Goal: Task Accomplishment & Management: Use online tool/utility

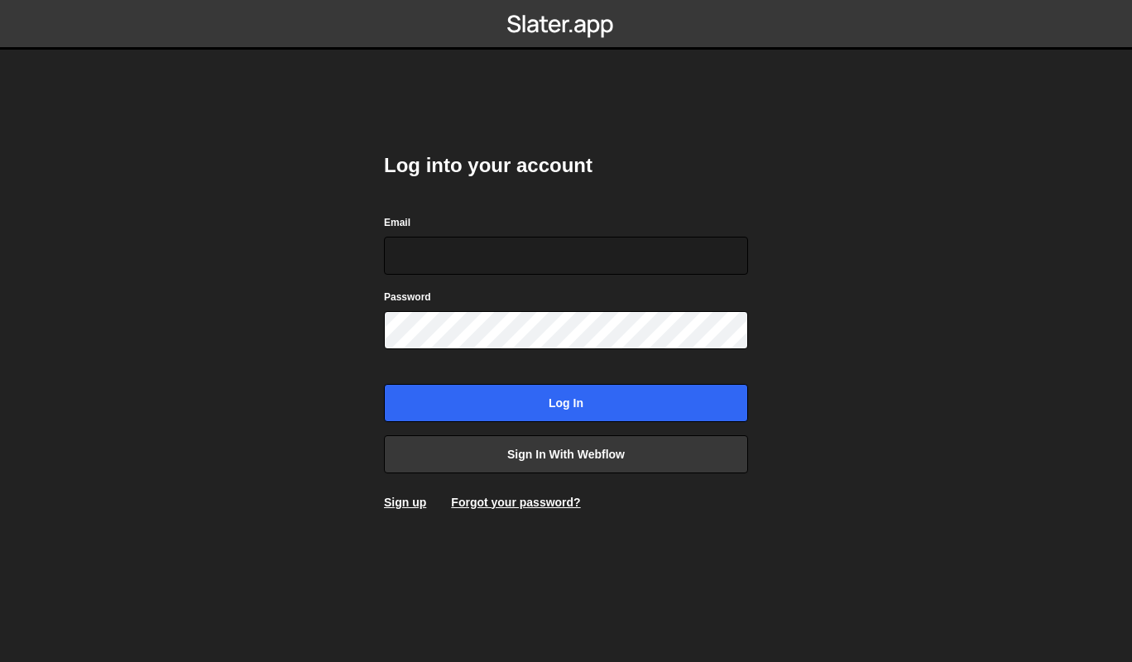
click at [563, 241] on input "Email" at bounding box center [566, 256] width 364 height 38
click at [352, 257] on body "Log into your account Email Password Log in Sign in with Webflow Sign up Forgot…" at bounding box center [566, 331] width 1132 height 662
click at [477, 261] on input "Email" at bounding box center [566, 256] width 364 height 38
click at [290, 407] on body "Log into your account Email Password Log in Sign in with Webflow Sign up Forgot…" at bounding box center [566, 331] width 1132 height 662
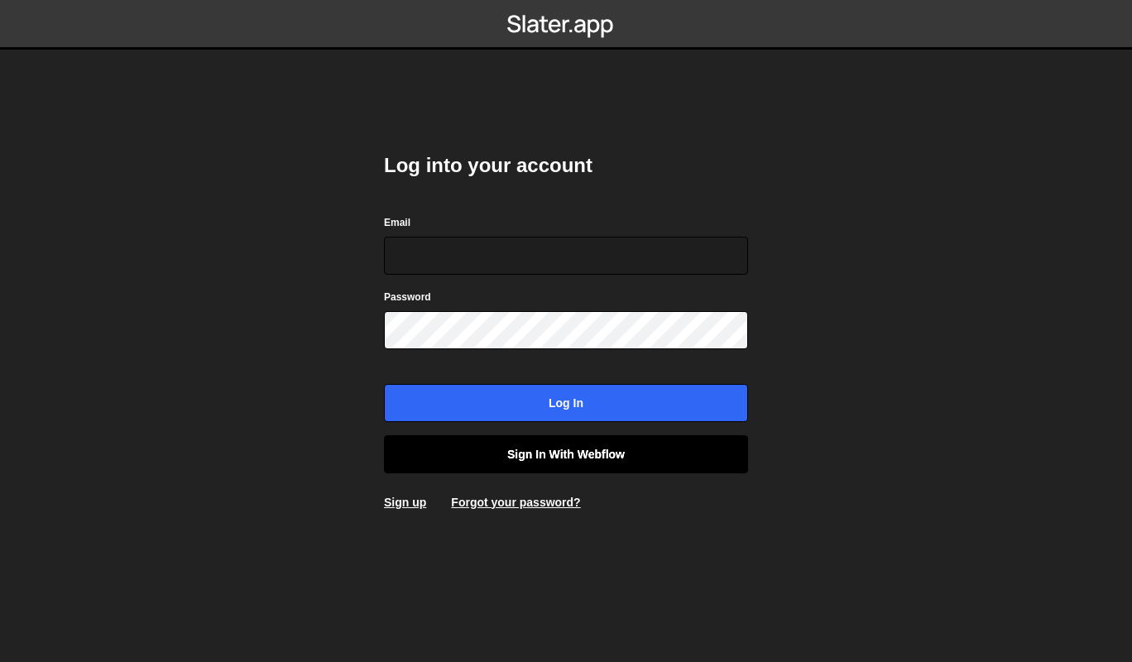
click at [516, 462] on link "Sign in with Webflow" at bounding box center [566, 454] width 364 height 38
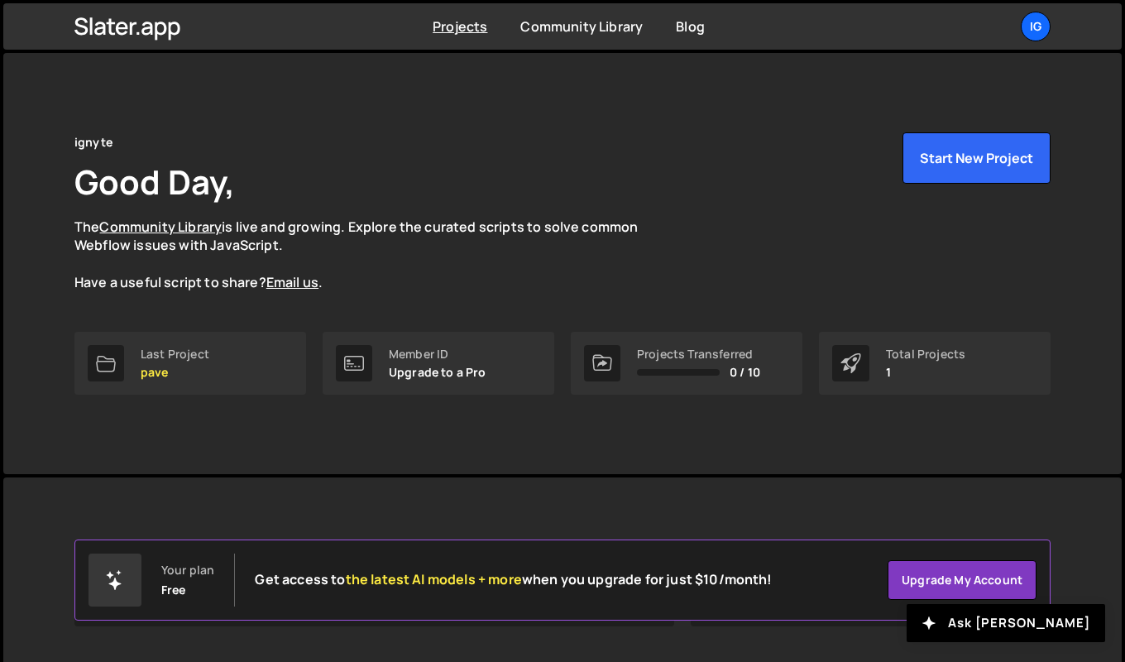
scroll to position [190, 0]
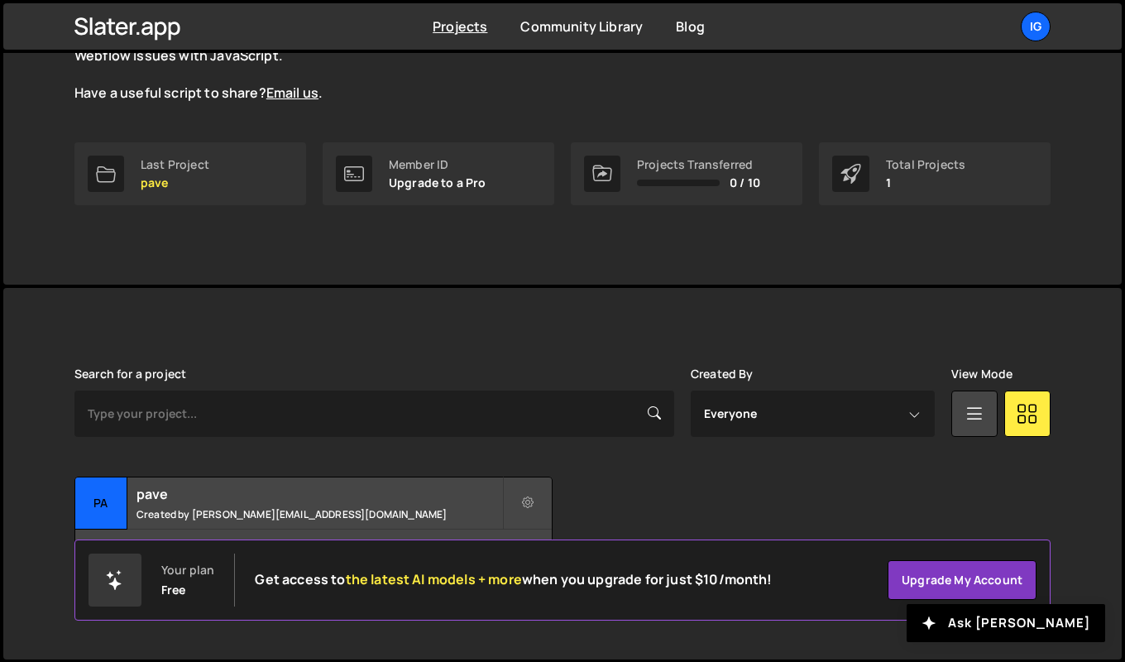
click at [290, 501] on h2 "pave" at bounding box center [320, 494] width 366 height 18
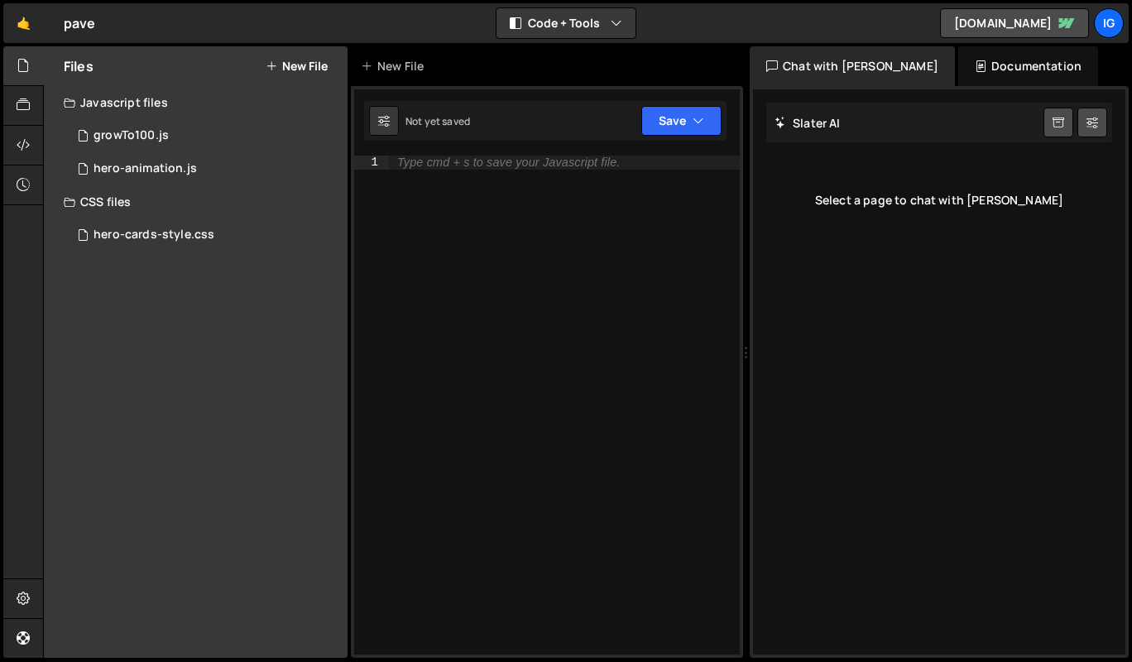
click at [194, 164] on div "hero-animation.js" at bounding box center [145, 168] width 103 height 15
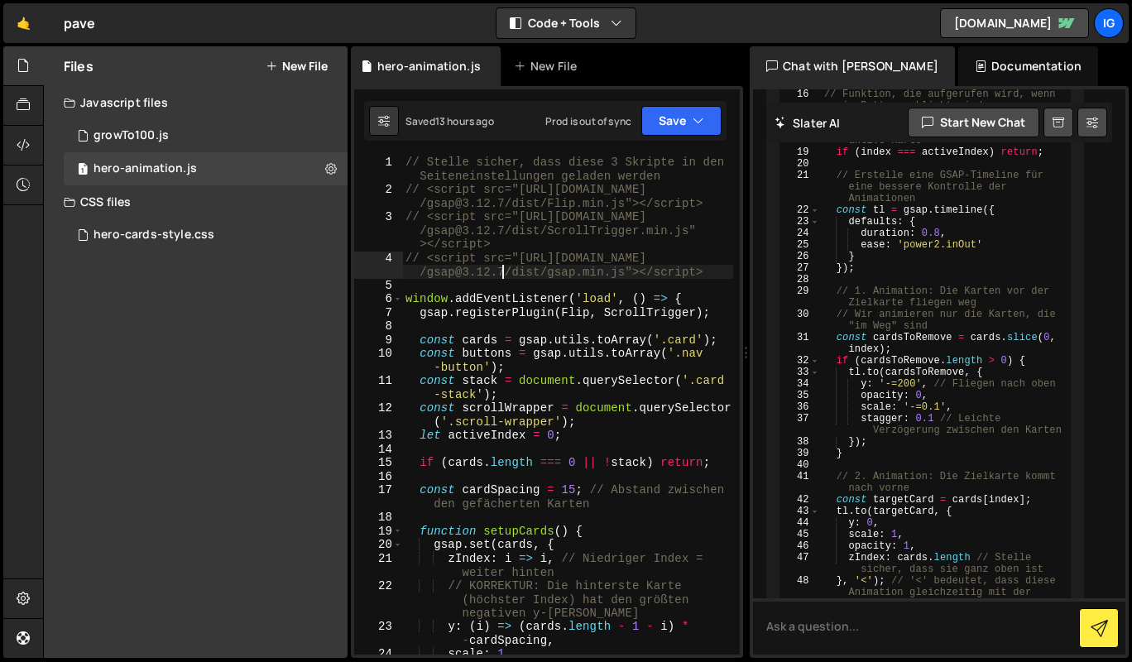
click at [504, 268] on div "// Stelle sicher, dass diese 3 Skripte in den Seiteneinstellungen geladen werde…" at bounding box center [567, 426] width 331 height 540
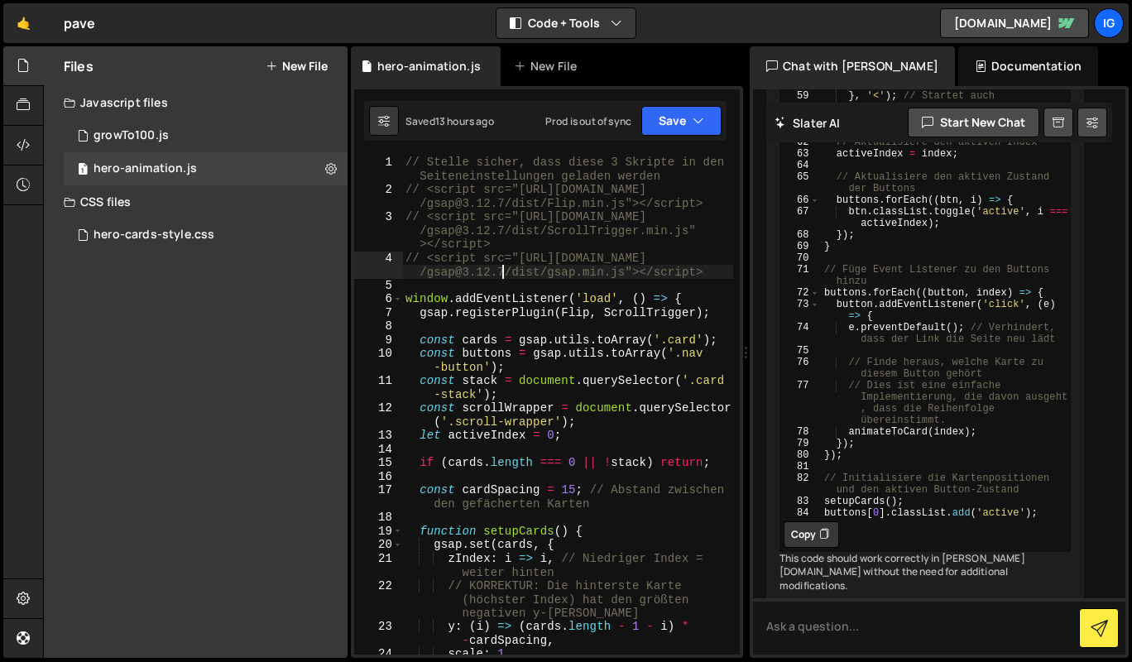
scroll to position [2578, 0]
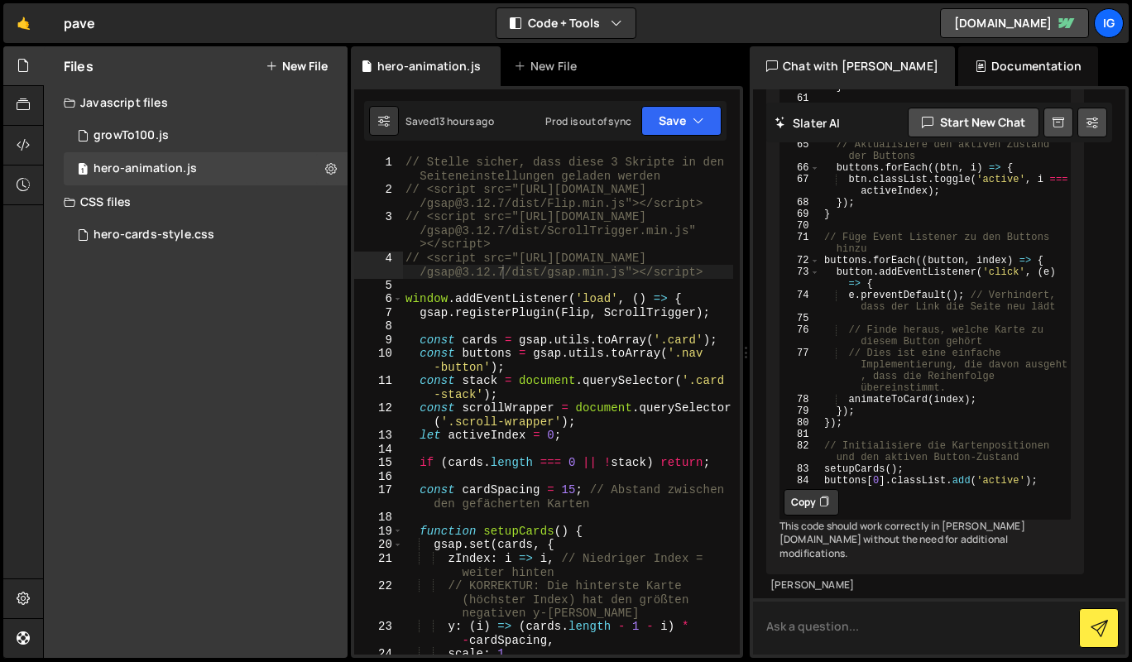
click at [947, 615] on textarea at bounding box center [939, 626] width 372 height 56
click at [507, 340] on div "// Stelle sicher, dass diese 3 Skripte in den Seiteneinstellungen geladen werde…" at bounding box center [567, 426] width 331 height 540
click at [469, 202] on div "// Stelle sicher, dass diese 3 Skripte in den Seiteneinstellungen geladen werde…" at bounding box center [567, 426] width 331 height 540
type textarea "});"
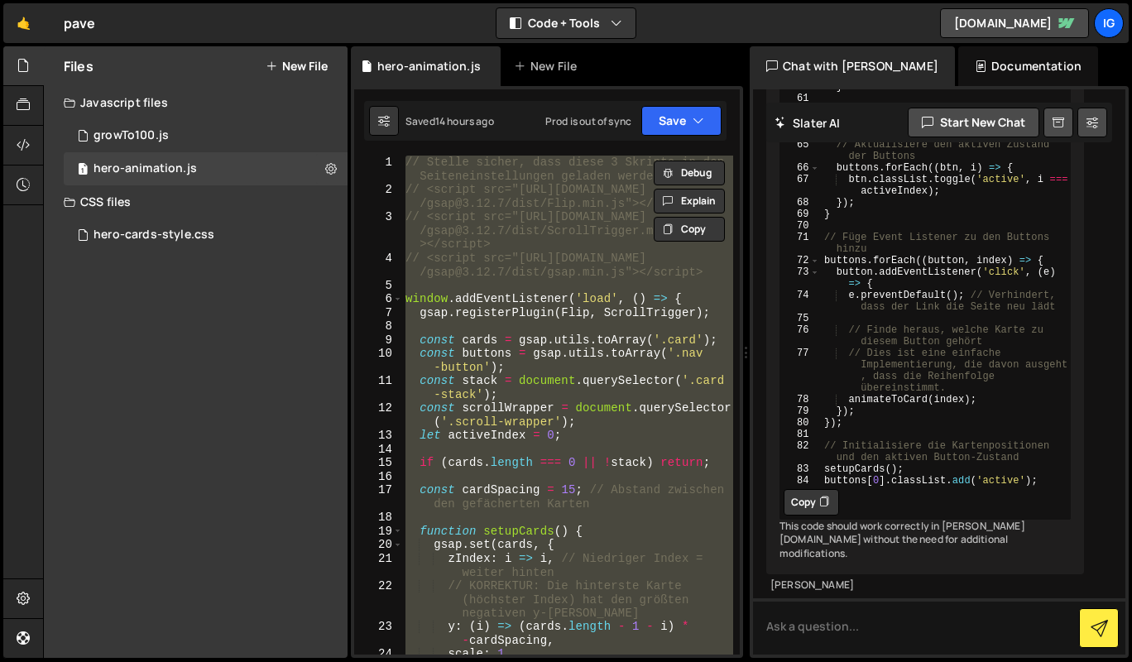
paste textarea
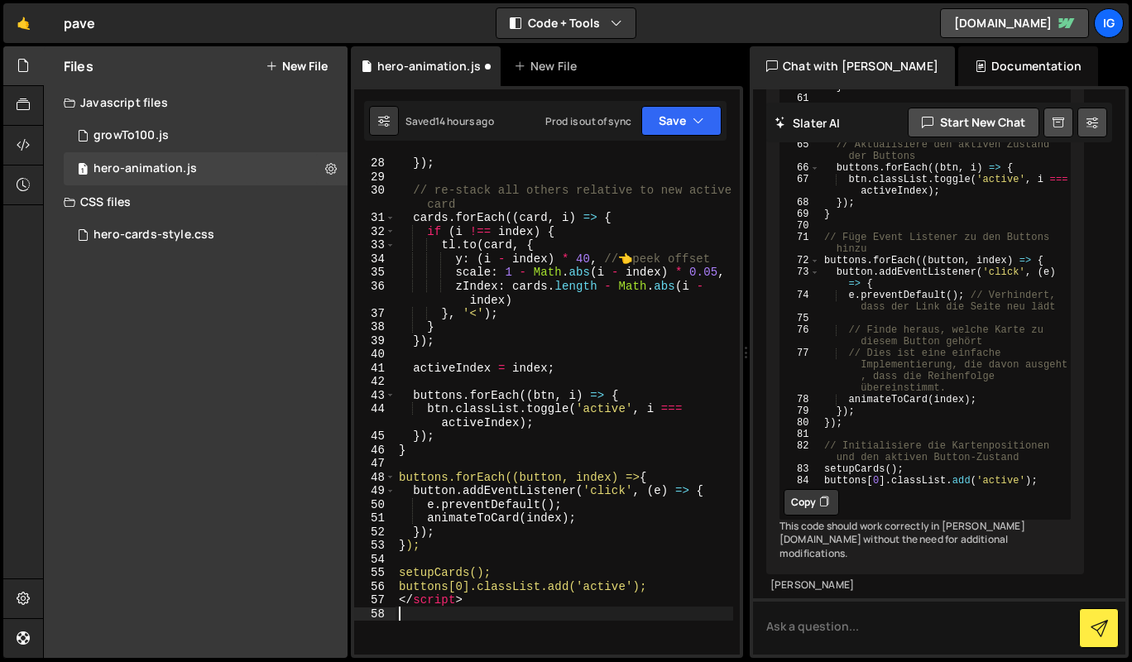
scroll to position [420, 0]
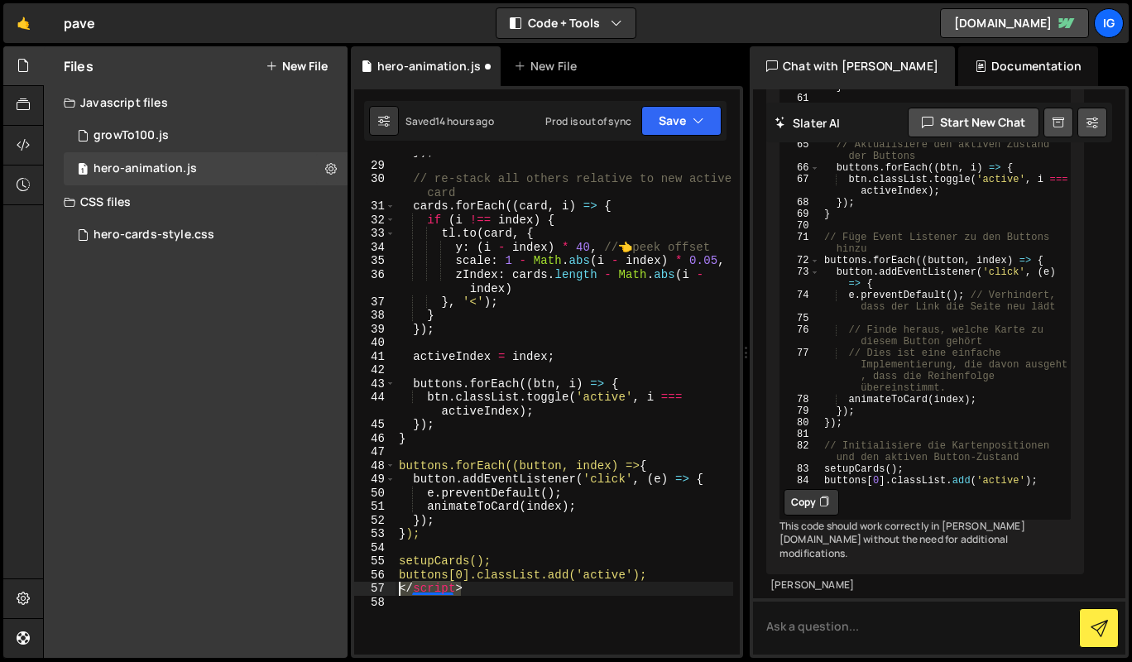
drag, startPoint x: 471, startPoint y: 591, endPoint x: 391, endPoint y: 587, distance: 79.5
click at [391, 587] on div "28 29 30 31 32 33 34 35 36 37 38 39 40 41 42 43 44 45 46 47 48 49 50 51 52 53 5…" at bounding box center [547, 405] width 386 height 499
type textarea "</script>"
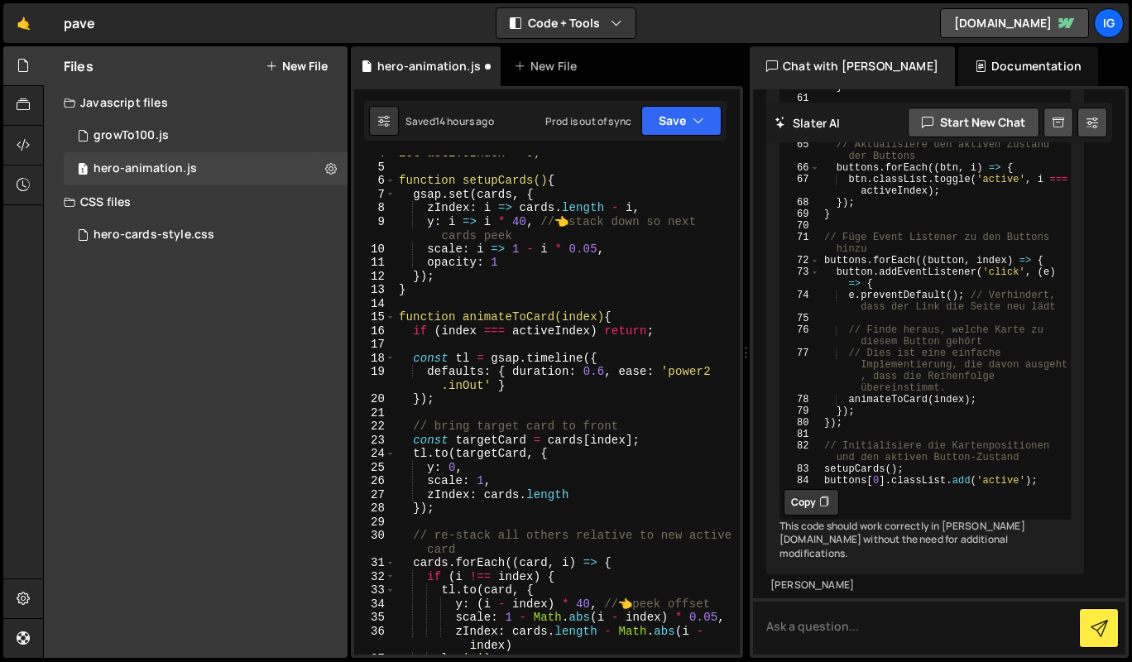
scroll to position [0, 0]
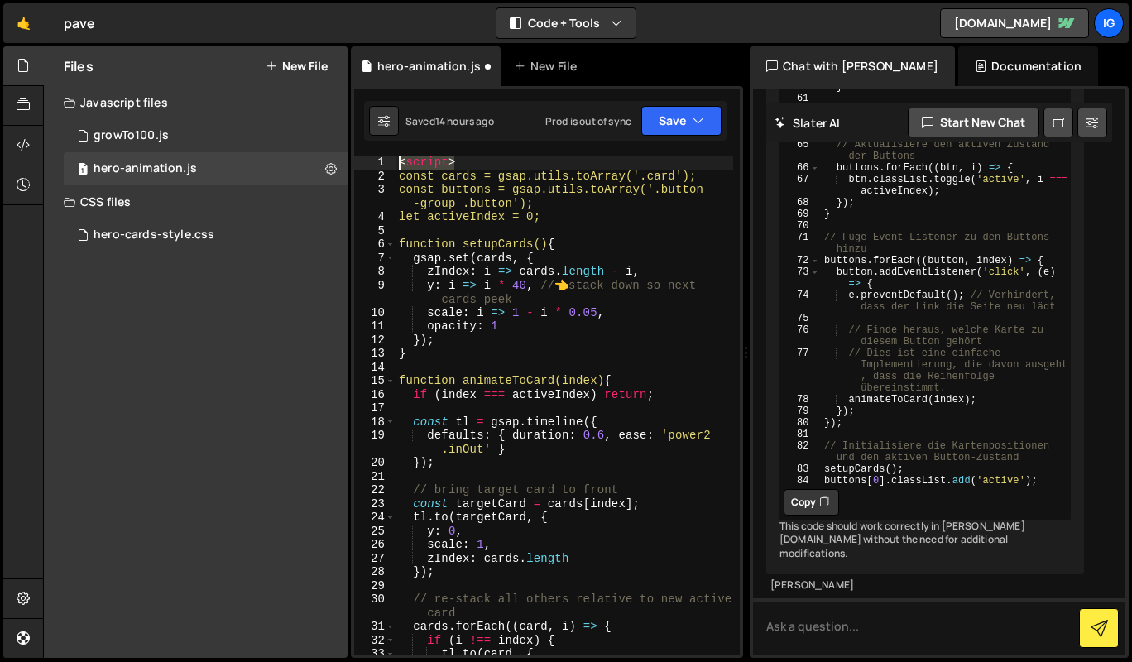
drag, startPoint x: 461, startPoint y: 161, endPoint x: 391, endPoint y: 161, distance: 70.3
click at [391, 161] on div "buttons[0].classList.add('active'); 1 2 3 4 5 6 7 8 9 10 11 12 13 14 15 16 17 1…" at bounding box center [547, 405] width 386 height 499
type textarea "<script>"
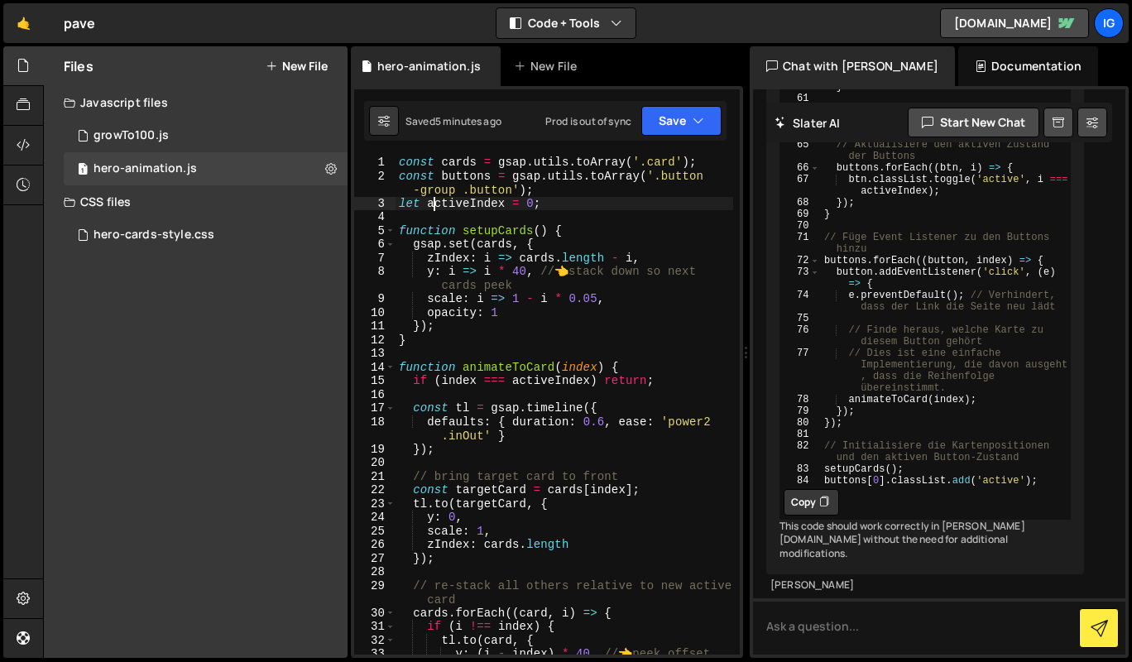
click at [434, 201] on div "const cards = gsap . utils . toArray ( '.card' ) ; const buttons = gsap . utils…" at bounding box center [565, 419] width 338 height 526
type textarea "buttons[0].classList.add('active');"
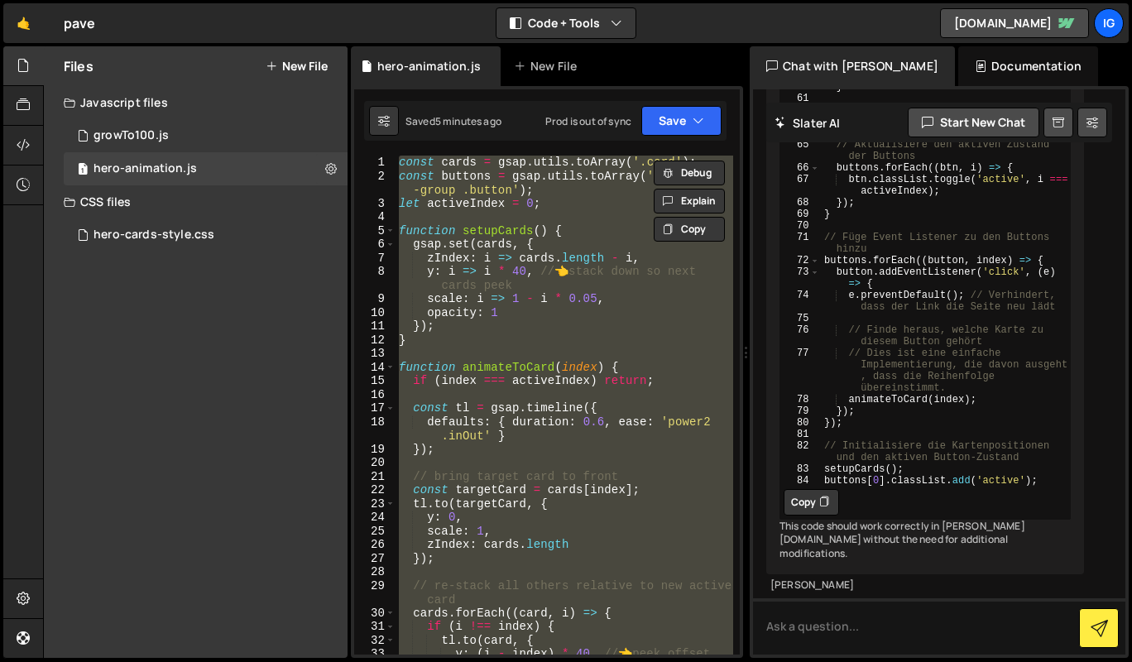
paste textarea
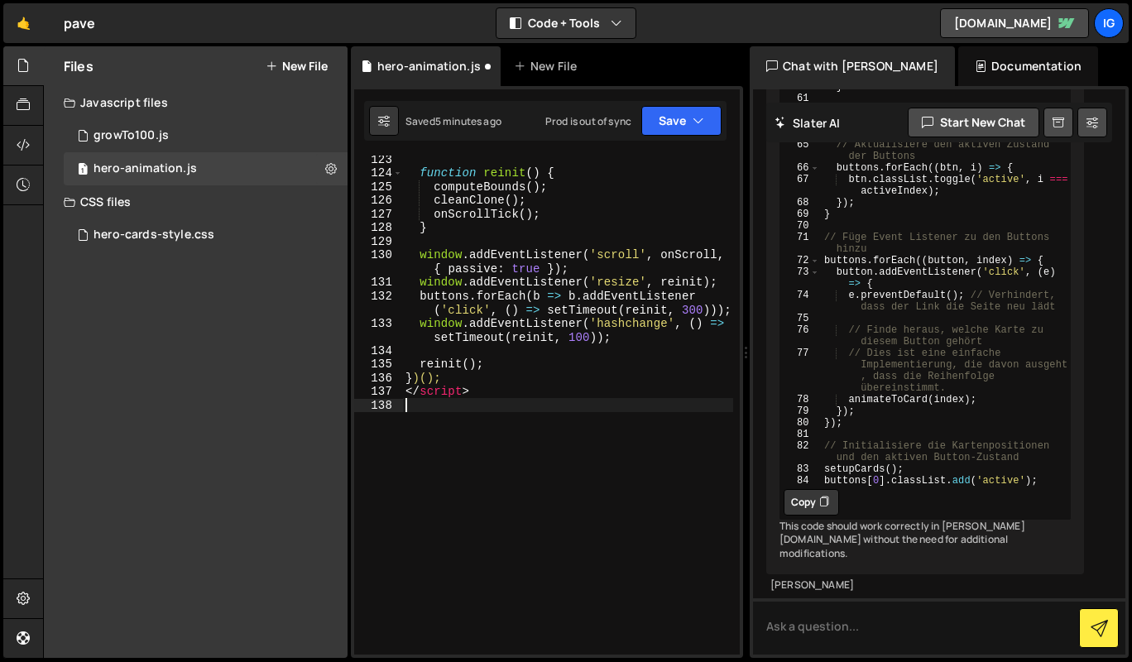
scroll to position [1928, 0]
drag, startPoint x: 471, startPoint y: 392, endPoint x: 337, endPoint y: 394, distance: 134.1
click at [337, 394] on div "Files New File Javascript files 2 growTo100.js 0 1 hero-animation.js 0 CSS file…" at bounding box center [587, 352] width 1089 height 612
type textarea "</script>"
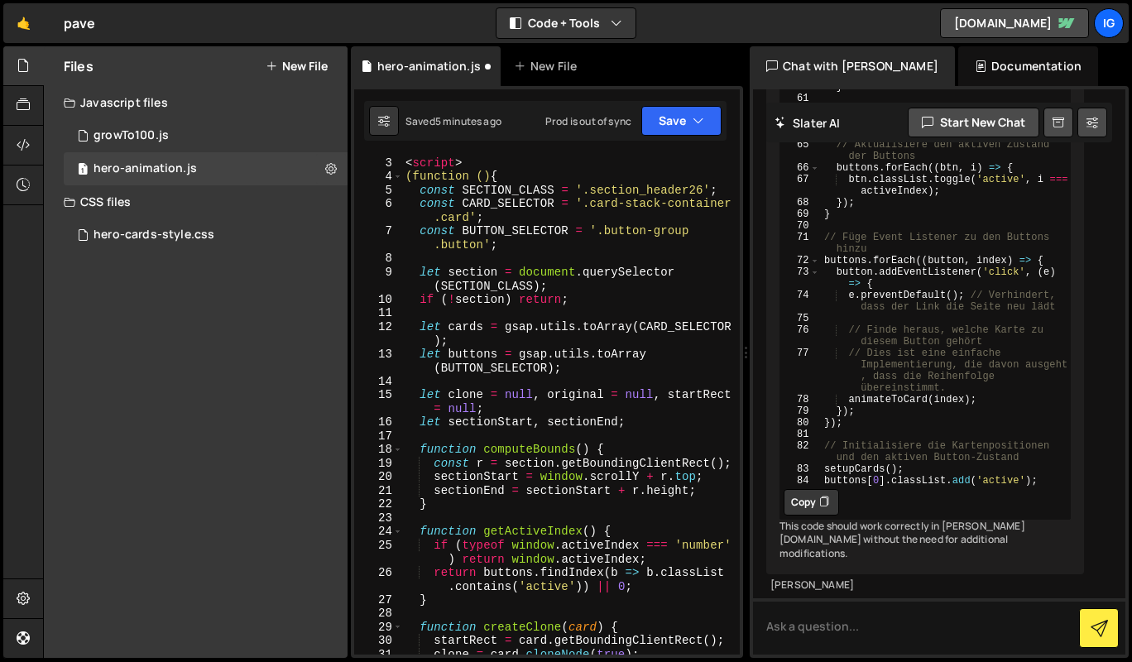
scroll to position [0, 0]
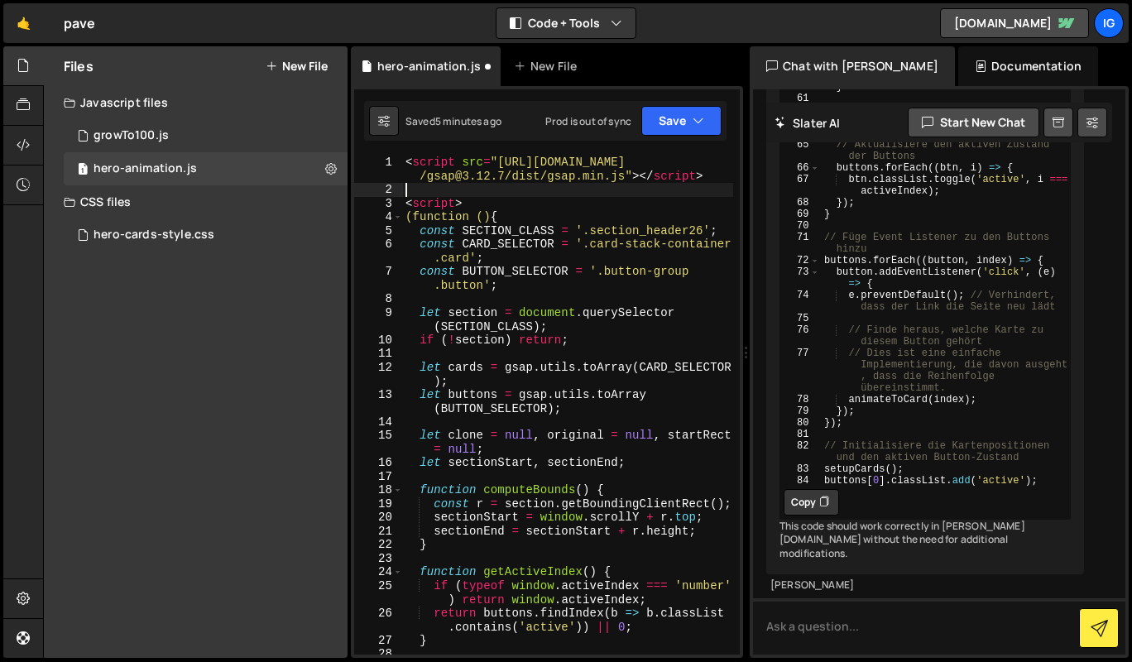
drag, startPoint x: 468, startPoint y: 196, endPoint x: 437, endPoint y: 190, distance: 32.0
click at [437, 190] on div "< script src = "https://cdn.jsdelivr.net/npm /gsap@3.12.7/dist/gsap.min.js" > <…" at bounding box center [567, 426] width 331 height 540
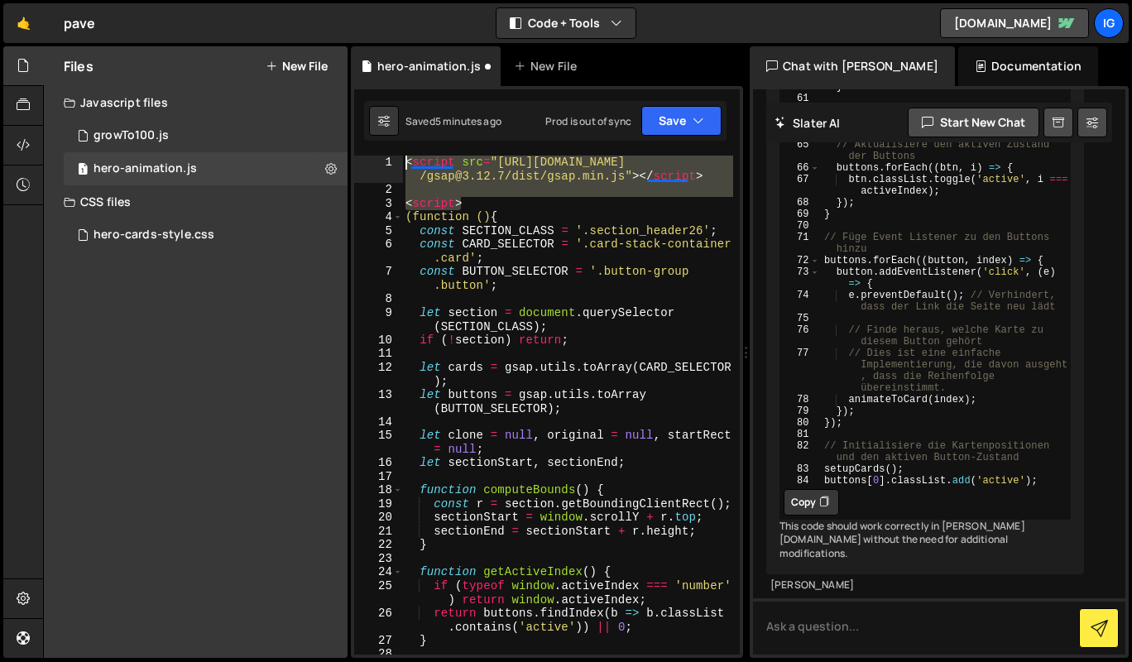
drag, startPoint x: 468, startPoint y: 207, endPoint x: 337, endPoint y: 132, distance: 151.6
click at [337, 132] on div "Files New File Javascript files 2 growTo100.js 0 1 hero-animation.js 0 CSS file…" at bounding box center [587, 352] width 1089 height 612
type textarea "<script src="https://cdn.jsdelivr.net/npm/gsap@3.12.7/dist/gsap.min.js"></scrip…"
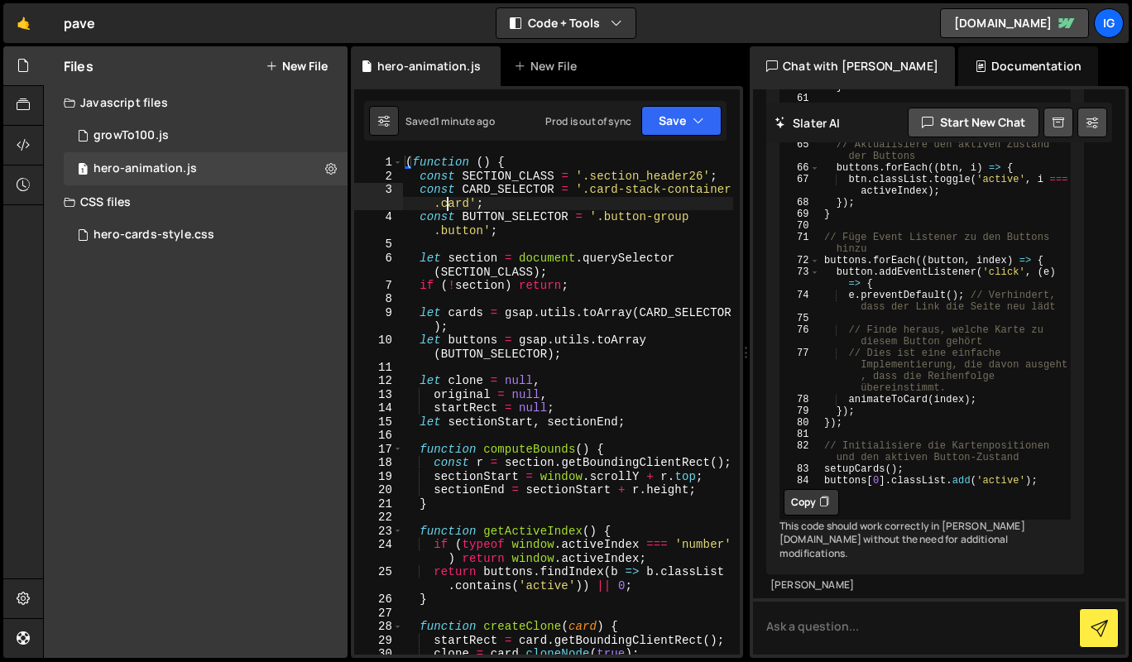
click at [447, 205] on div "( function ( ) { const SECTION_CLASS = '.section_header26' ; const CARD_SELECTO…" at bounding box center [567, 419] width 331 height 526
type textarea "})();"
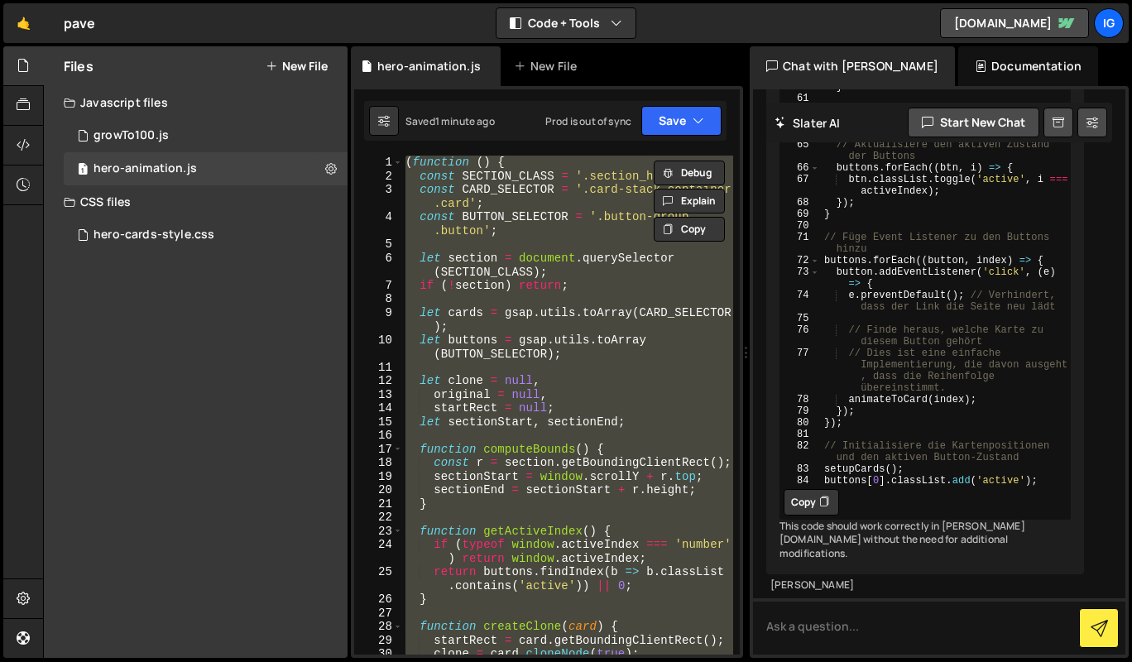
paste textarea
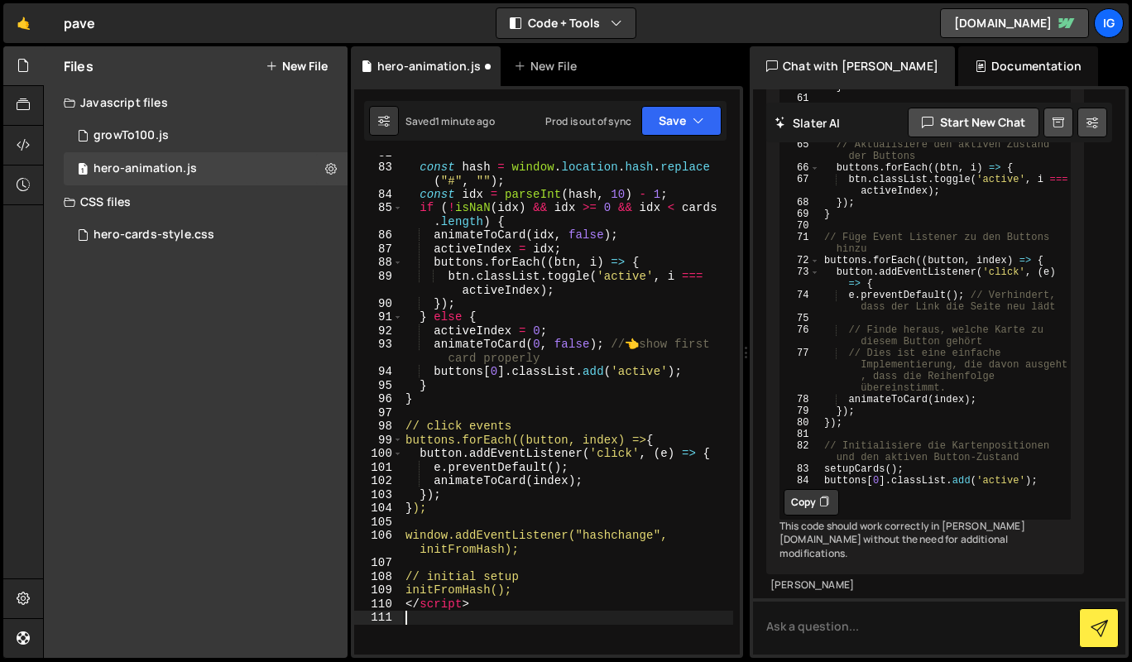
scroll to position [1478, 0]
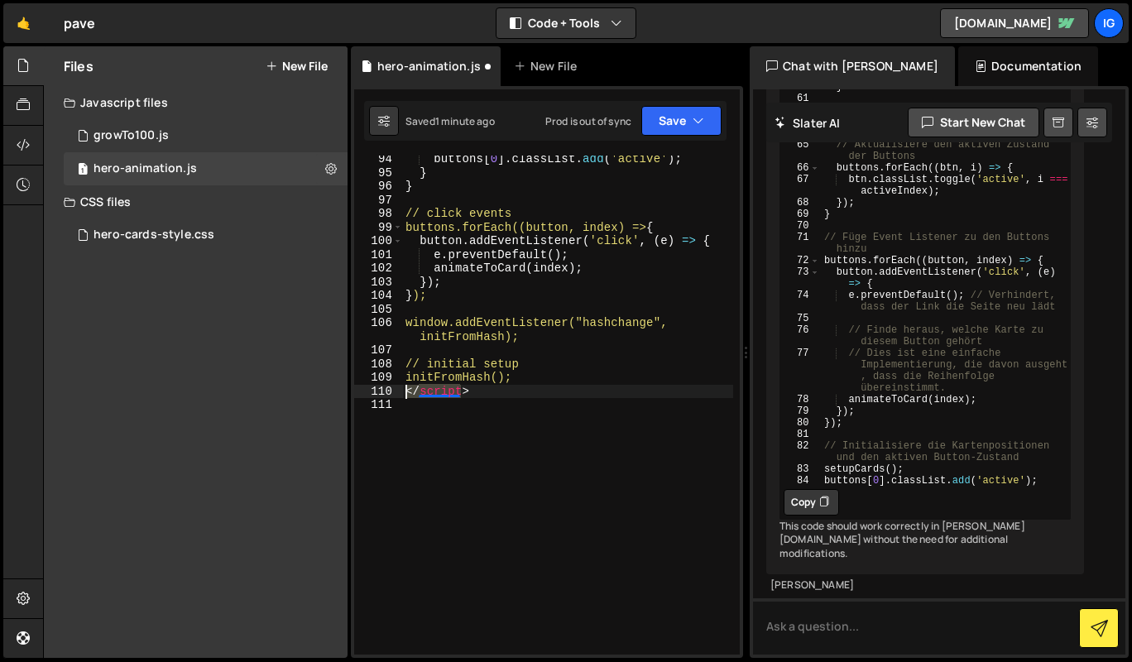
drag, startPoint x: 464, startPoint y: 391, endPoint x: 373, endPoint y: 391, distance: 91.0
click at [373, 391] on div "94 95 96 97 98 99 100 101 102 103 104 105 106 107 108 109 110 111 buttons [ 0 ]…" at bounding box center [547, 405] width 386 height 499
type textarea ">"
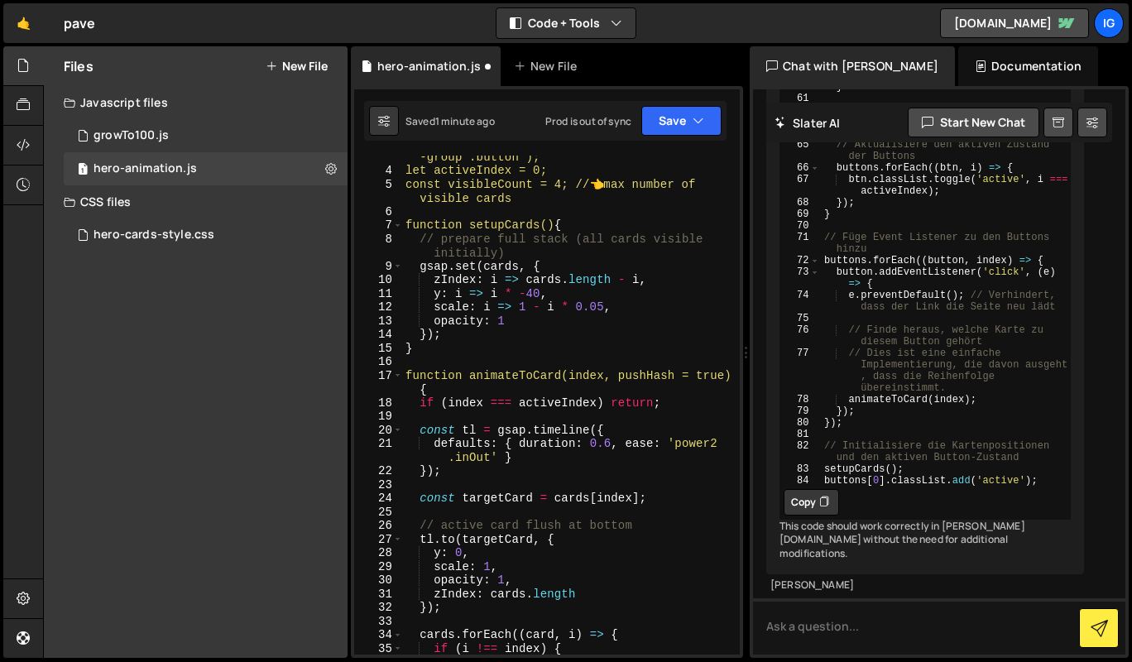
scroll to position [0, 0]
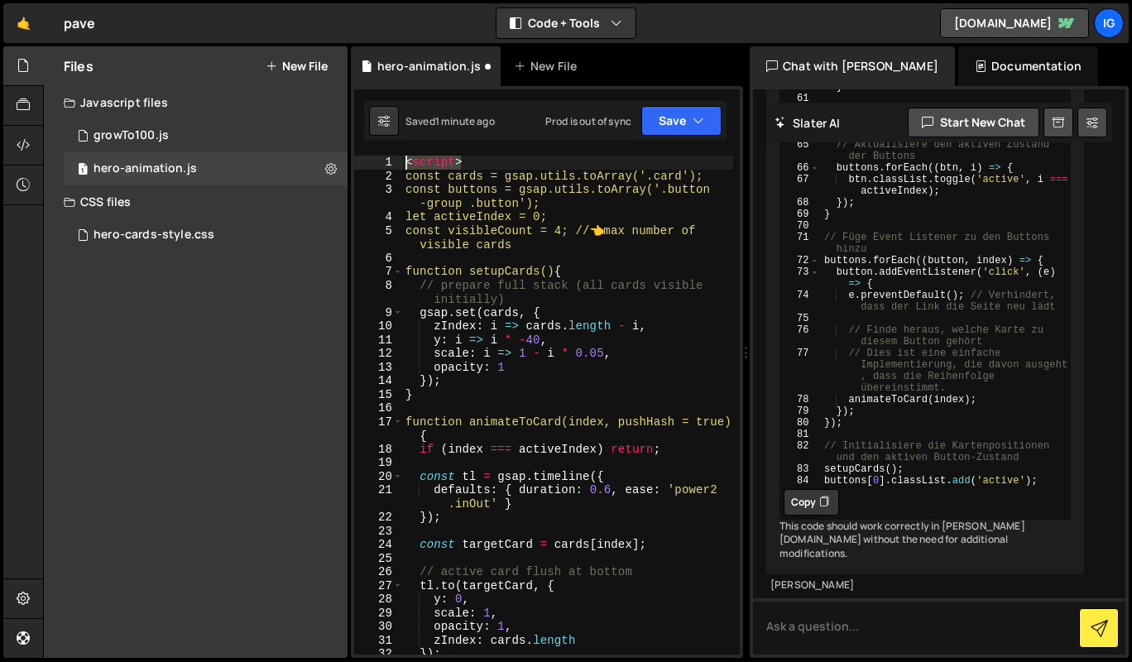
drag, startPoint x: 464, startPoint y: 160, endPoint x: 360, endPoint y: 144, distance: 105.4
click at [360, 144] on div "1 Type cmd + s to save your Javascript file. הההההההההההההההההההההההההההההההההה…" at bounding box center [547, 372] width 392 height 572
type textarea "<script>"
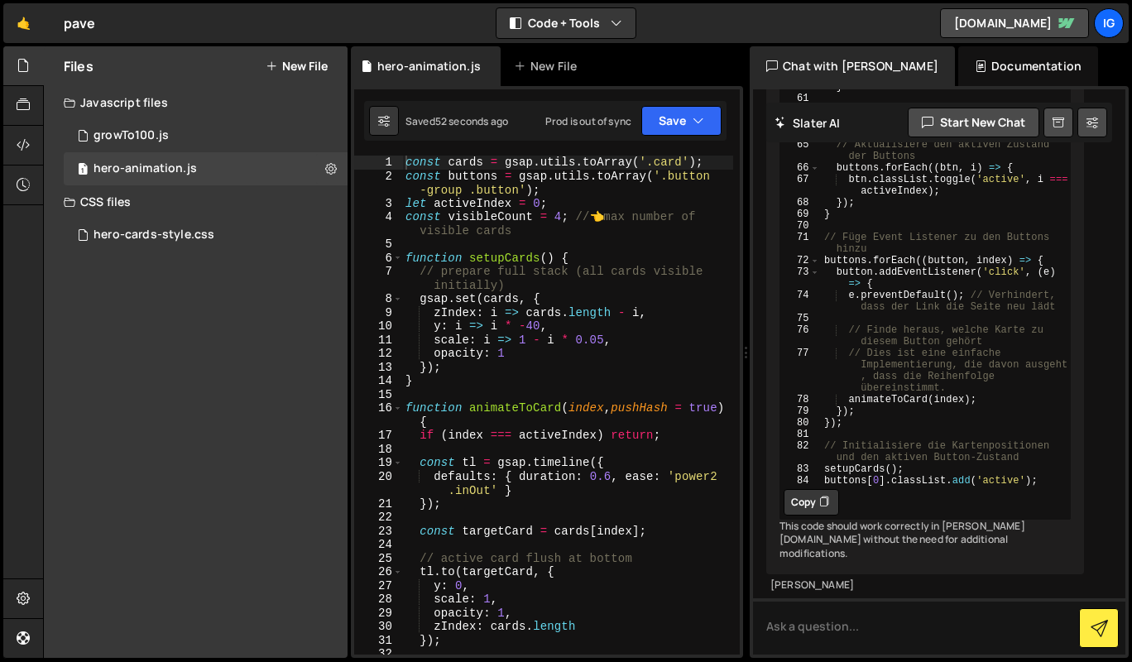
click at [180, 228] on div "hero-cards-style.css" at bounding box center [154, 235] width 121 height 15
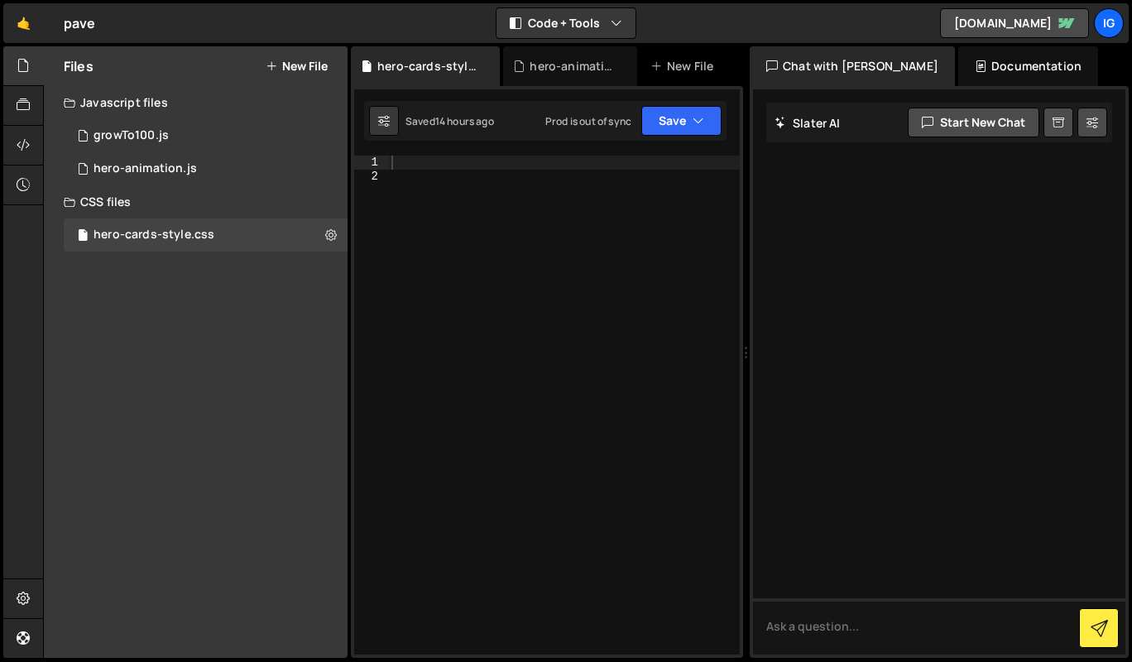
click at [542, 77] on div "hero-animation.js" at bounding box center [570, 66] width 134 height 40
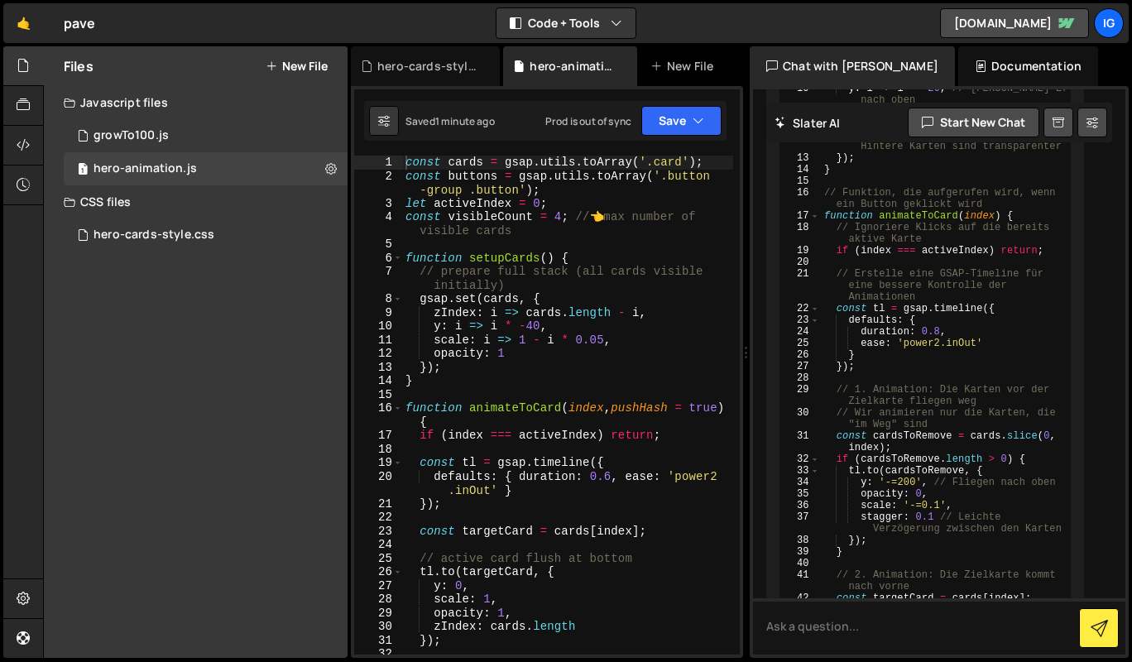
scroll to position [1806, 0]
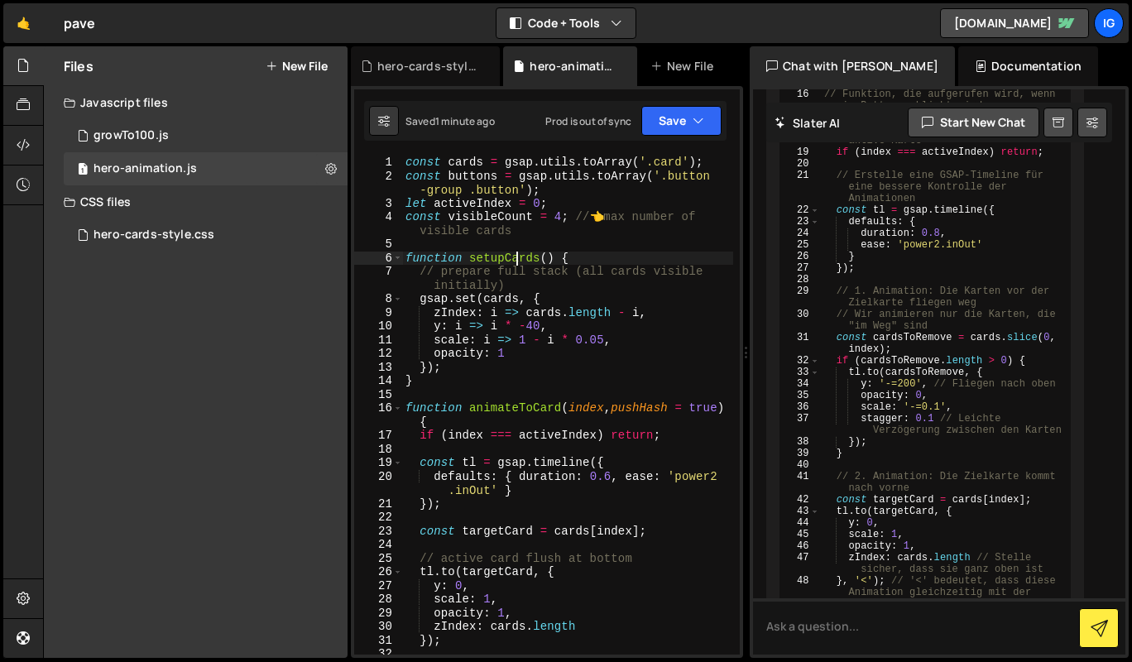
click at [513, 252] on div "const cards = gsap . utils . toArray ( '.card' ) ; const buttons = gsap . utils…" at bounding box center [567, 419] width 331 height 526
type textarea "initFromHash();"
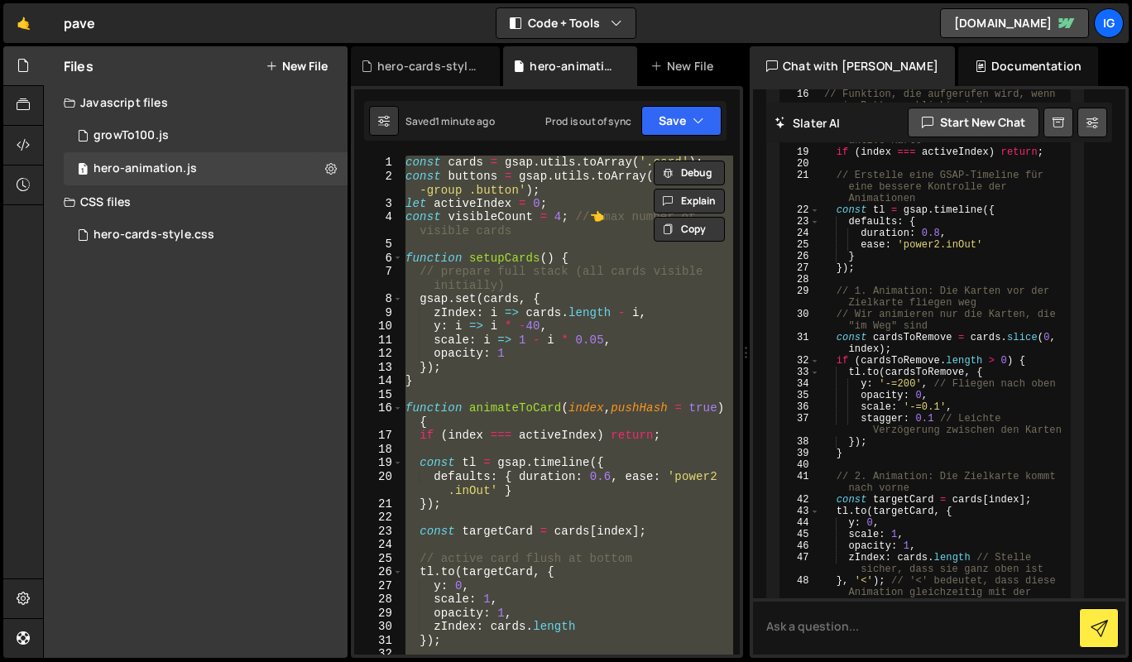
paste textarea
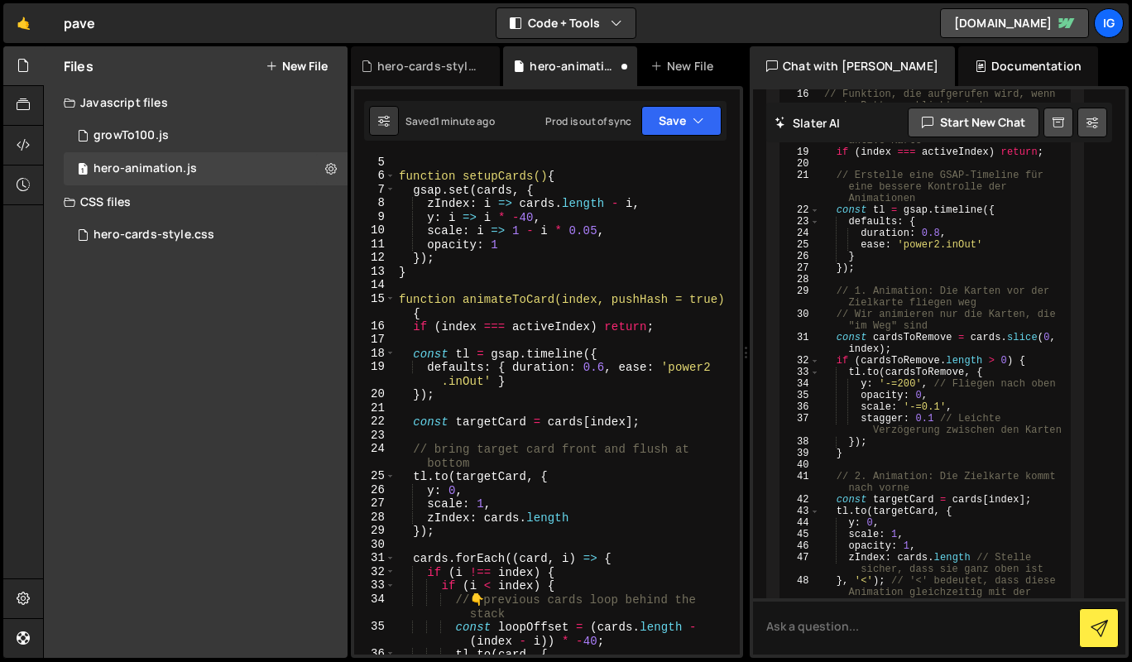
scroll to position [0, 0]
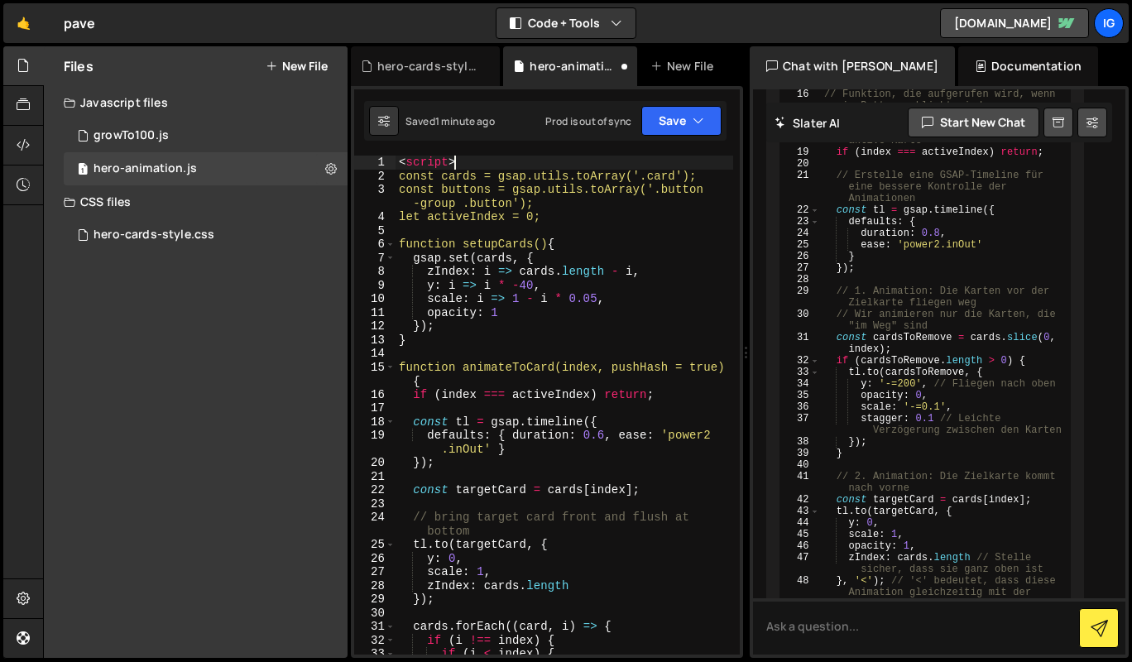
click at [477, 161] on div "< script > const cards = gsap.utils.toArray('.card'); const buttons = gsap.util…" at bounding box center [565, 426] width 338 height 540
type textarea "<"
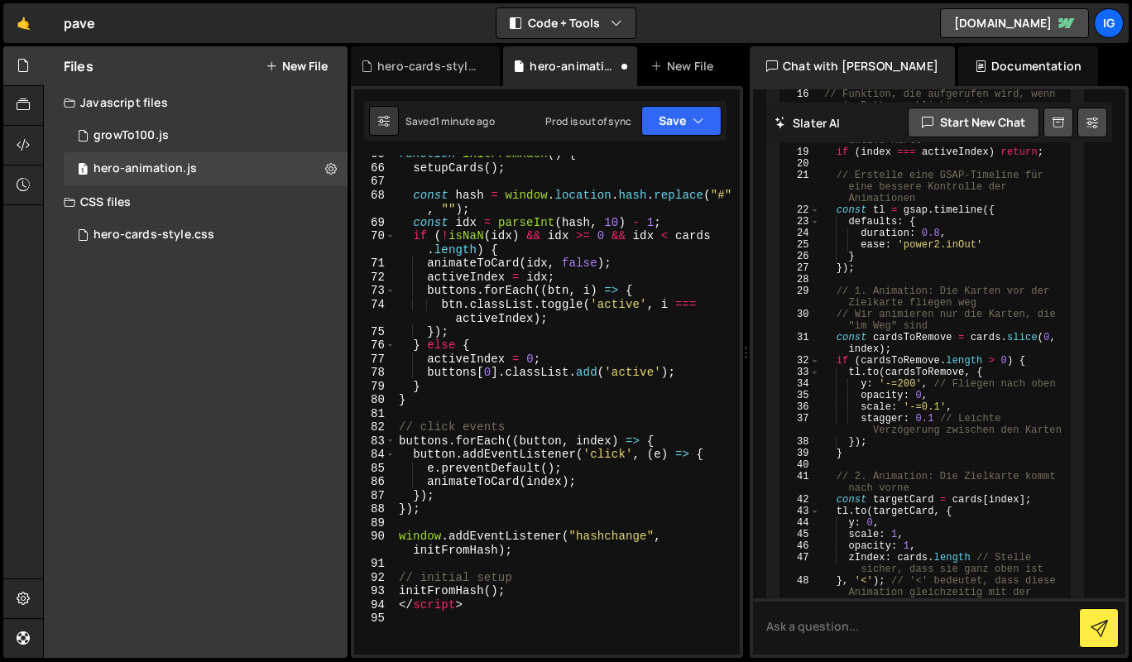
scroll to position [1091, 0]
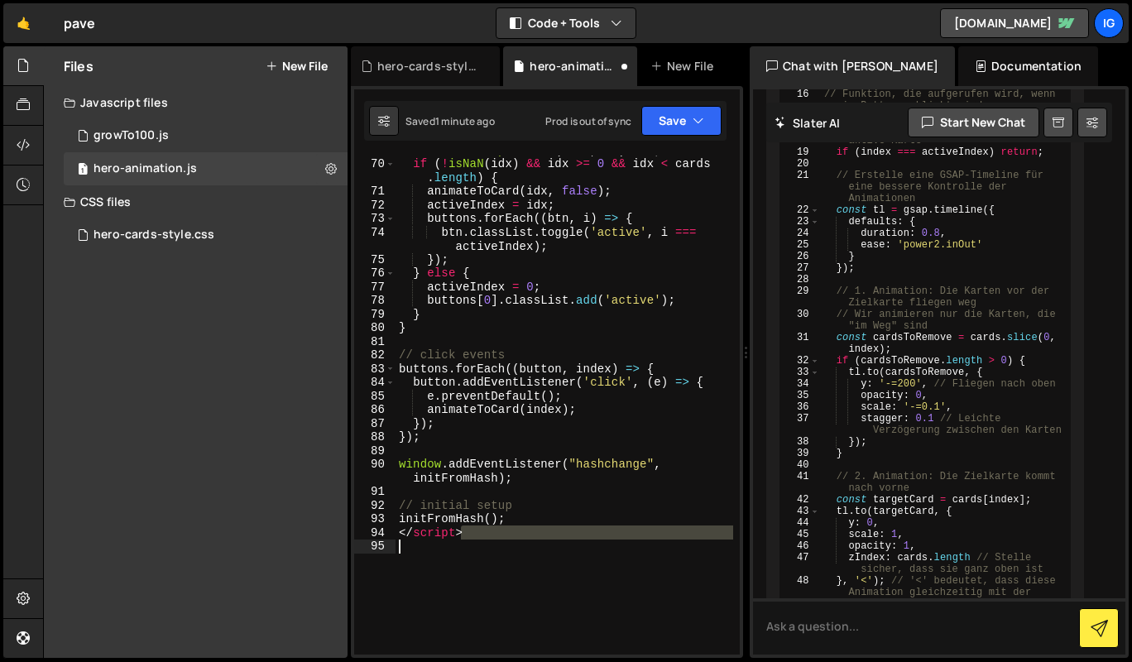
drag, startPoint x: 485, startPoint y: 528, endPoint x: 357, endPoint y: 541, distance: 128.1
click at [357, 541] on div "69 70 71 72 73 74 75 76 77 78 79 80 81 82 83 84 85 86 87 88 89 90 91 92 93 94 9…" at bounding box center [547, 405] width 386 height 499
type textarea "<"
type textarea "initFromHash();"
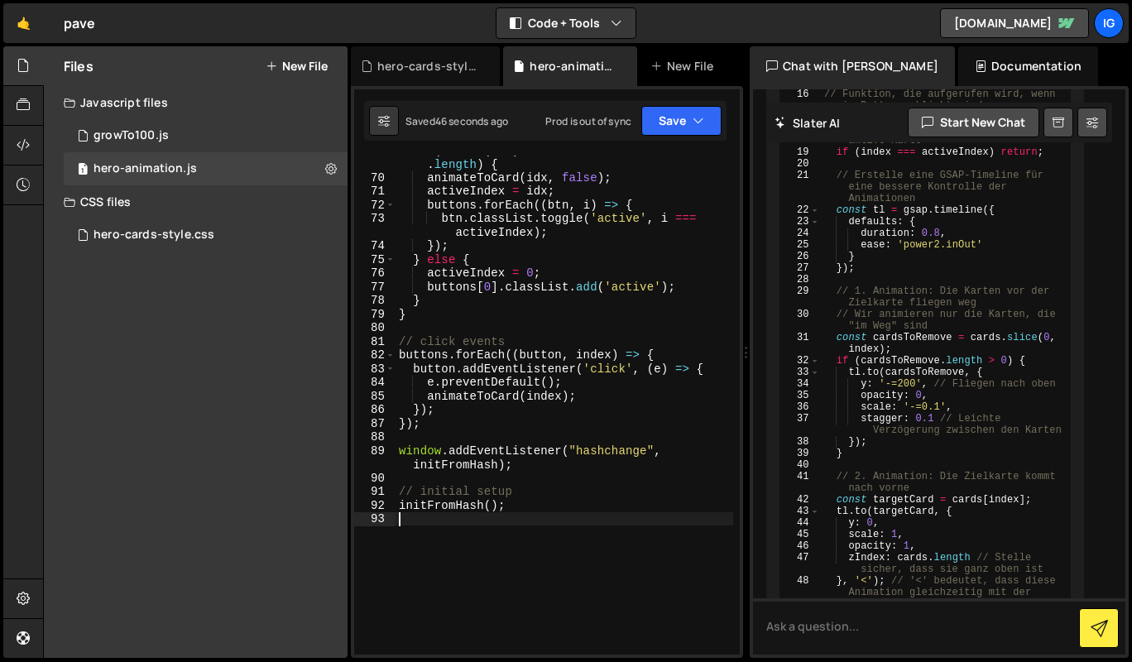
click at [410, 63] on div "hero-cards-style.css" at bounding box center [428, 66] width 103 height 17
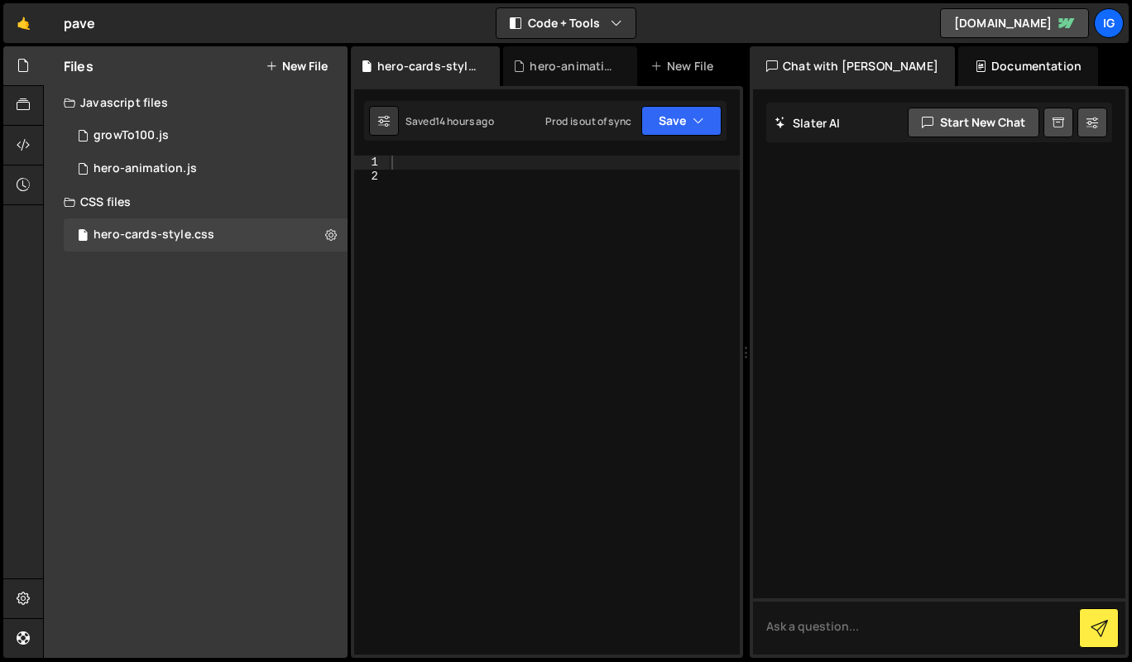
scroll to position [0, 0]
click at [438, 252] on div at bounding box center [564, 419] width 352 height 526
paste textarea
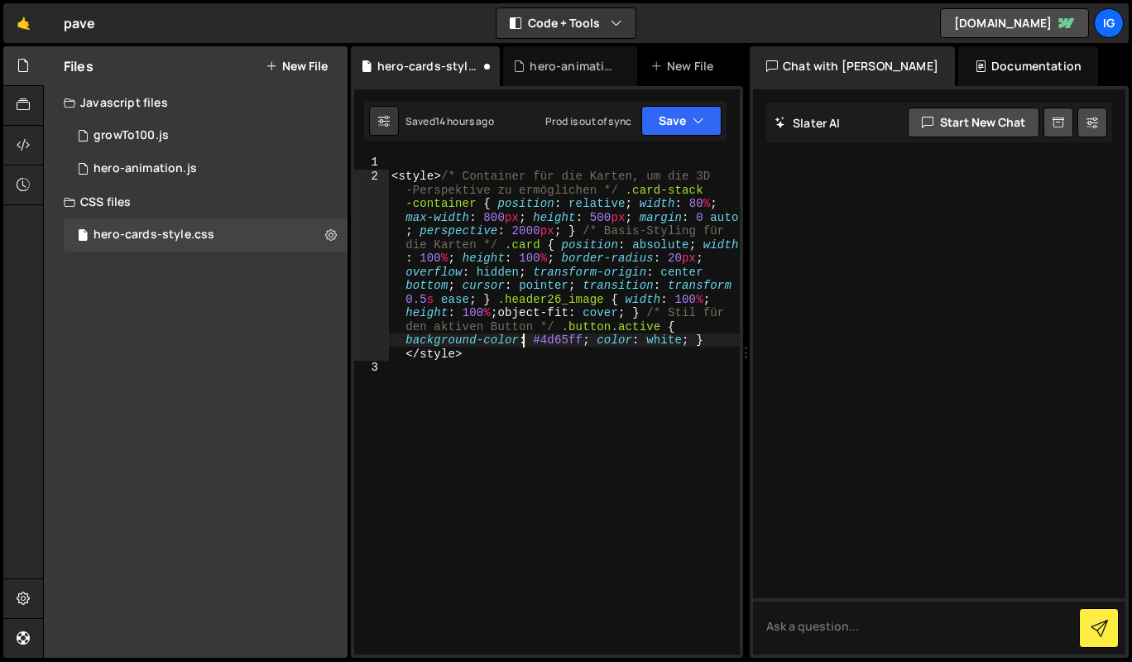
click at [525, 345] on div "< style > /* Container für die Karten, um die 3D -Perspektive zu ermöglichen */…" at bounding box center [564, 419] width 352 height 526
click at [799, 337] on div at bounding box center [939, 371] width 372 height 565
click at [580, 267] on div "< style > /* Container für die Karten, um die 3D -Perspektive zu ermöglichen */…" at bounding box center [564, 419] width 352 height 526
drag, startPoint x: 446, startPoint y: 177, endPoint x: 386, endPoint y: 174, distance: 60.5
click at [386, 174] on div "<style> /* Container für die Karten, um die 3D-Perspektive zu ermöglichen */ .c…" at bounding box center [547, 405] width 386 height 499
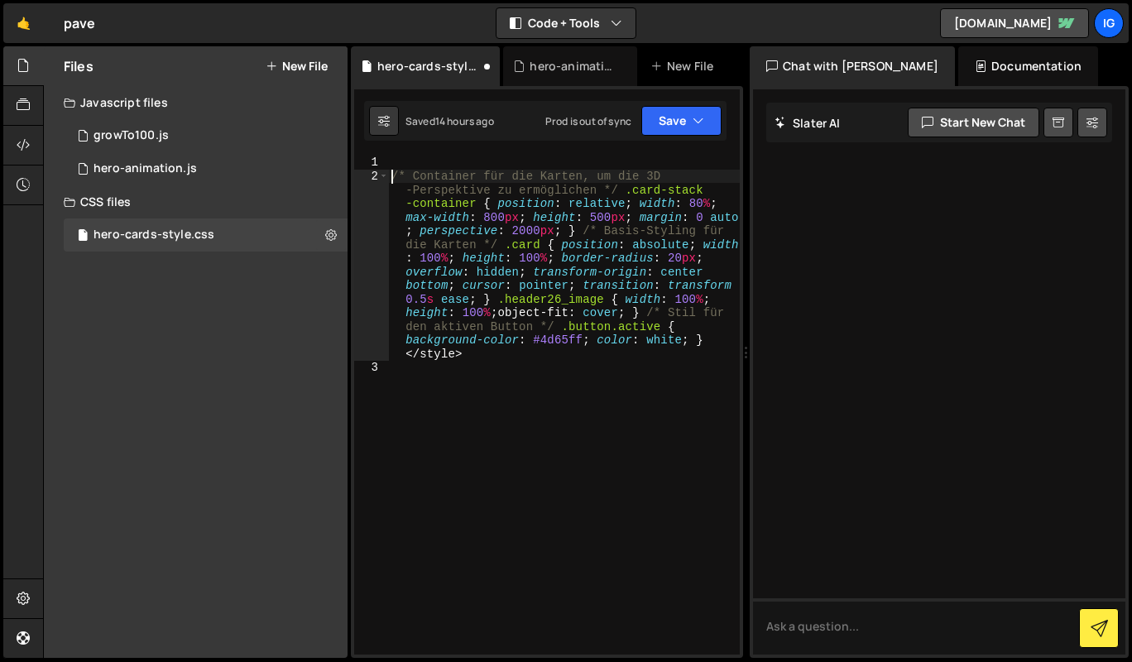
type textarea "/* Container für die Karten, um die 3D-Perspektive zu ermöglichen */ .card-stac…"
drag, startPoint x: 480, startPoint y: 353, endPoint x: 394, endPoint y: 348, distance: 86.2
click at [394, 348] on div "/* Container für die Karten, um die 3D -Perspektive zu ermöglichen */ .card-sta…" at bounding box center [564, 419] width 352 height 526
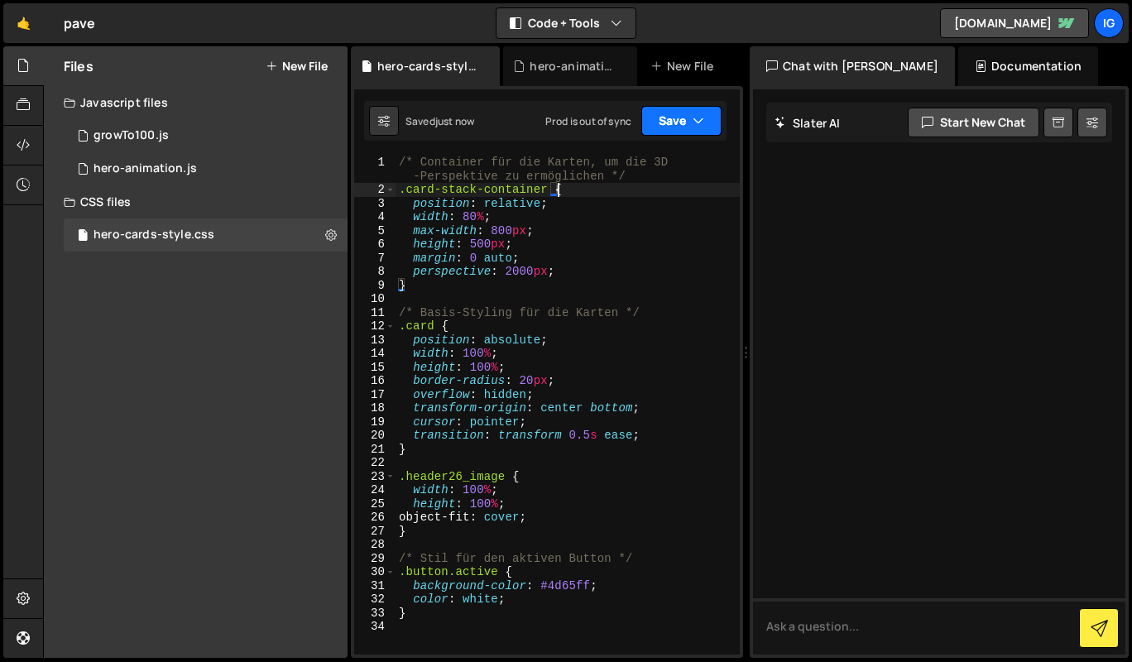
click at [662, 128] on button "Save" at bounding box center [681, 121] width 80 height 30
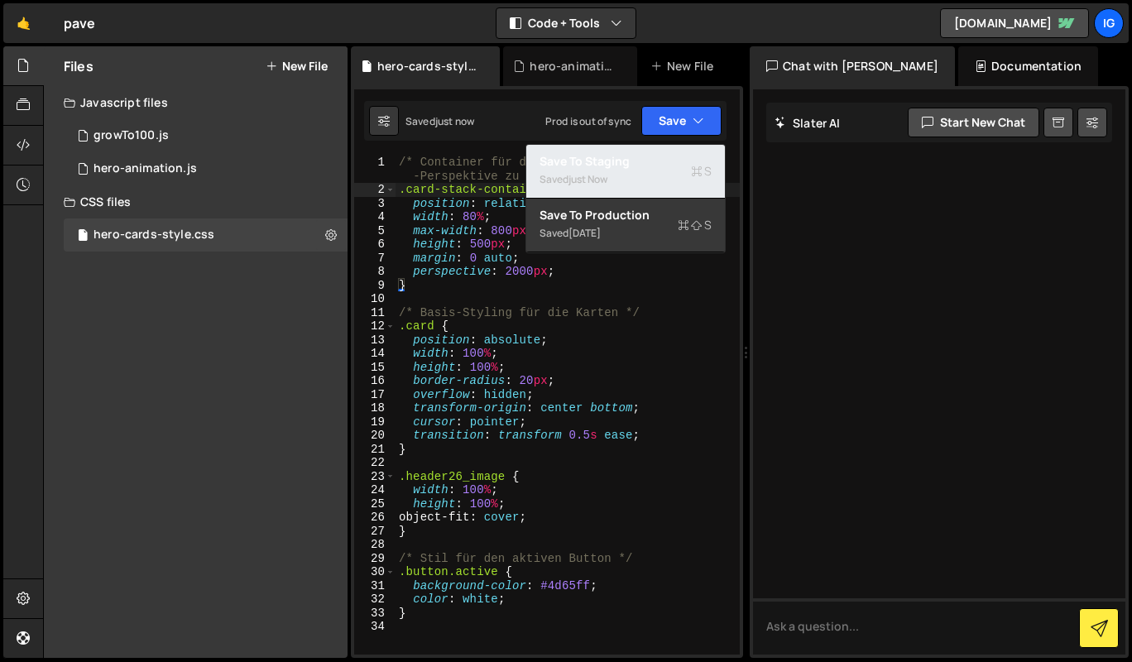
click at [654, 172] on div "Saved just now" at bounding box center [626, 180] width 172 height 20
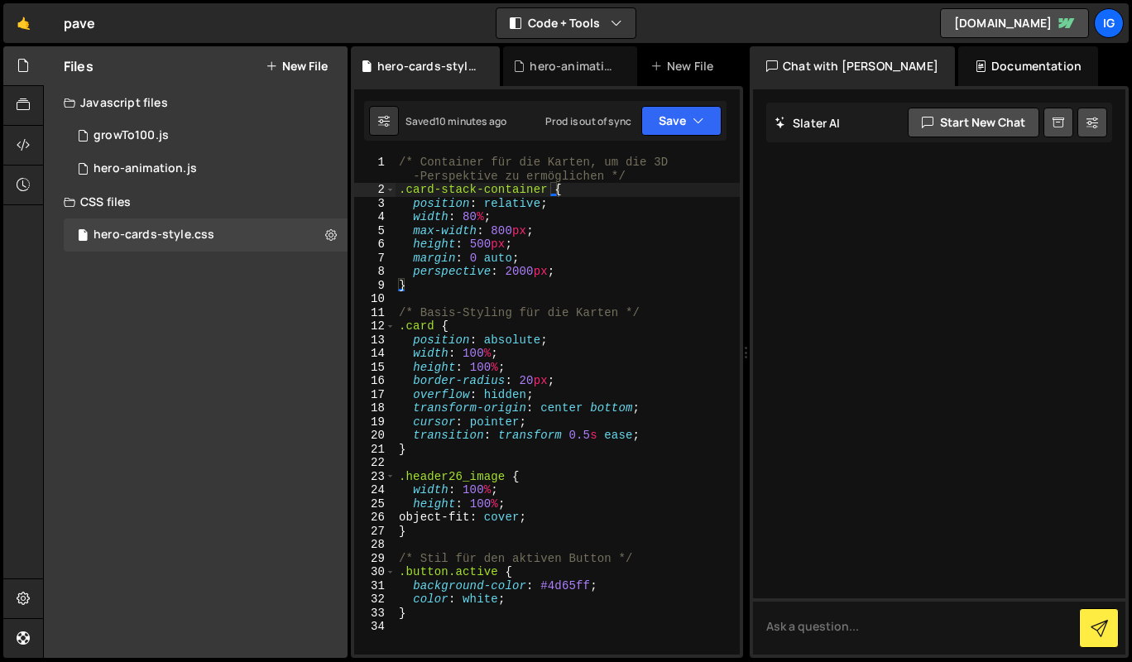
click at [420, 188] on div "/* Container für die Karten, um die 3D -Perspektive zu ermöglichen */ .card-sta…" at bounding box center [568, 426] width 344 height 540
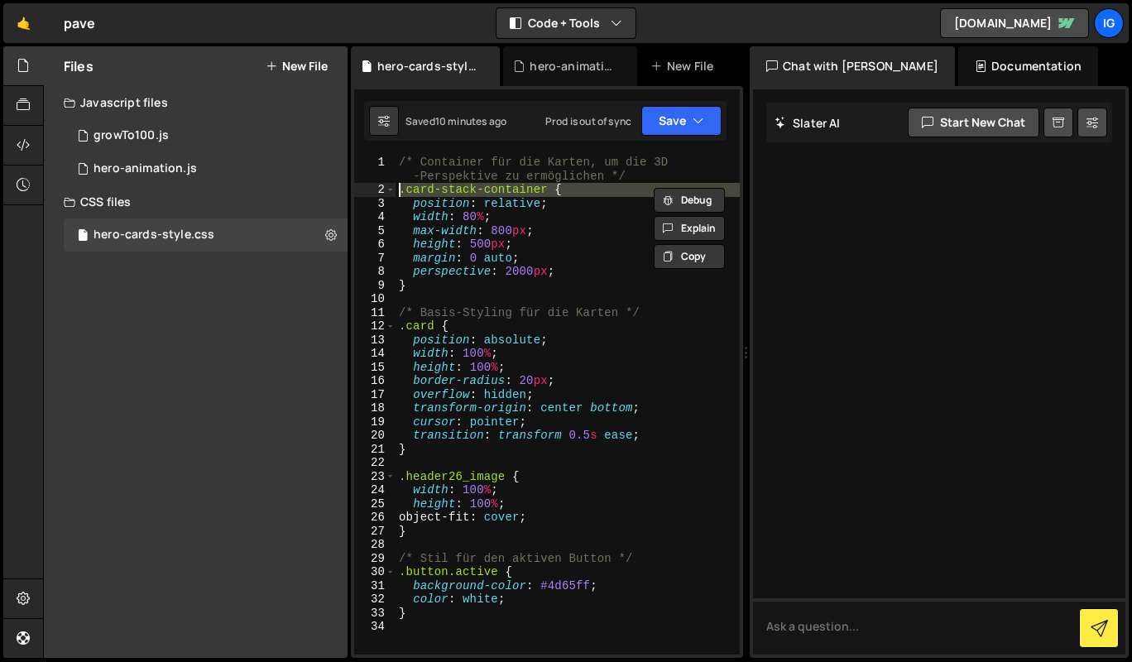
click at [420, 188] on div "/* Container für die Karten, um die 3D -Perspektive zu ermöglichen */ .card-sta…" at bounding box center [568, 426] width 344 height 540
click at [425, 170] on div "/* Container für die Karten, um die 3D -Perspektive zu ermöglichen */ .card-sta…" at bounding box center [568, 426] width 344 height 540
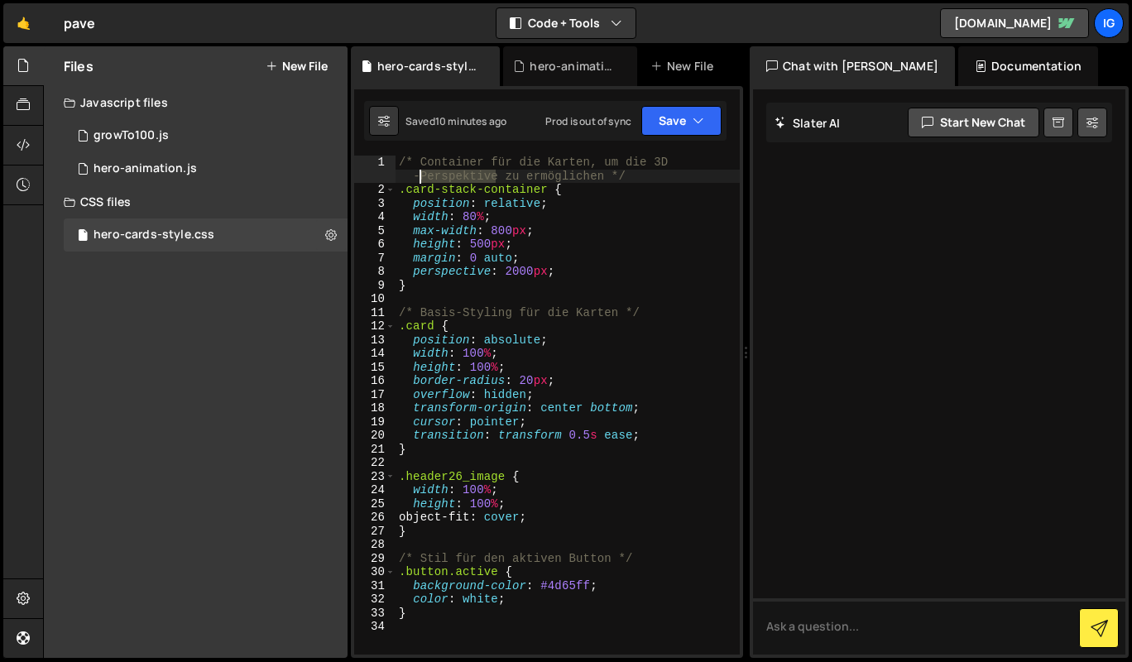
click at [425, 170] on div "/* Container für die Karten, um die 3D -Perspektive zu ermöglichen */ .card-sta…" at bounding box center [568, 426] width 344 height 540
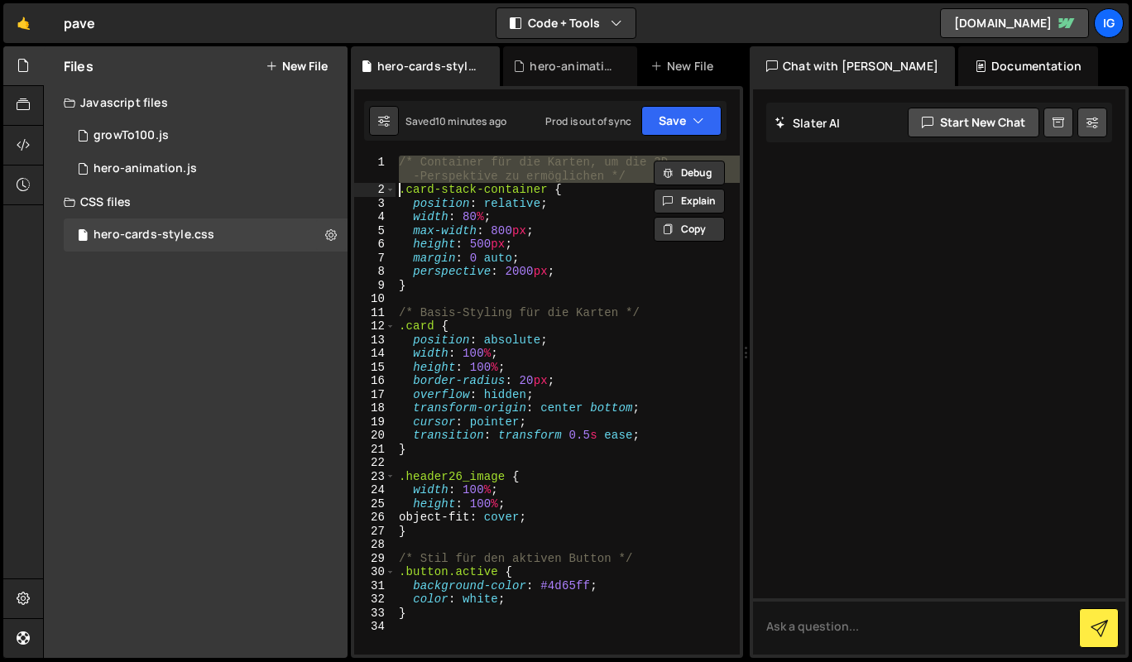
click at [425, 170] on div "/* Container für die Karten, um die 3D -Perspektive zu ermöglichen */ .card-sta…" at bounding box center [568, 426] width 344 height 540
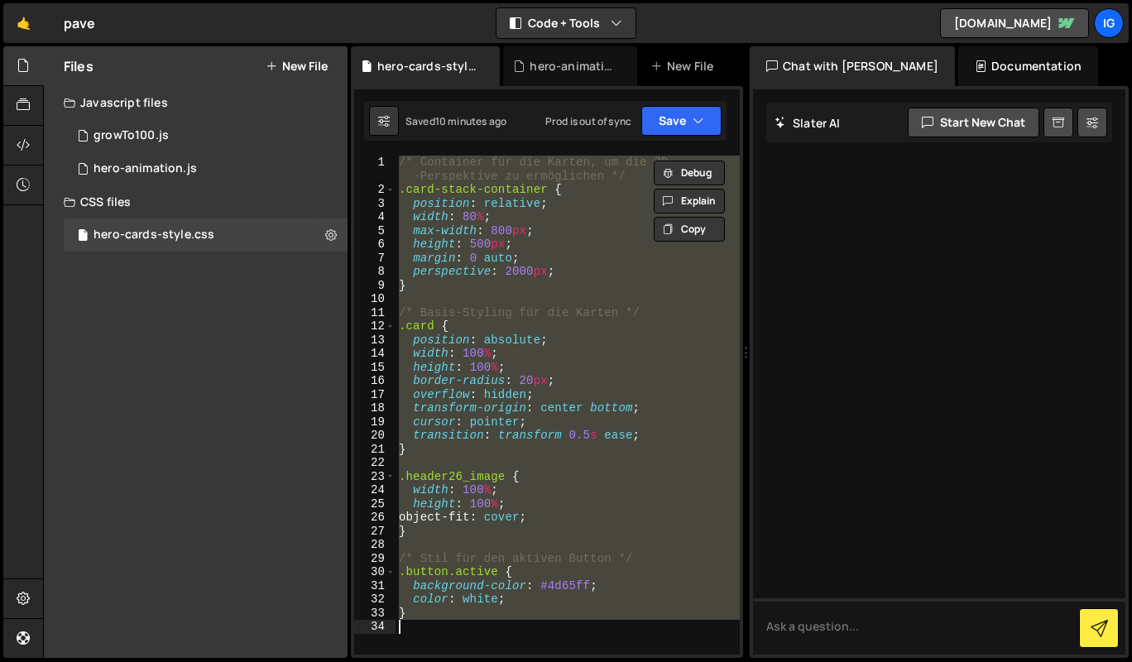
click at [425, 170] on div "/* Container für die Karten, um die 3D -Perspektive zu ermöglichen */ .card-sta…" at bounding box center [568, 405] width 344 height 499
type textarea "/* Container für die Karten, um die 3D-Perspektive zu ermöglichen */"
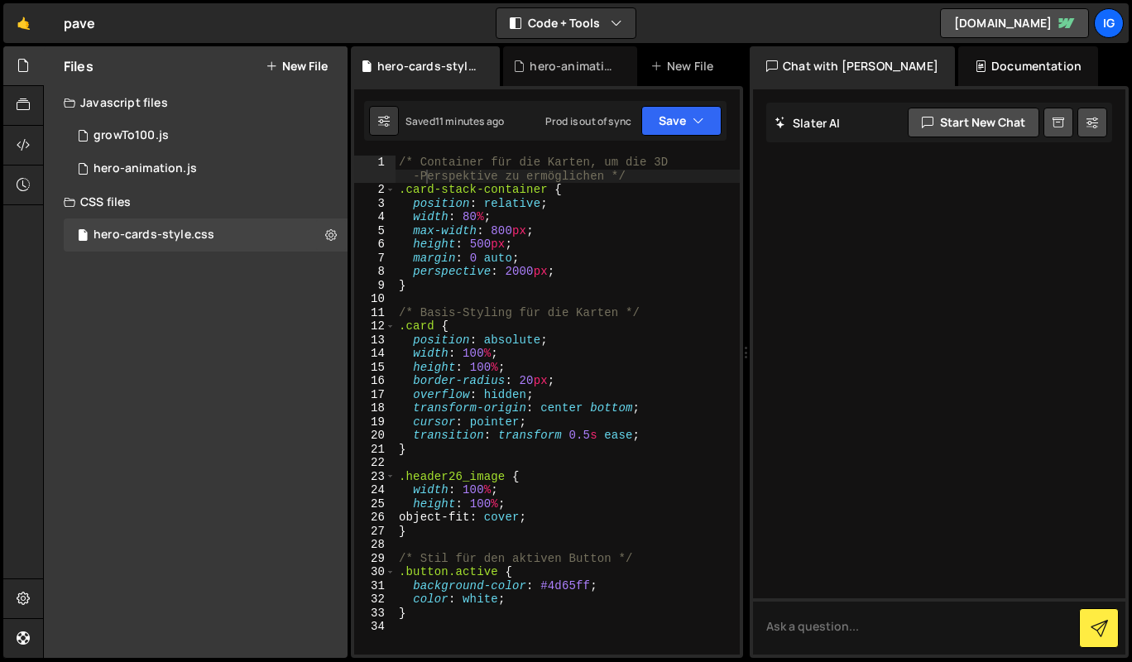
click at [181, 126] on div "2 growTo100.js 0" at bounding box center [206, 135] width 284 height 33
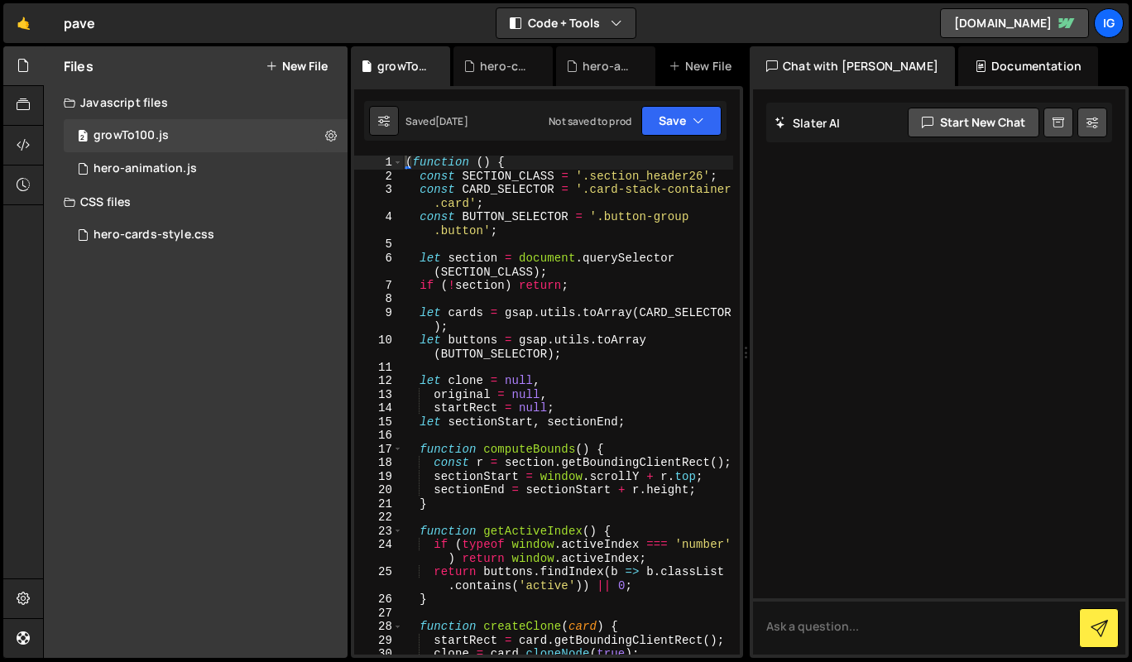
click at [331, 133] on icon at bounding box center [331, 135] width 12 height 16
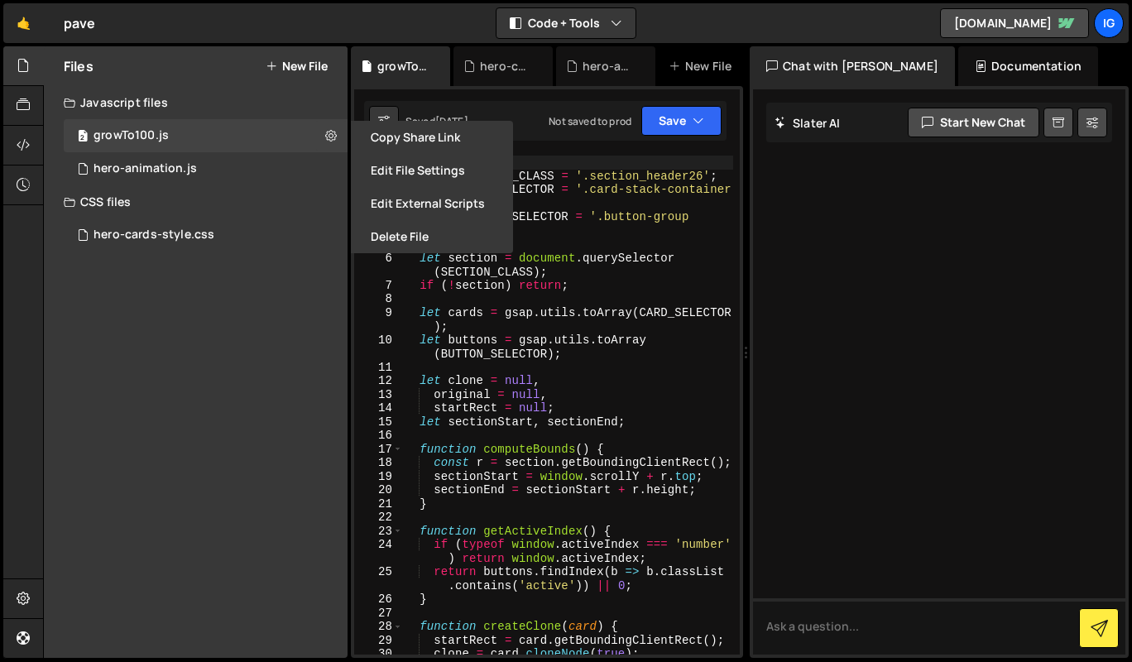
click at [246, 131] on div "2 growTo100.js 0" at bounding box center [206, 135] width 284 height 33
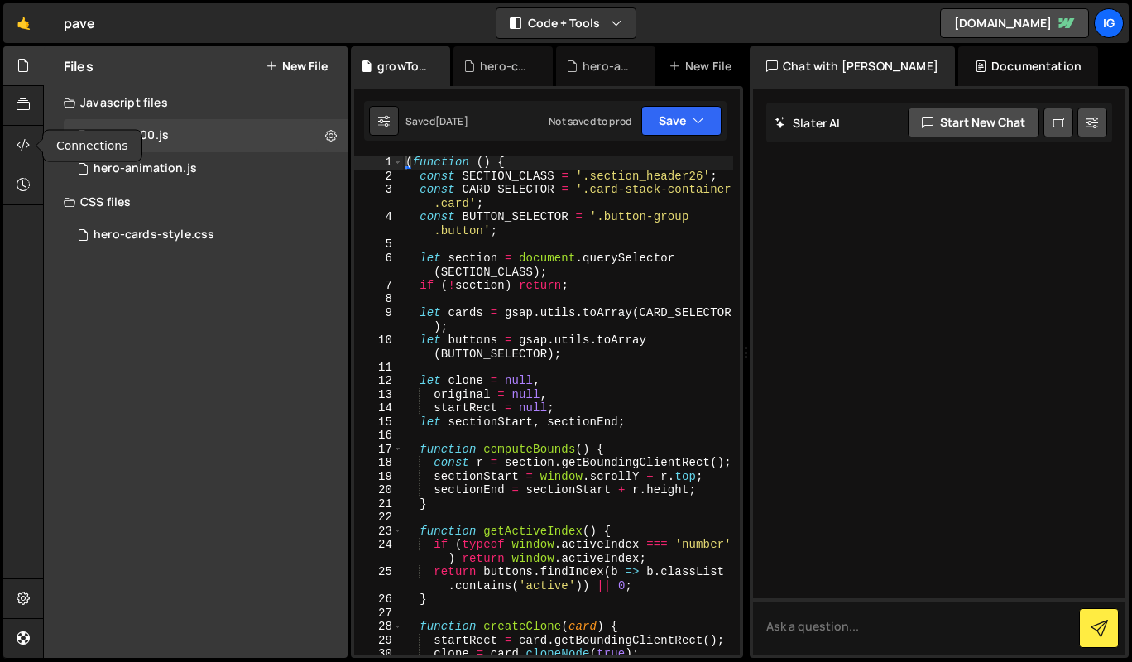
click at [26, 146] on icon at bounding box center [23, 145] width 13 height 18
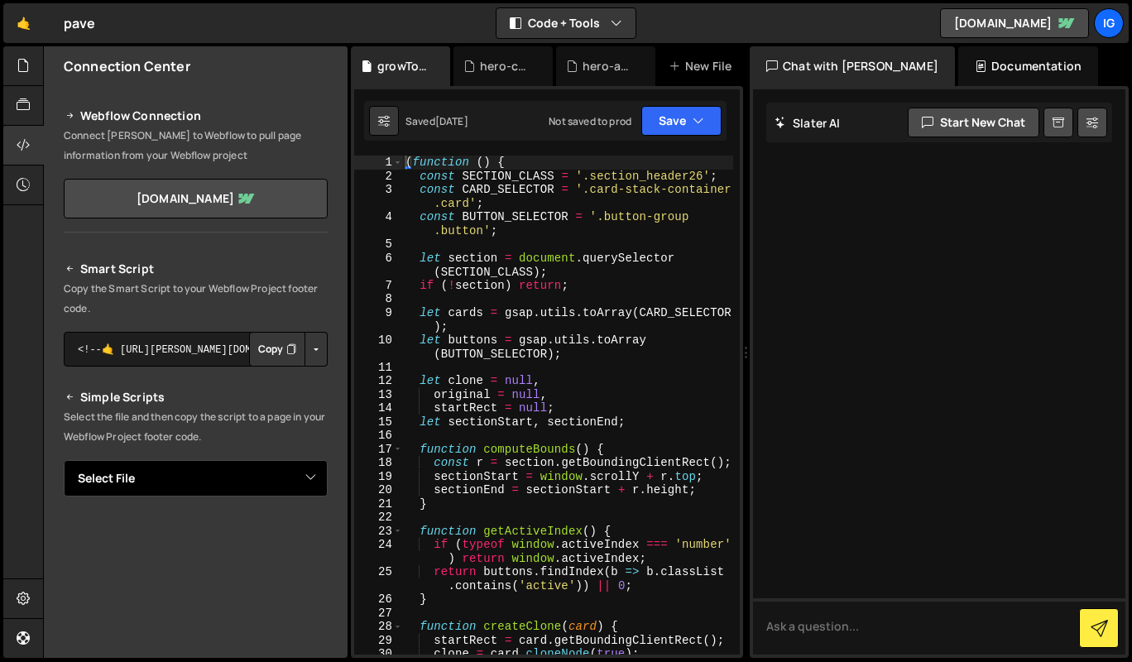
click at [170, 487] on select "Select File growTo100.js hero-animation.js hero-cards-style.css" at bounding box center [196, 478] width 264 height 36
select select "45533"
click at [64, 460] on select "Select File growTo100.js hero-animation.js hero-cards-style.css" at bounding box center [196, 478] width 264 height 36
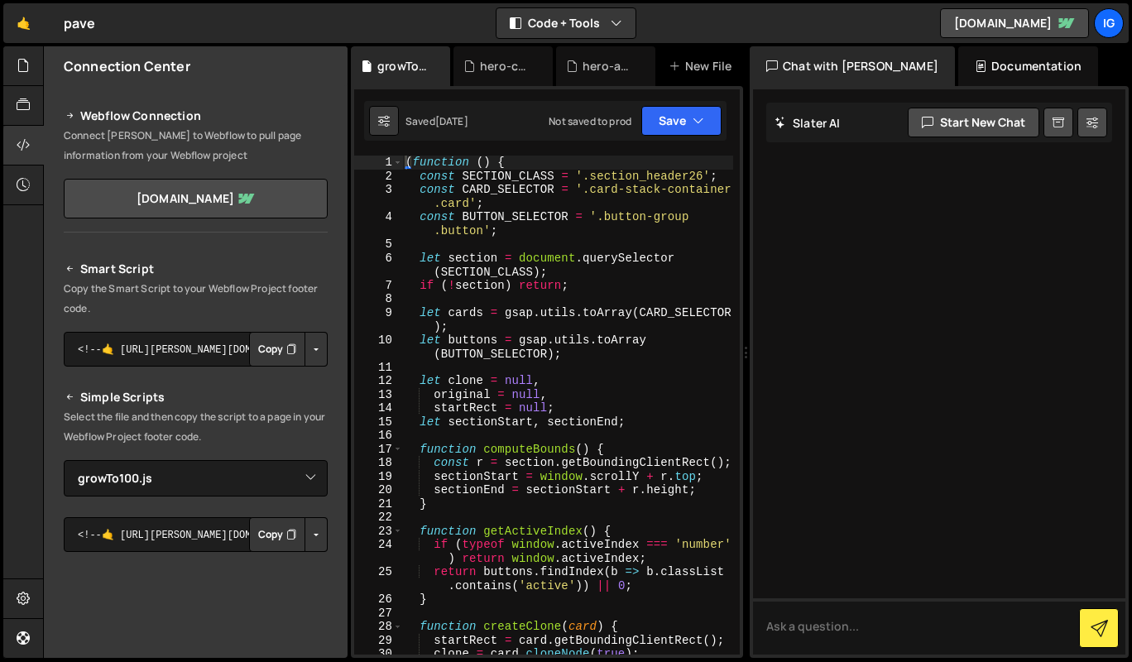
click at [255, 542] on button "Copy" at bounding box center [277, 534] width 56 height 35
click at [521, 261] on div "( function ( ) { const SECTION_CLASS = '.section_header26' ; const CARD_SELECTO…" at bounding box center [567, 419] width 331 height 526
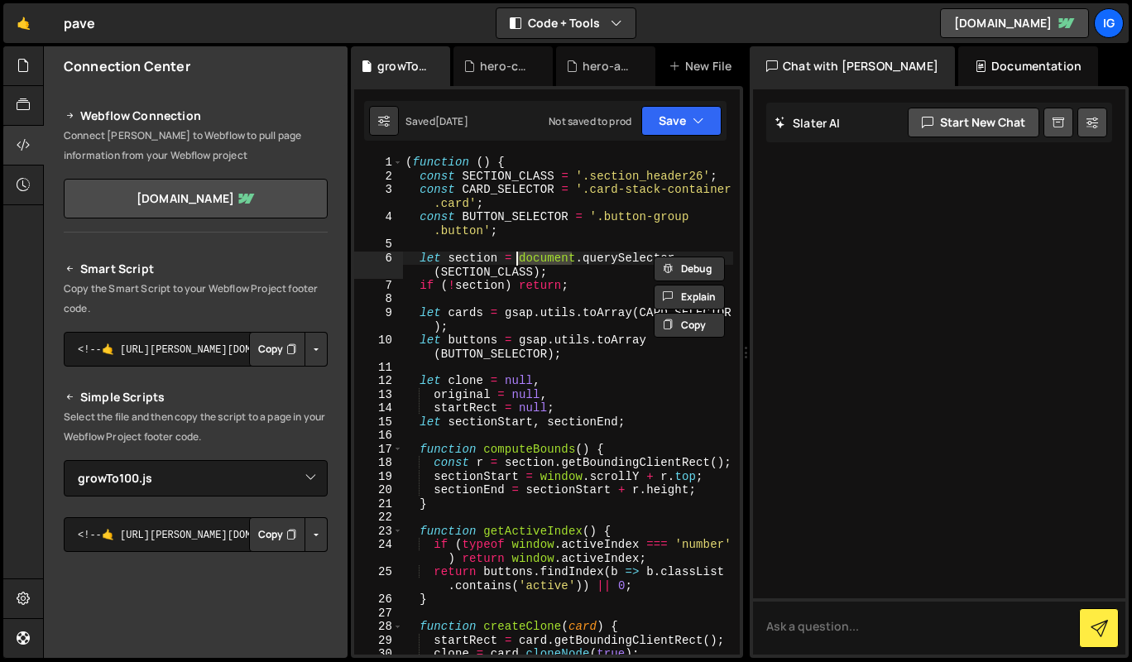
type textarea "})();"
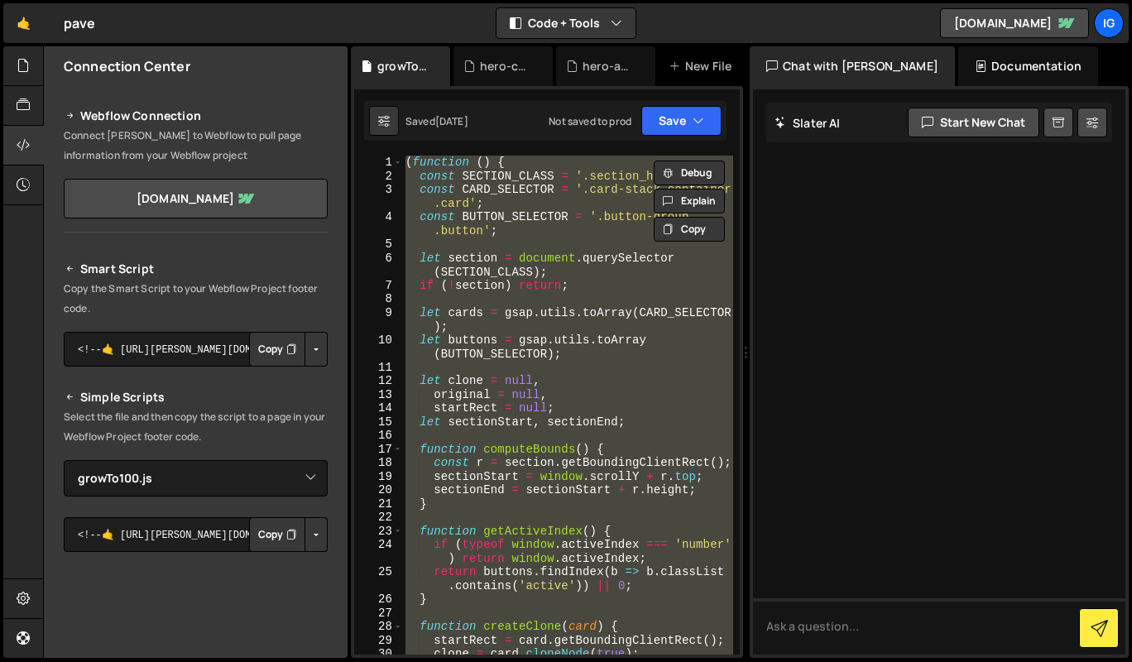
click at [495, 62] on div "hero-cards-style.css" at bounding box center [506, 66] width 53 height 17
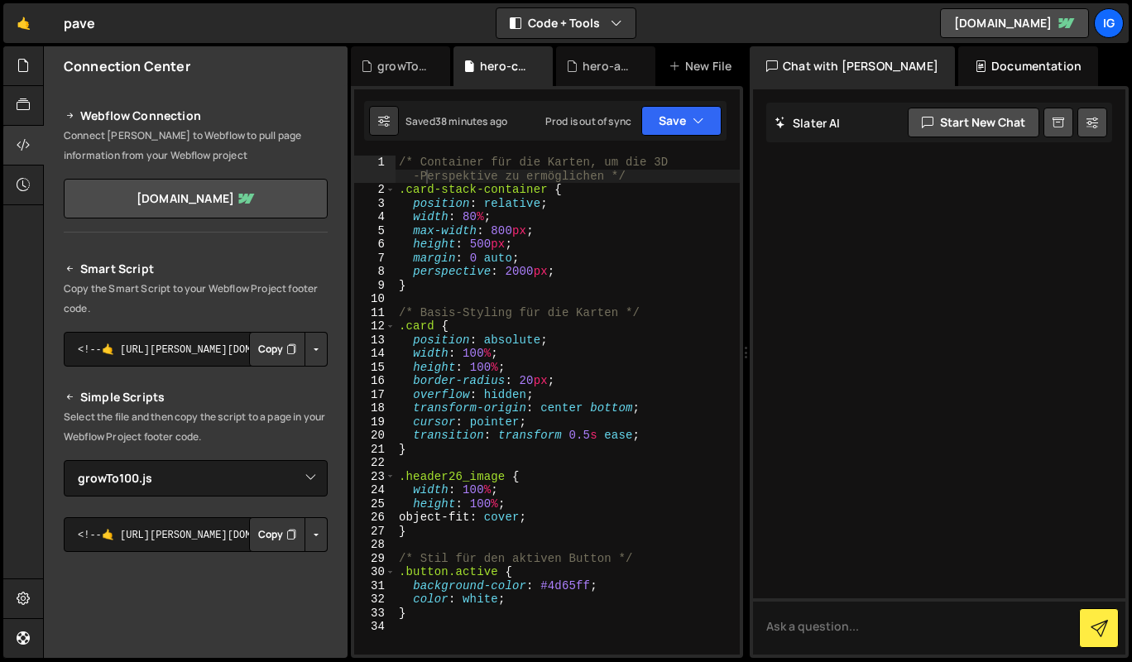
click at [601, 74] on div "hero-animation.js" at bounding box center [605, 66] width 99 height 40
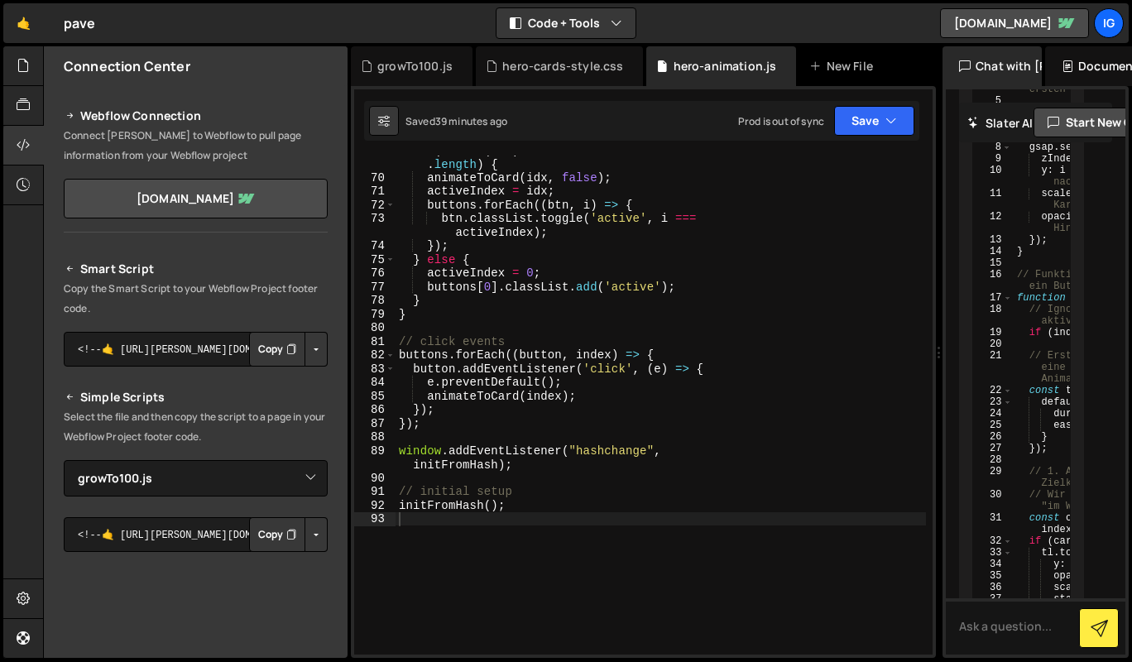
scroll to position [1875, 0]
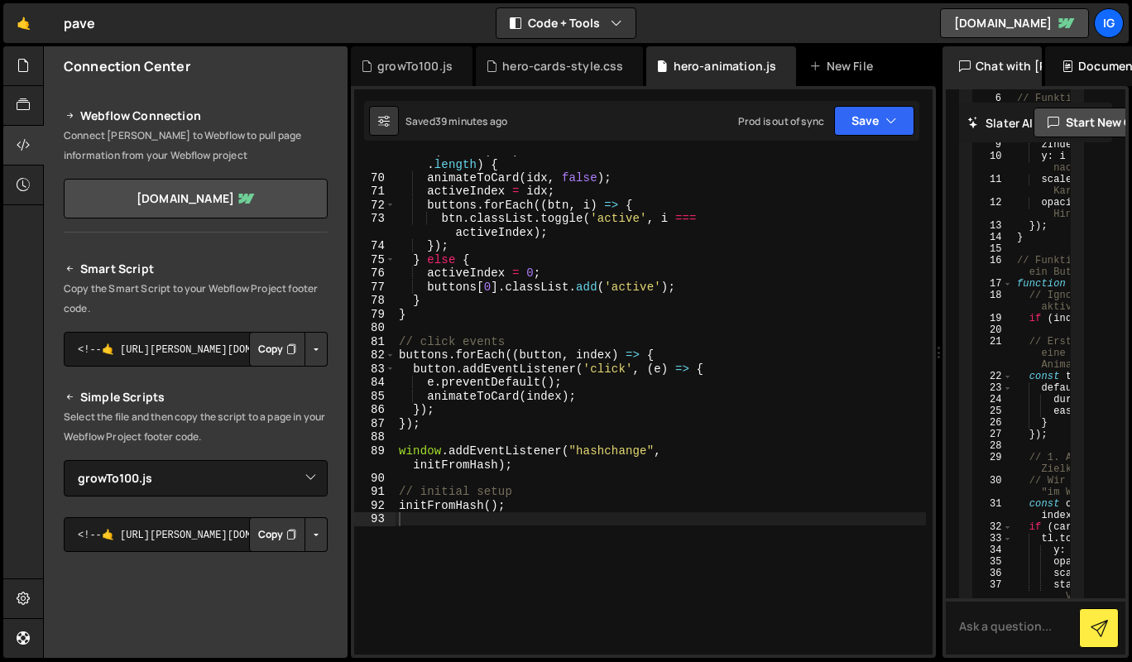
drag, startPoint x: 743, startPoint y: 88, endPoint x: 929, endPoint y: 95, distance: 186.3
click at [929, 95] on div "Files New File Javascript files 2 growTo100.js 0 1 hero-animation.js 0 CSS file…" at bounding box center [587, 352] width 1089 height 612
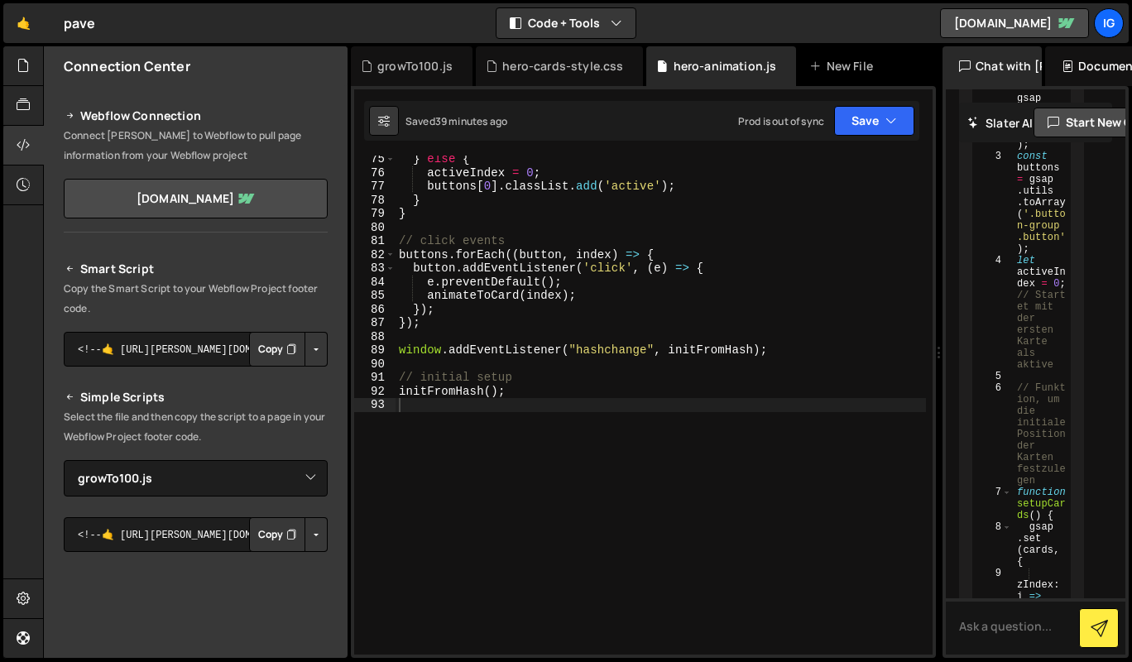
scroll to position [972, 0]
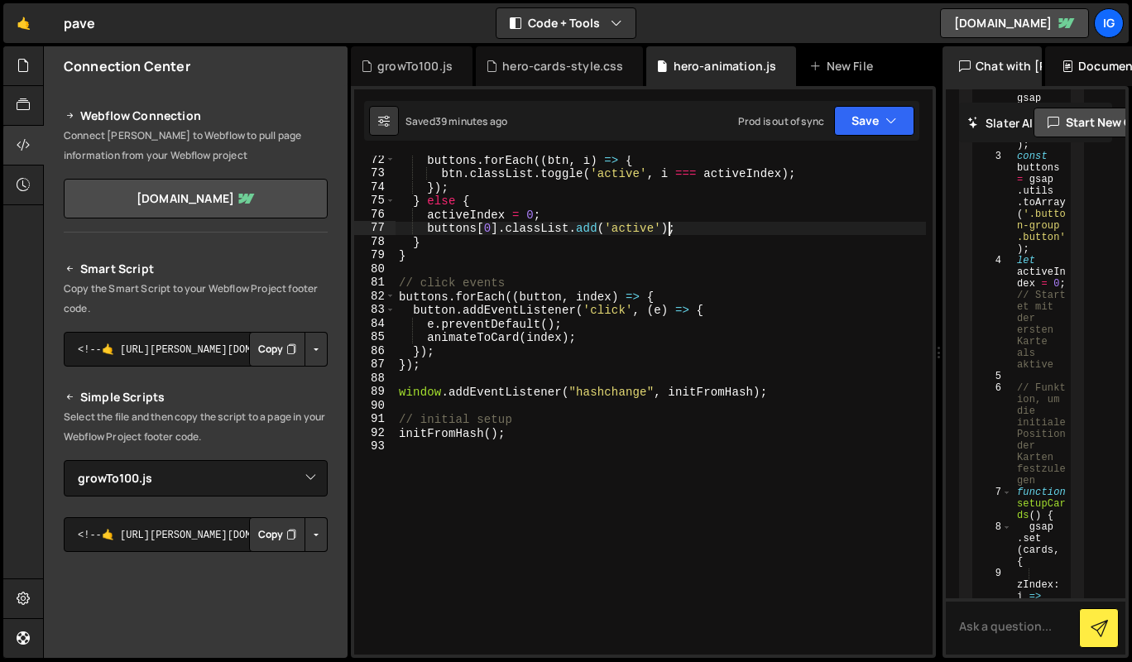
click at [667, 233] on div "buttons . forEach (( btn , i ) => { btn . classList . toggle ( 'active' , i ===…" at bounding box center [661, 416] width 530 height 526
type textarea "initFromHash();"
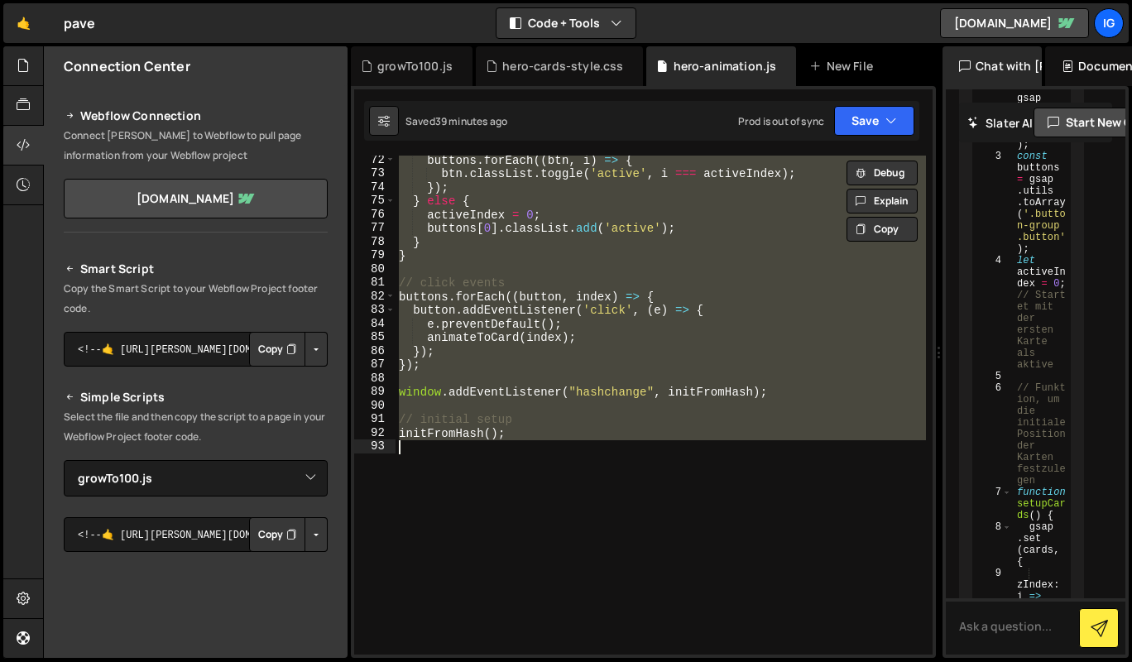
click at [509, 68] on div "hero-cards-style.css" at bounding box center [562, 66] width 121 height 17
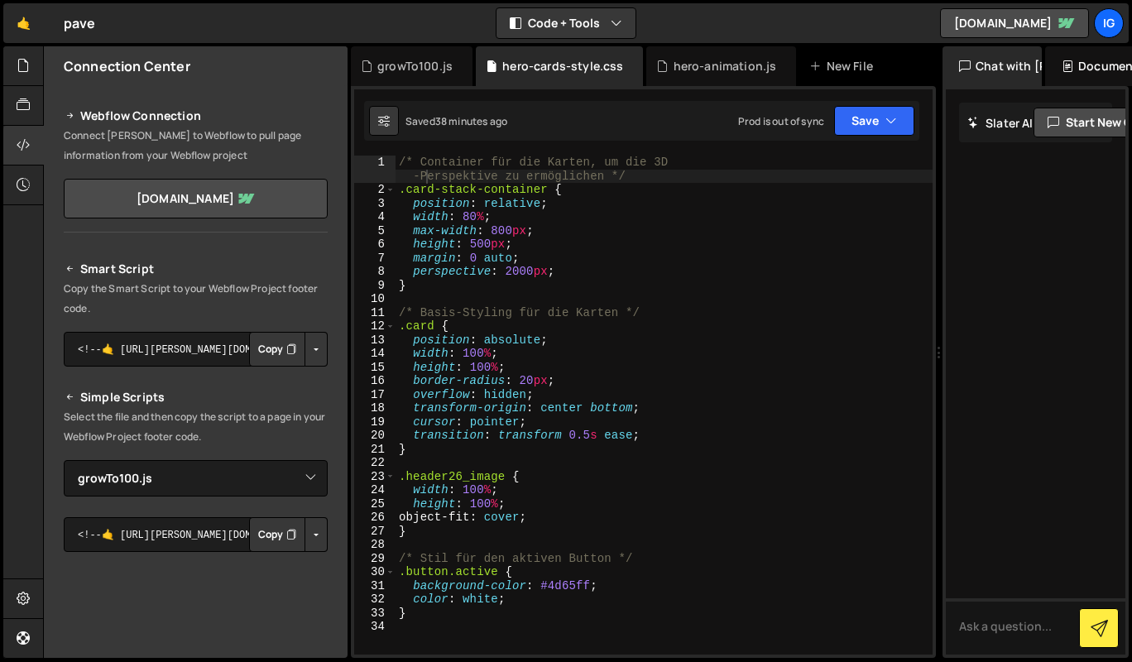
scroll to position [0, 0]
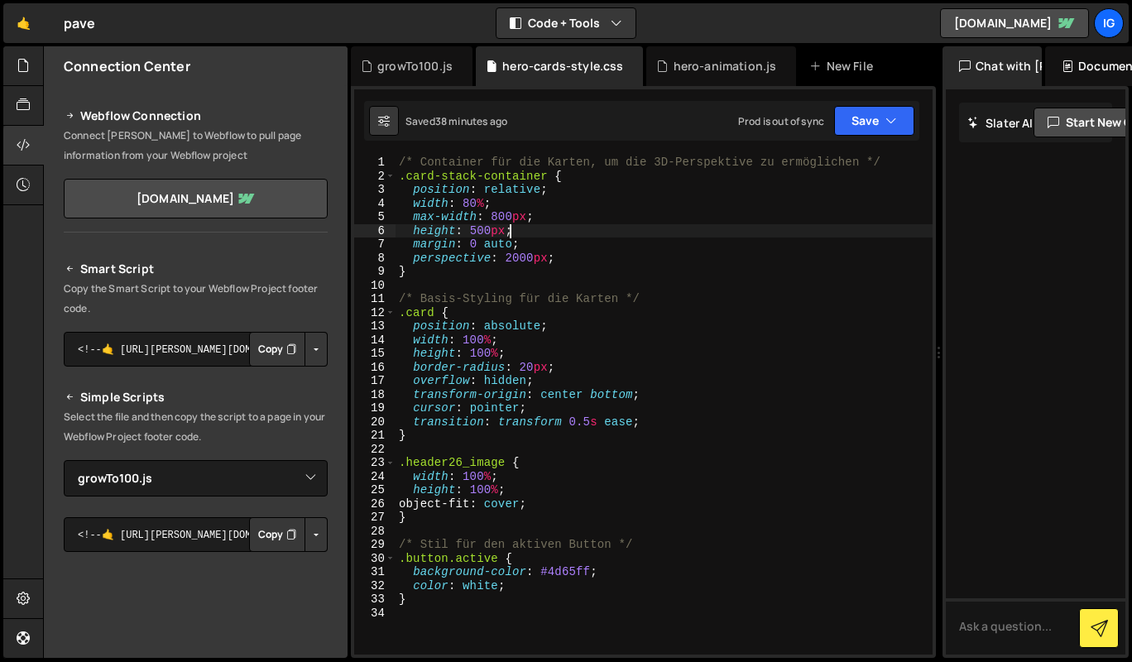
click at [545, 234] on div "/* Container für die Karten, um die 3D-Perspektive zu ermöglichen */ .card-stac…" at bounding box center [664, 419] width 537 height 526
type textarea "}"
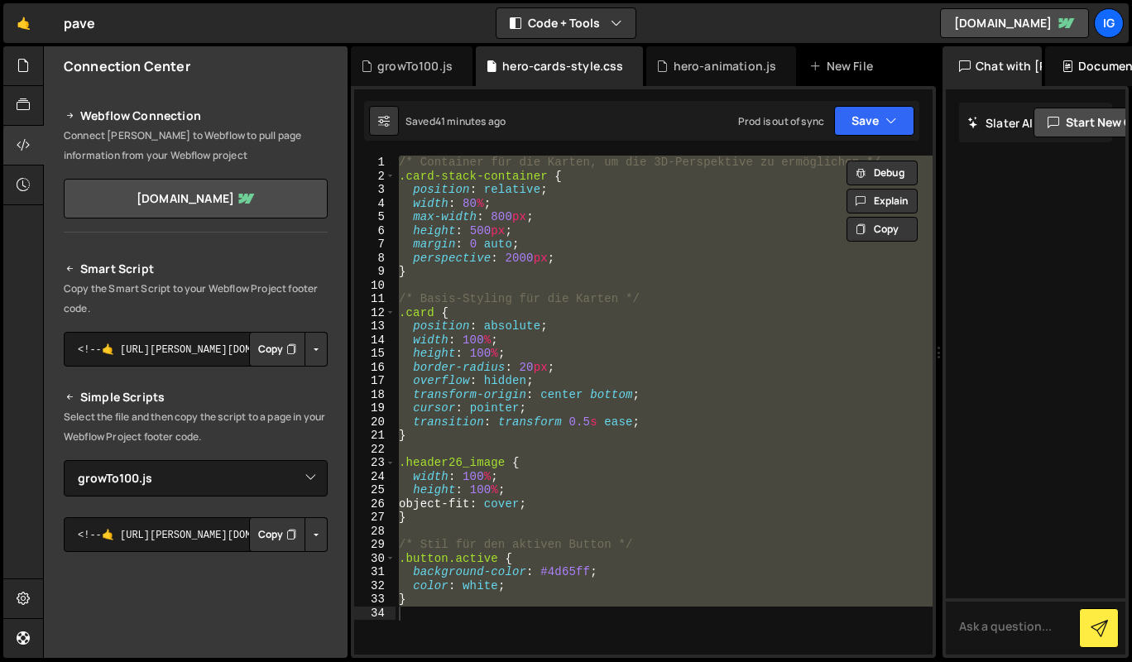
click at [417, 74] on div "growTo100.js" at bounding box center [412, 66] width 122 height 40
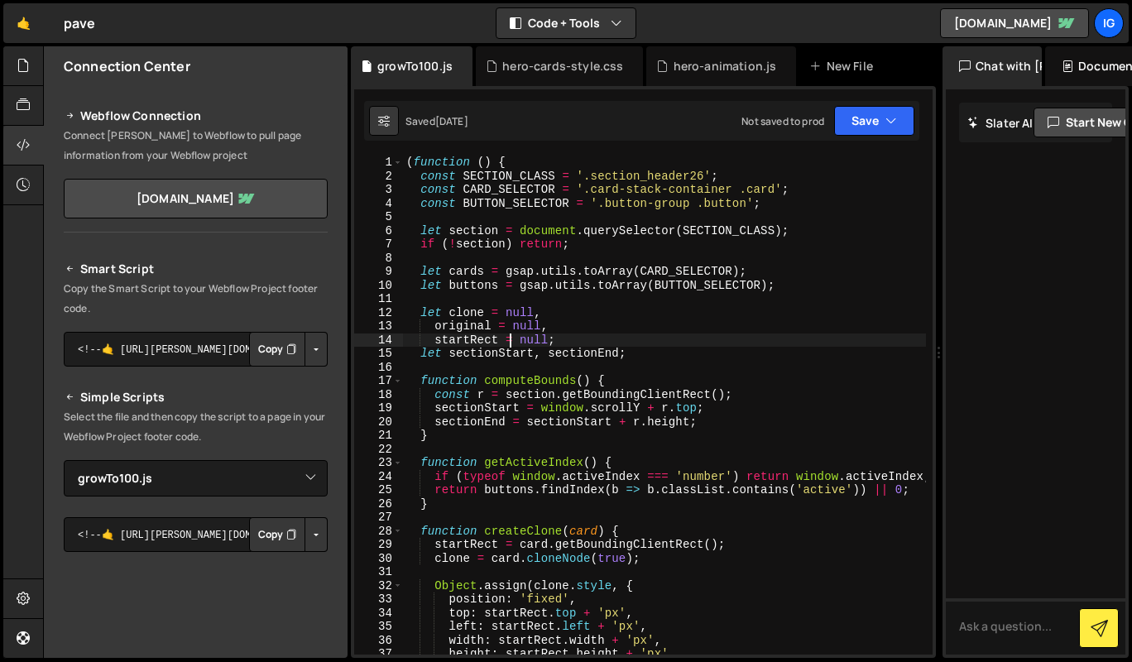
click at [510, 338] on div "( function ( ) { const SECTION_CLASS = '.section_header26' ; const CARD_SELECTO…" at bounding box center [664, 419] width 523 height 526
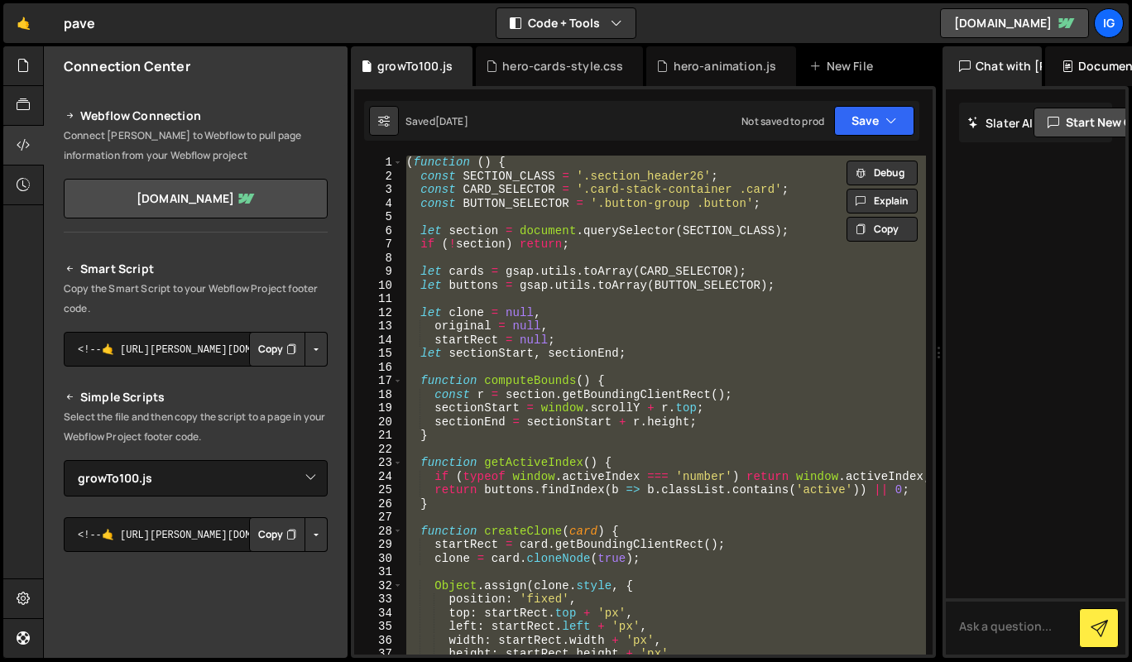
paste textarea
type textarea "})();"
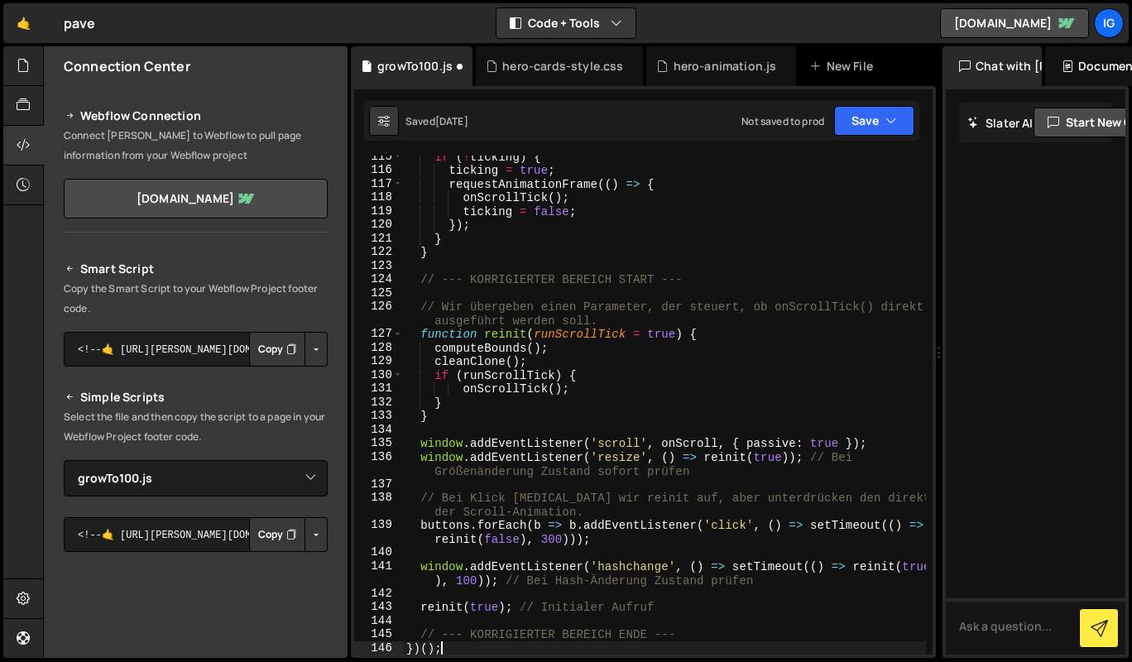
scroll to position [1604, 0]
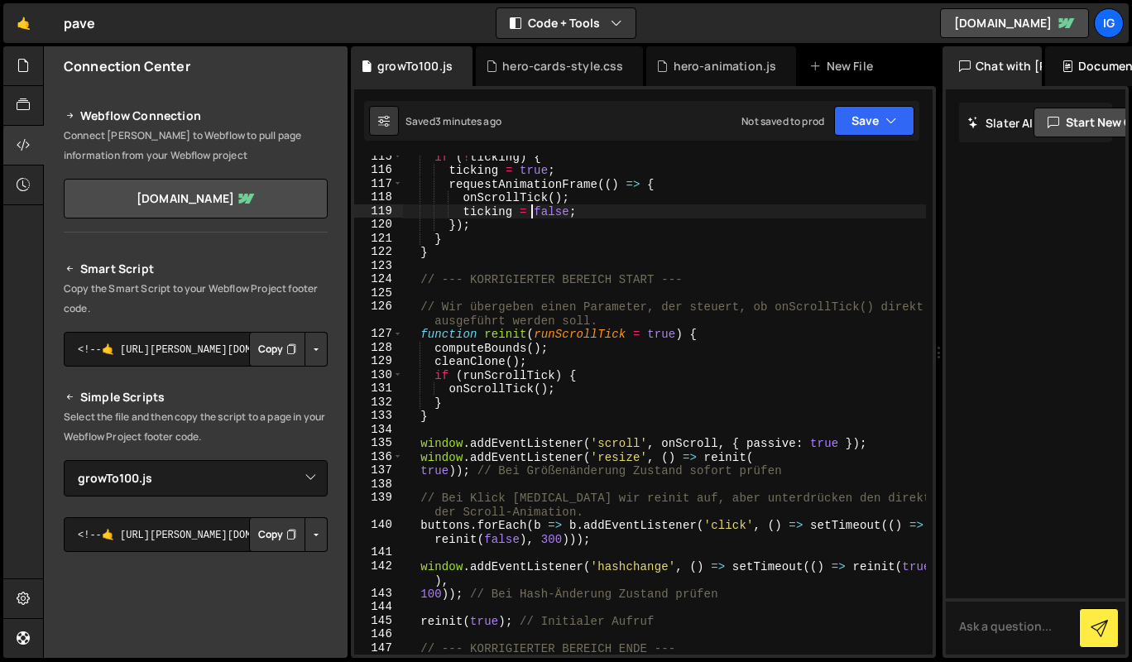
click at [529, 211] on div "if ( ! ticking ) { ticking = true ; requestAnimationFrame (( ) => { onScrollTic…" at bounding box center [664, 413] width 523 height 526
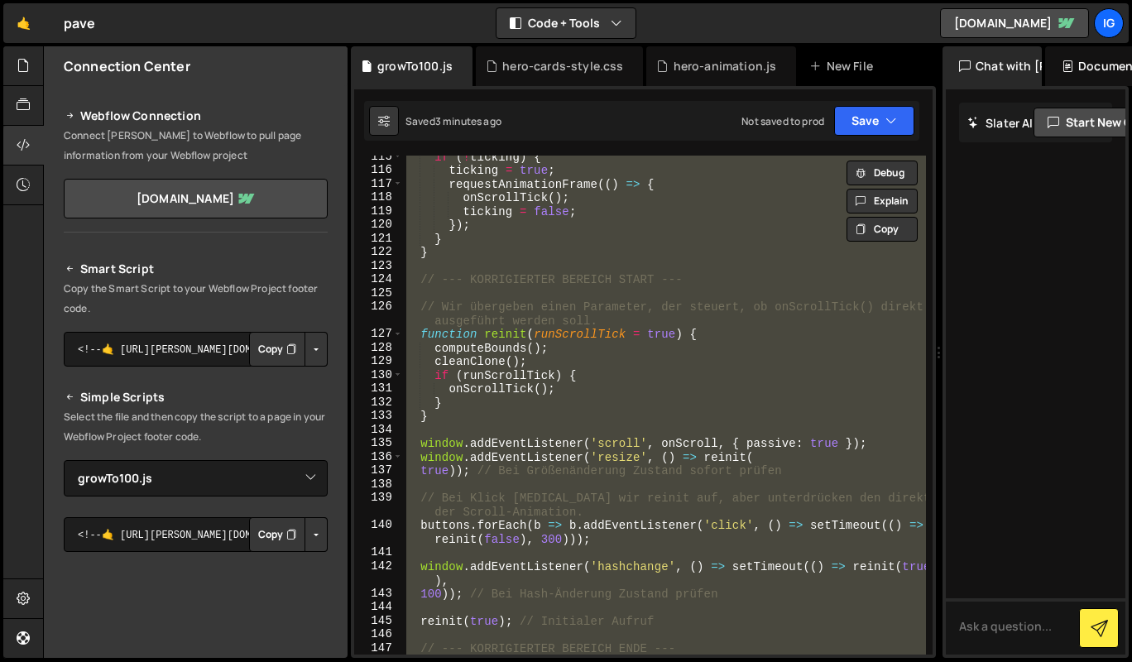
paste textarea
type textarea "})();"
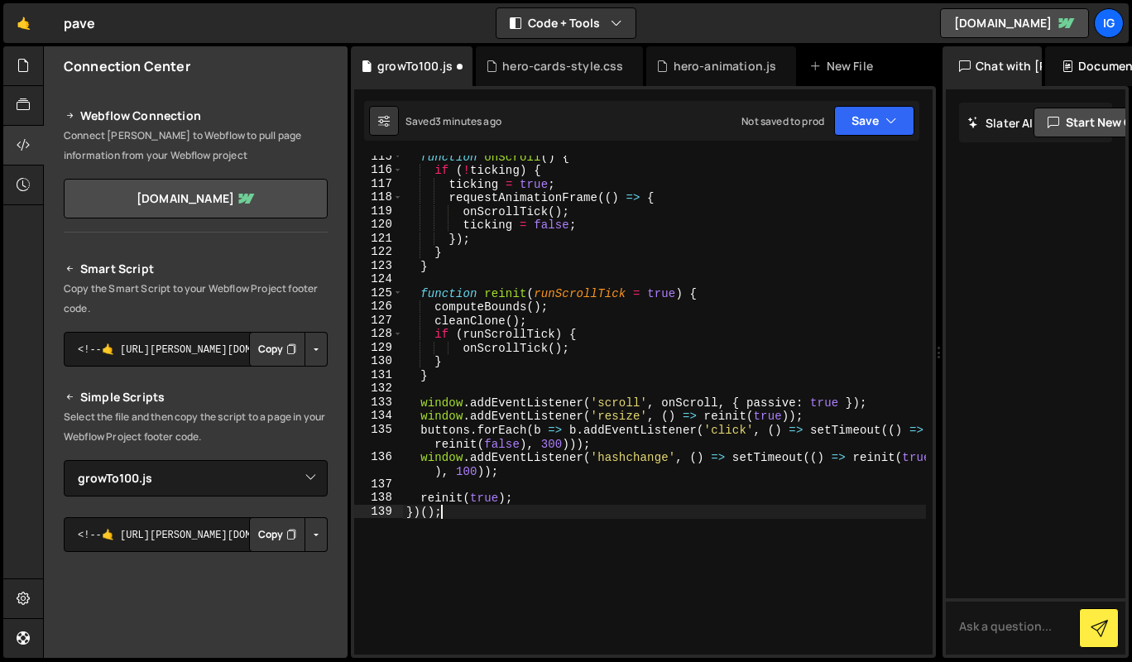
scroll to position [1631, 0]
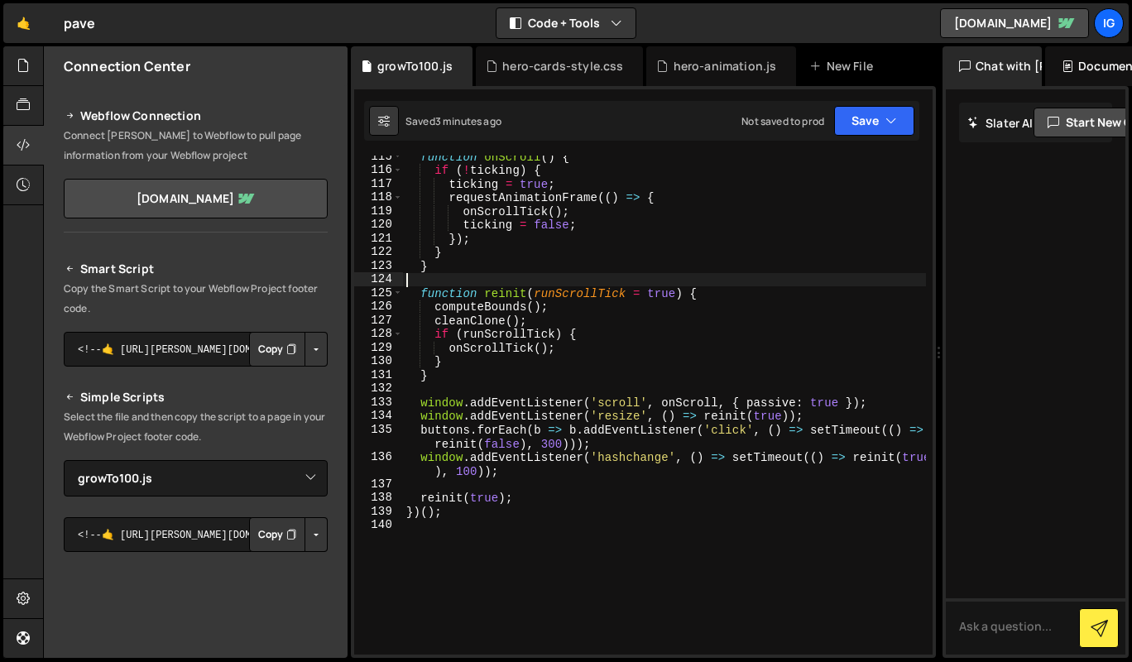
click at [500, 285] on div "function onScroll ( ) { if ( ! ticking ) { ticking = true ; requestAnimationFra…" at bounding box center [664, 413] width 523 height 526
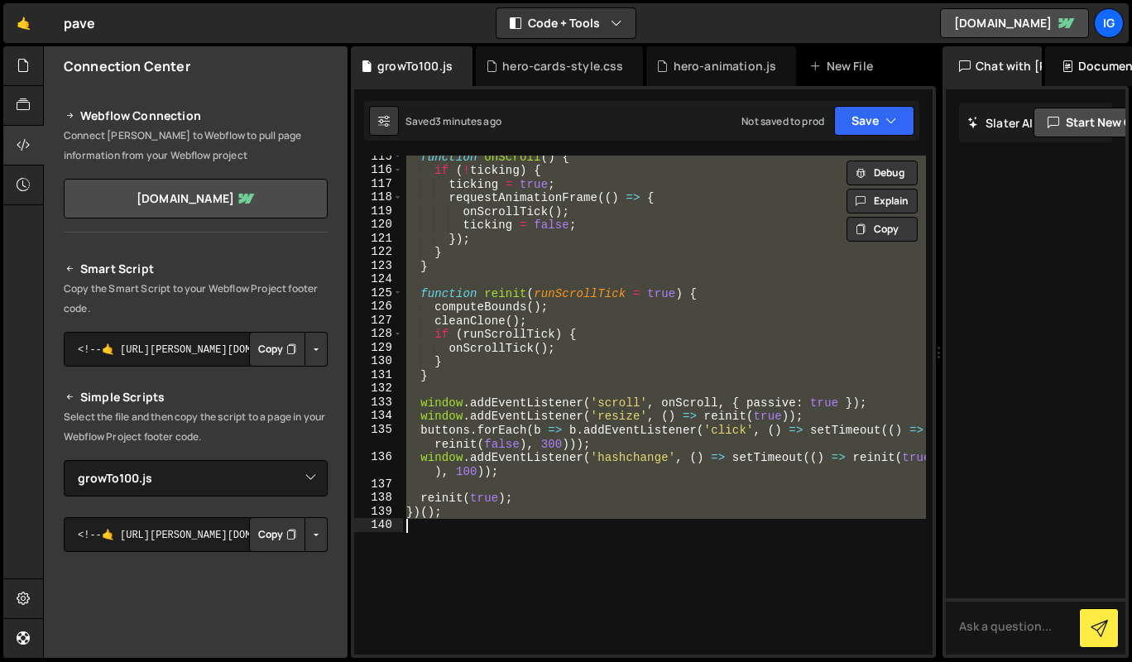
paste textarea
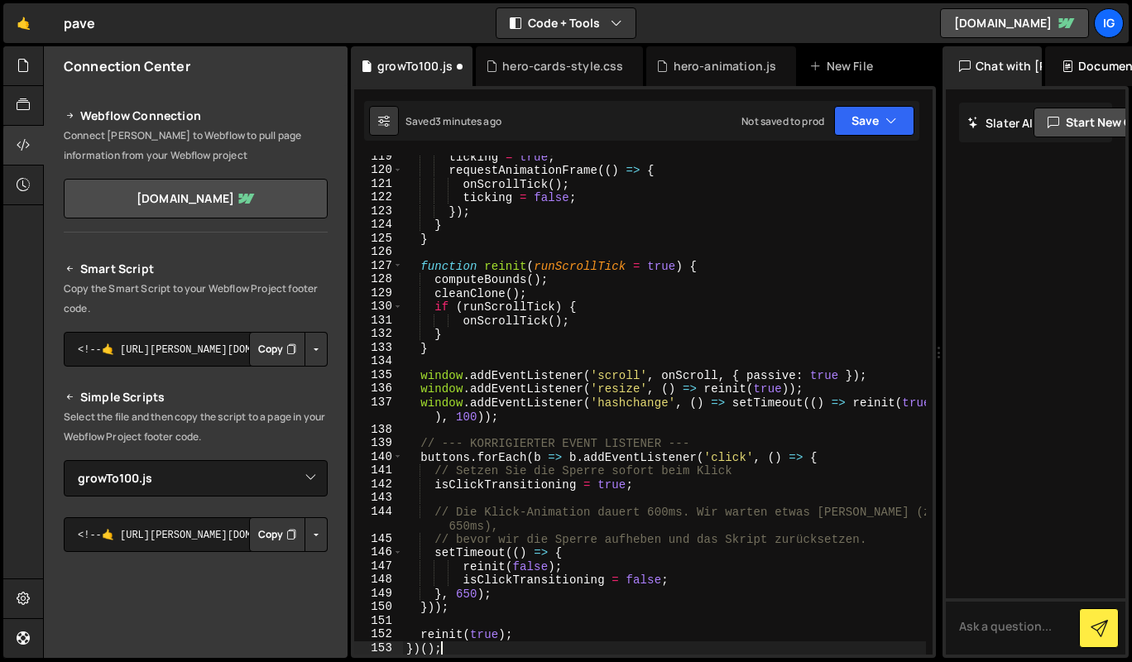
scroll to position [1658, 0]
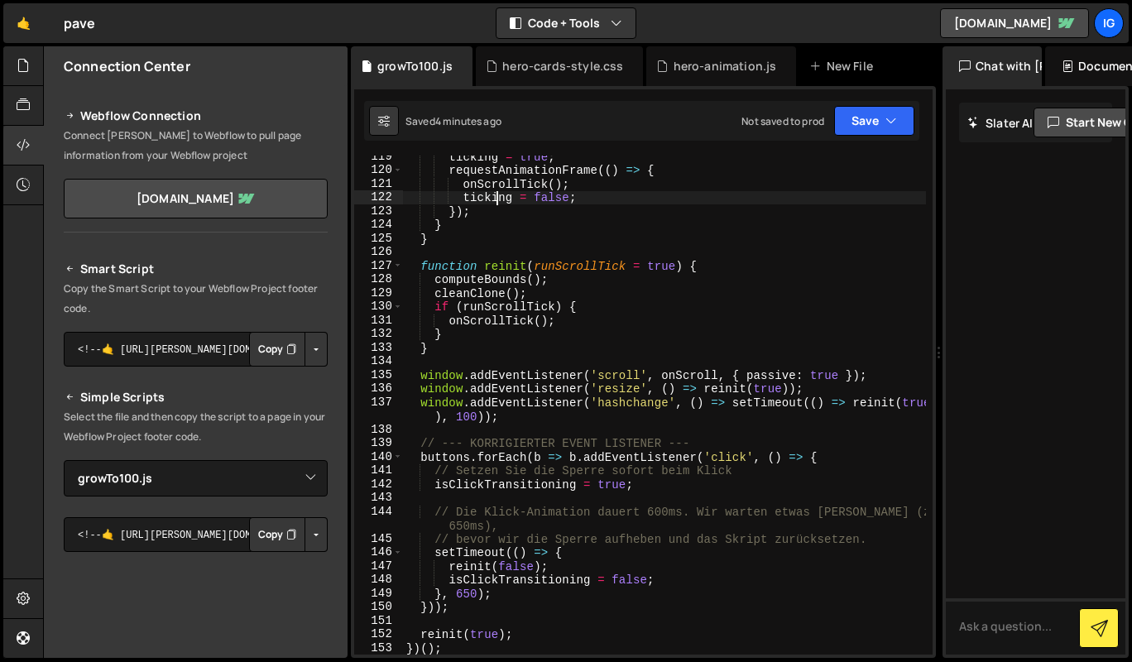
click at [499, 197] on div "ticking = true ; requestAnimationFrame (( ) => { onScrollTick ( ) ; ticking = f…" at bounding box center [664, 413] width 523 height 526
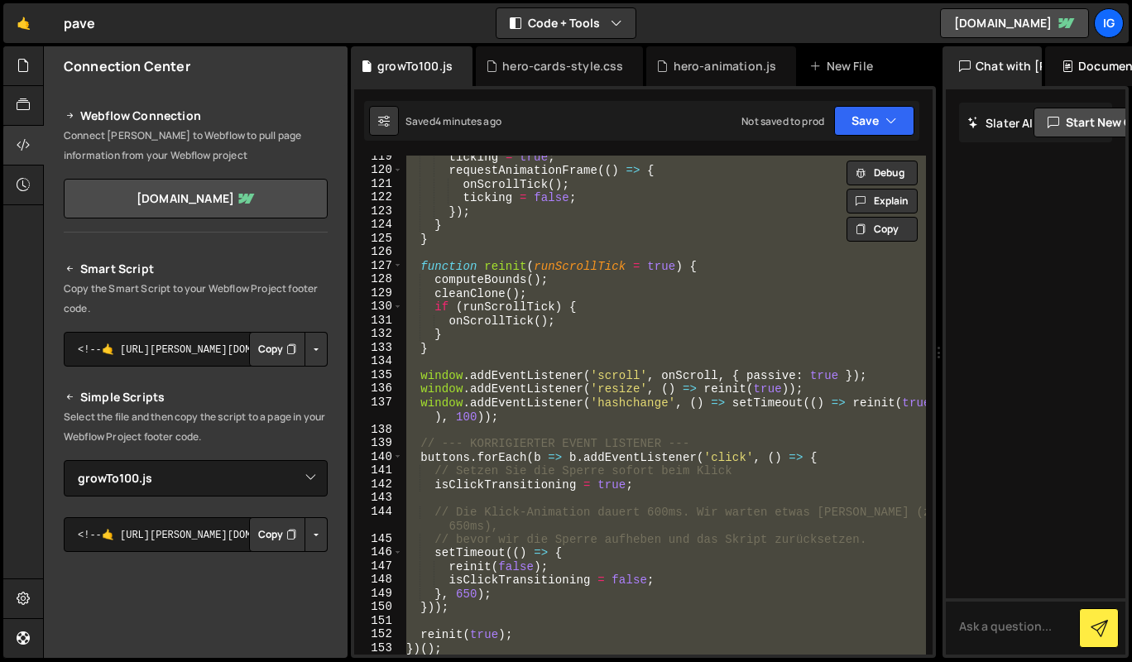
paste textarea
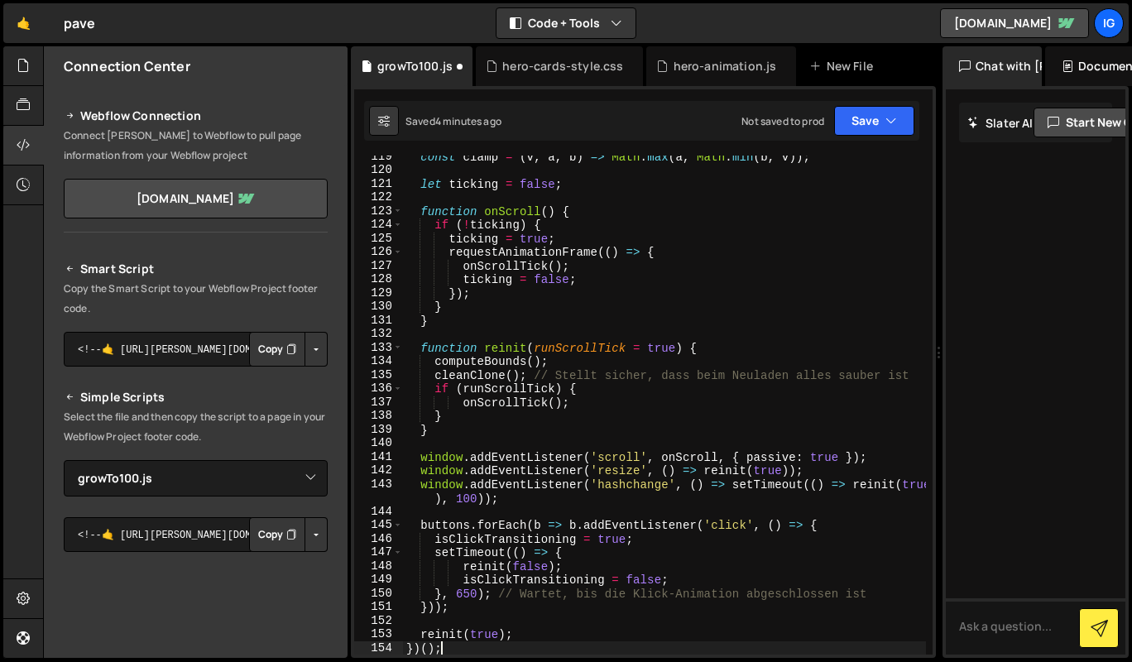
type textarea "reinit(true);"
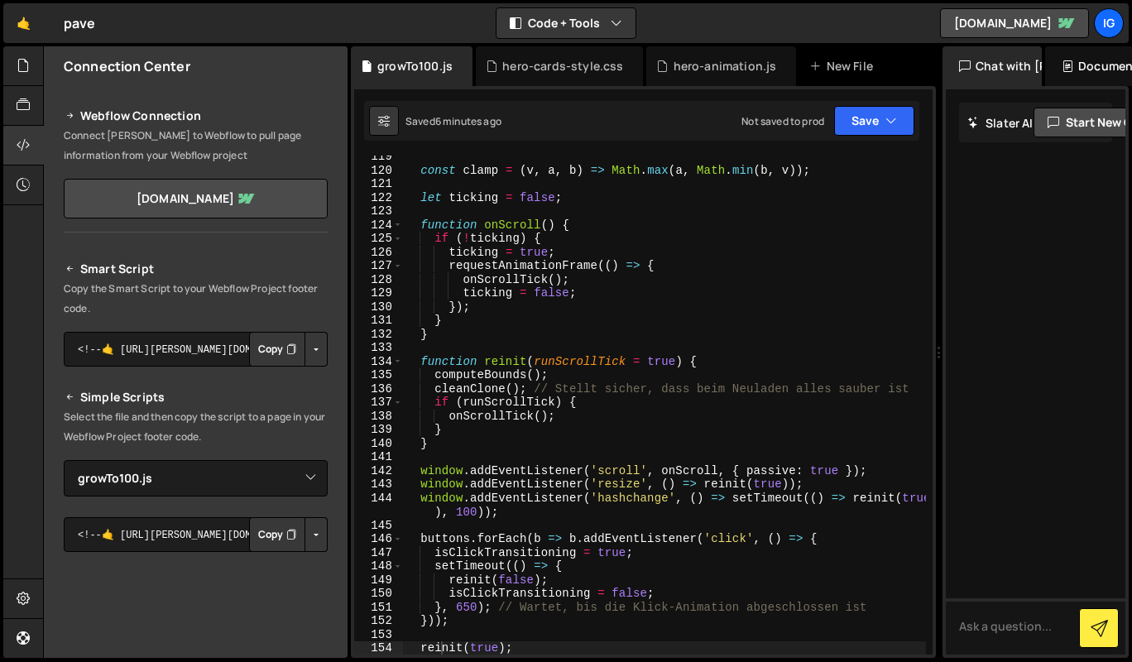
click at [715, 72] on div "hero-animation.js" at bounding box center [725, 66] width 103 height 17
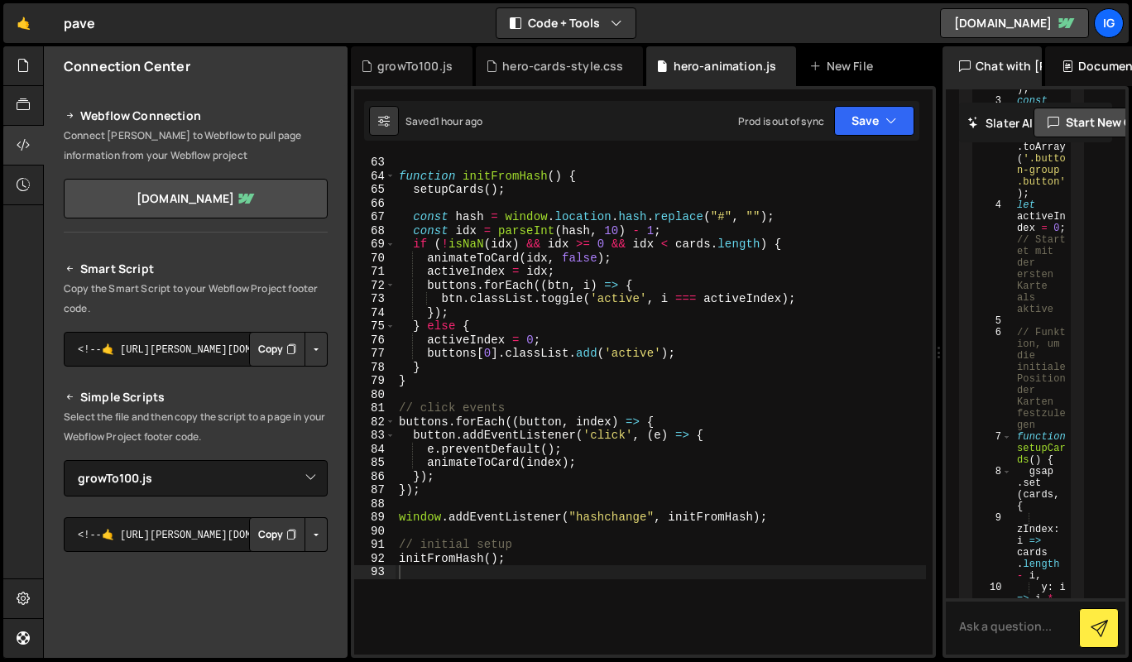
scroll to position [843, 0]
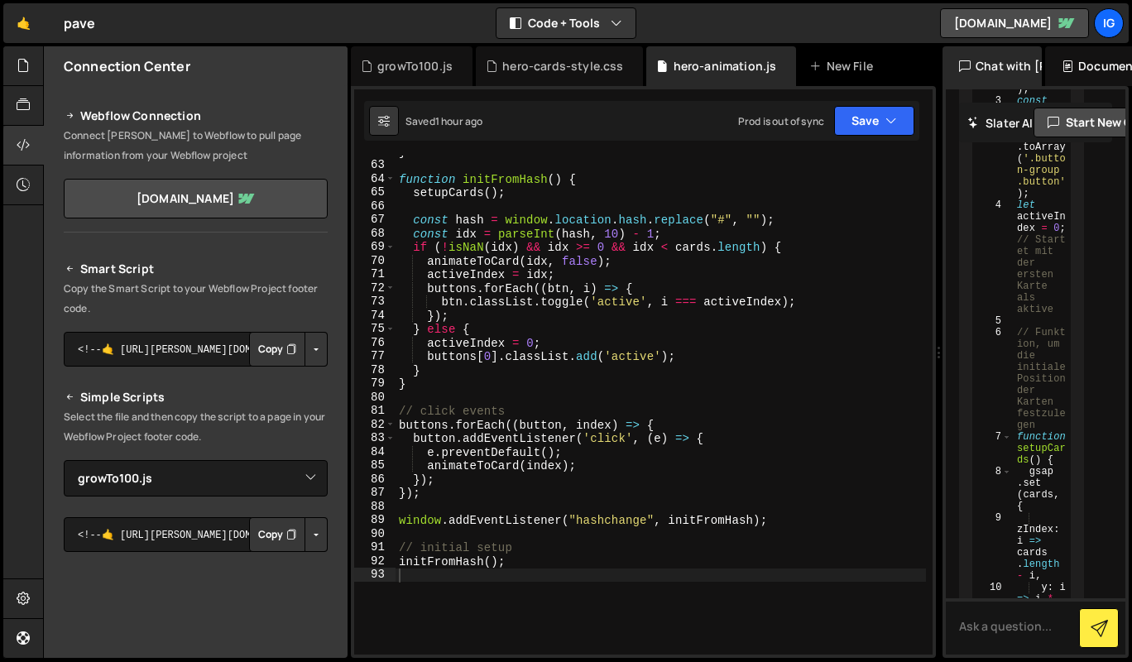
drag, startPoint x: 493, startPoint y: 2, endPoint x: 459, endPoint y: 215, distance: 216.2
click at [459, 215] on div "} function initFromHash ( ) { setupCards ( ) ; const hash = window . location .…" at bounding box center [661, 408] width 530 height 526
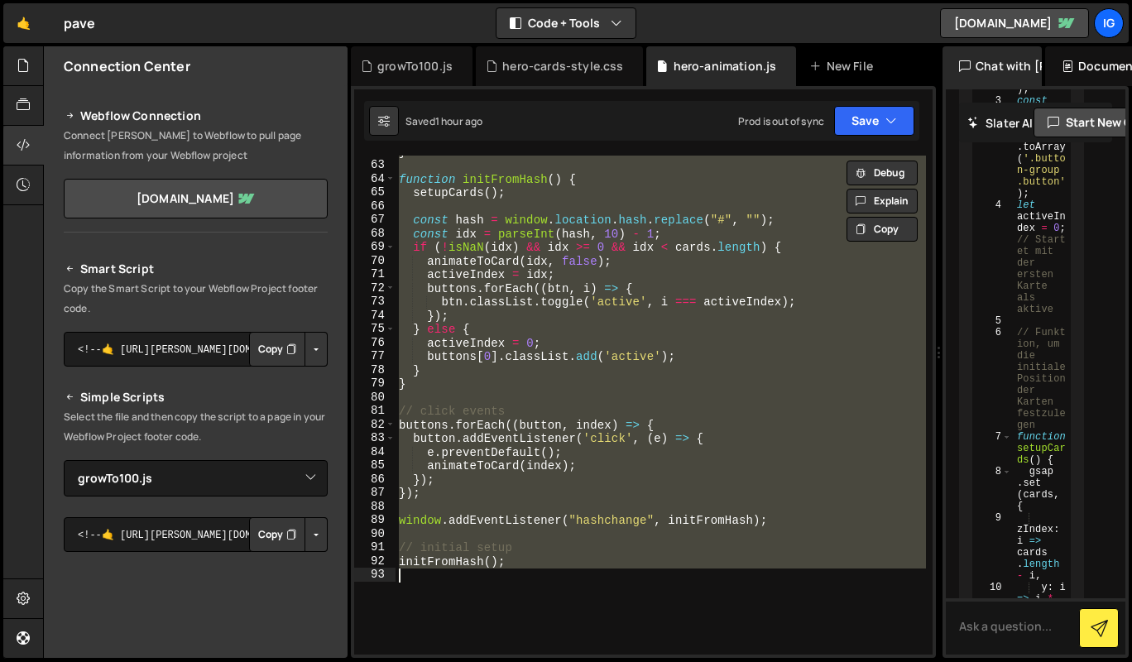
paste textarea
type textarea "initFromHash();"
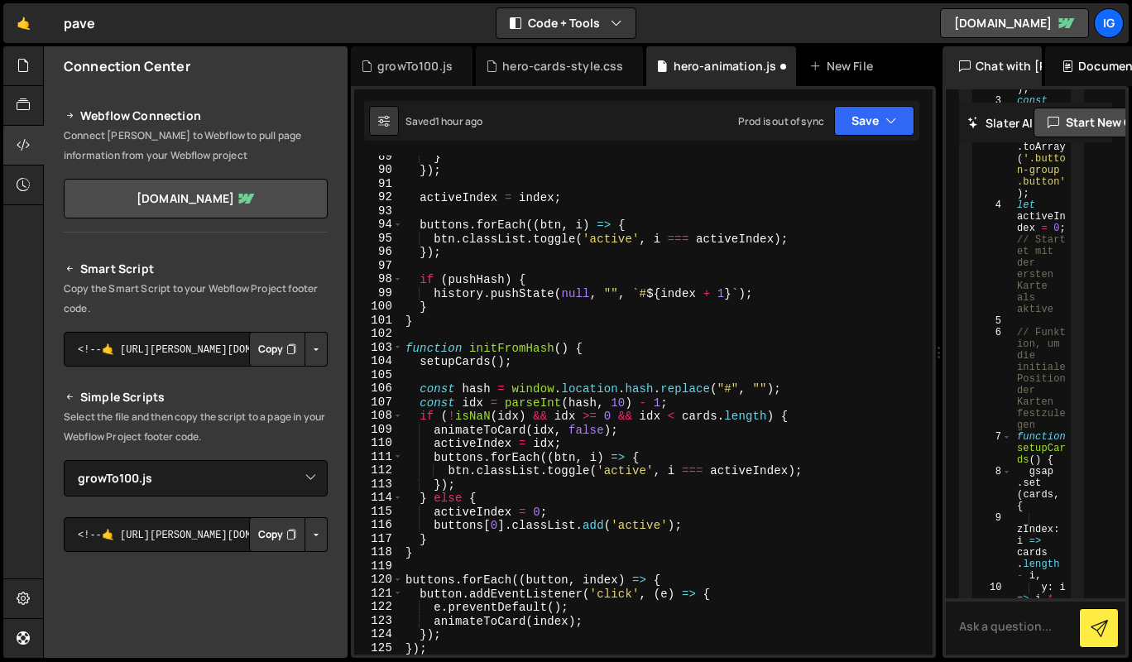
scroll to position [1566, 0]
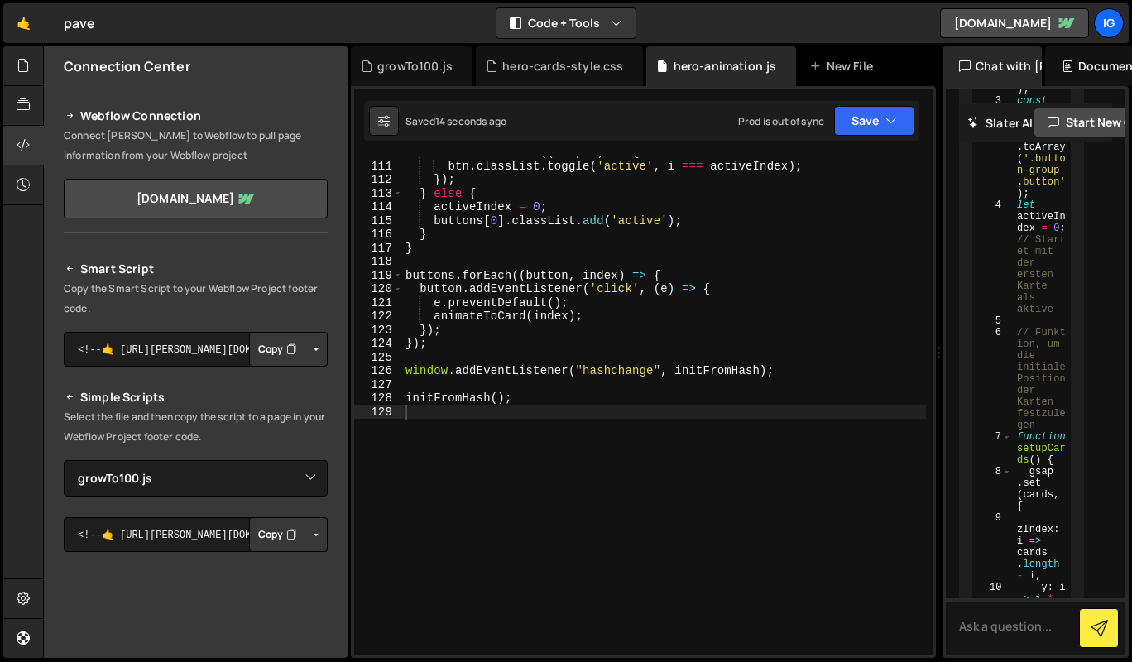
click at [399, 55] on div "growTo100.js" at bounding box center [412, 66] width 122 height 40
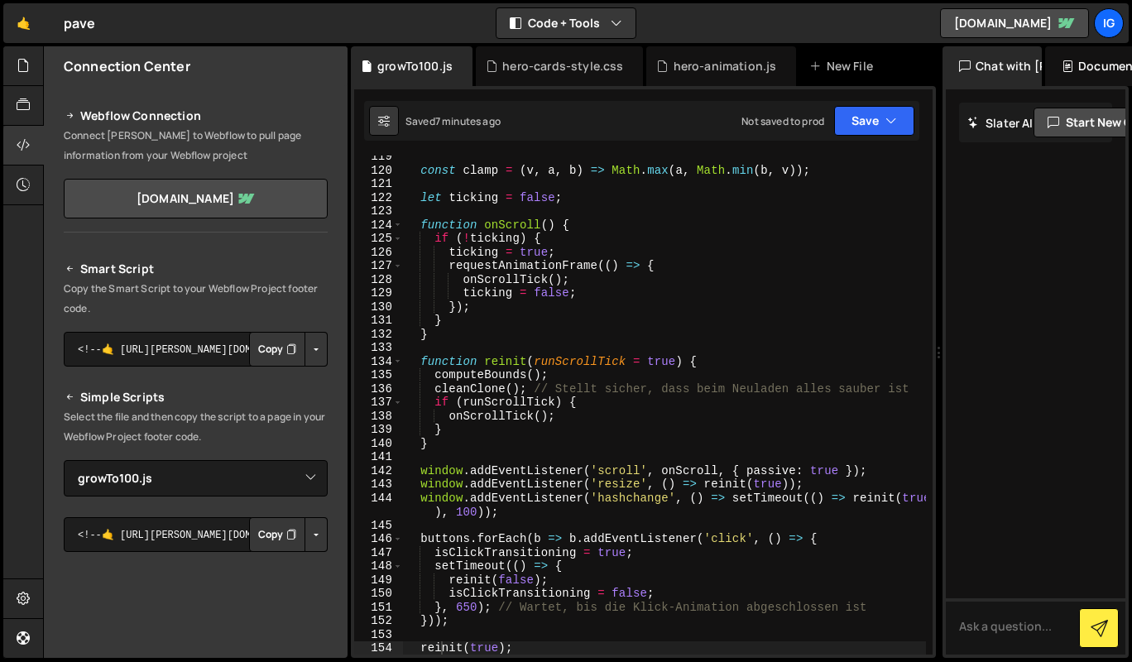
scroll to position [0, 0]
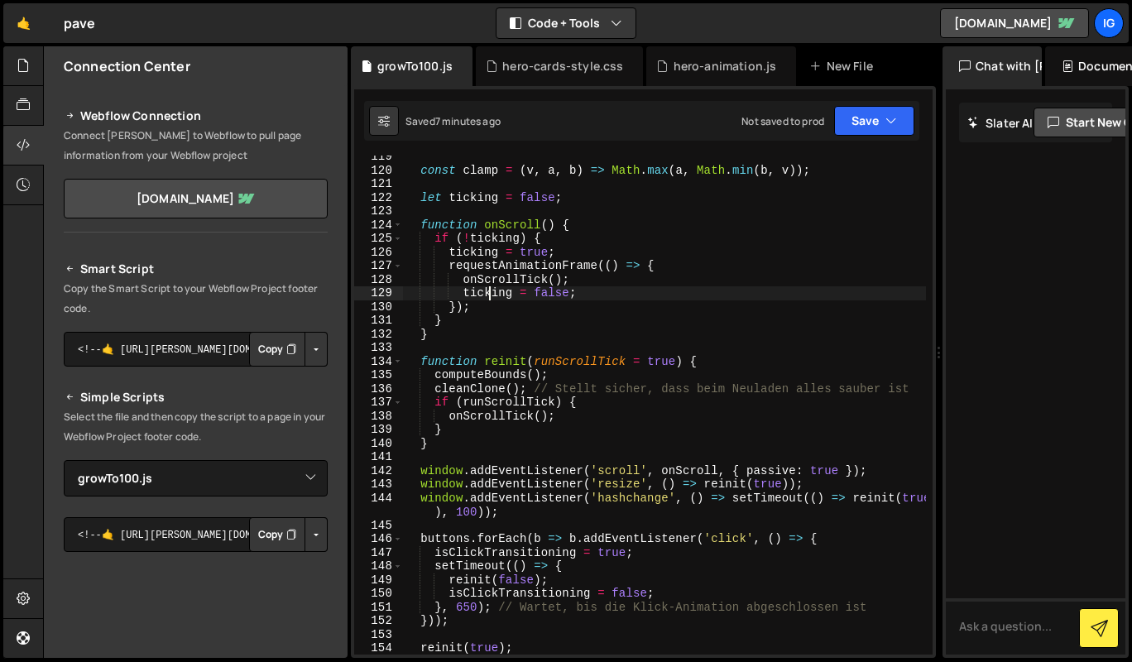
click at [487, 287] on div "const clamp = ( v , a , b ) => Math . max ( a , Math . min ( b , v )) ; let tic…" at bounding box center [664, 413] width 523 height 526
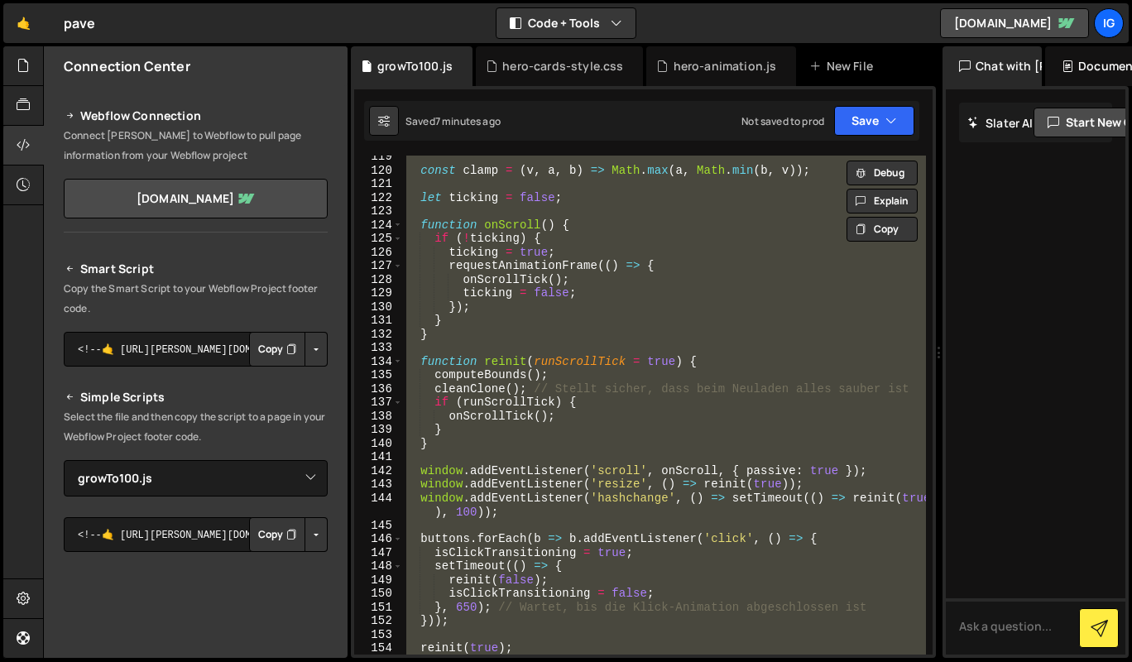
paste textarea
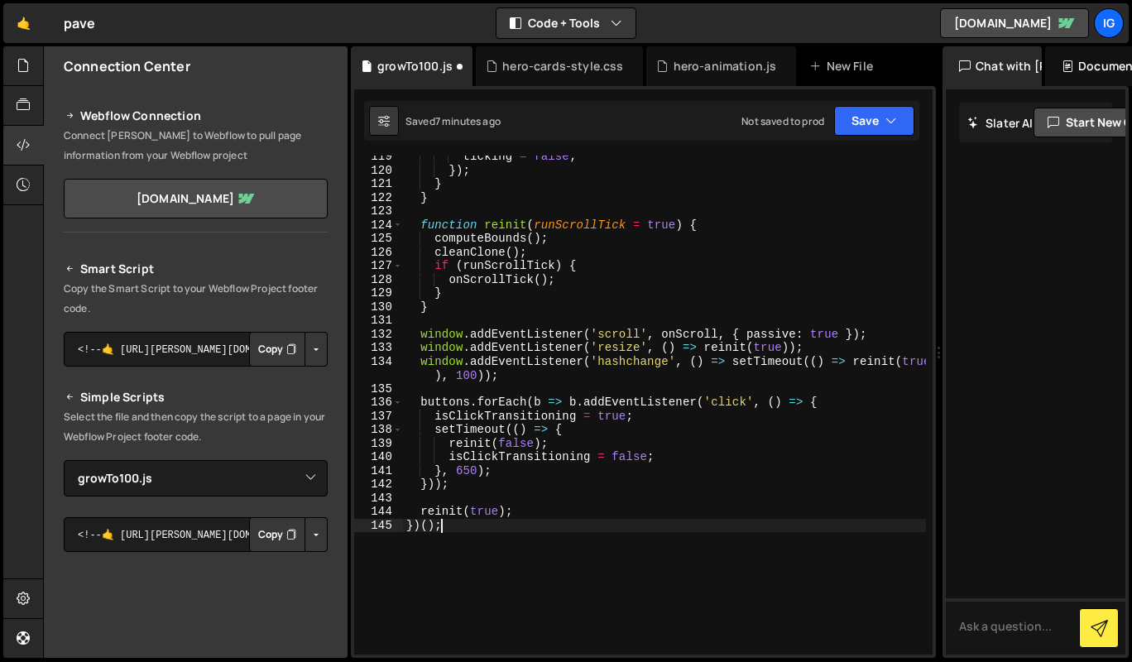
scroll to position [1644, 0]
type textarea "reinit(true);"
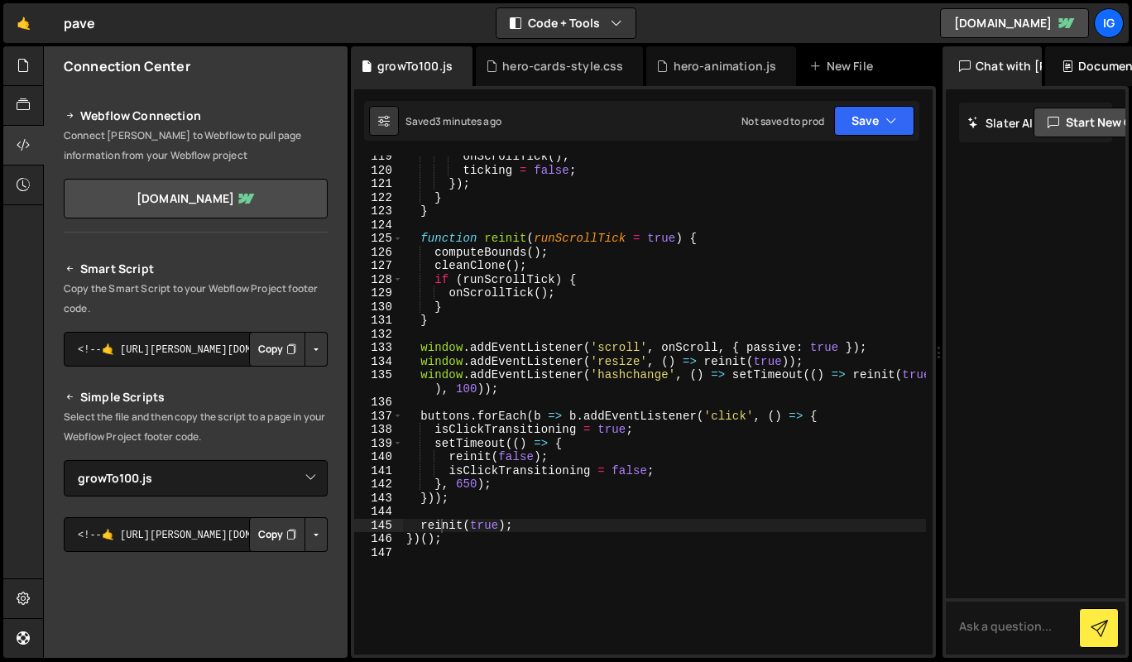
click at [716, 67] on div "hero-animation.js" at bounding box center [725, 66] width 103 height 17
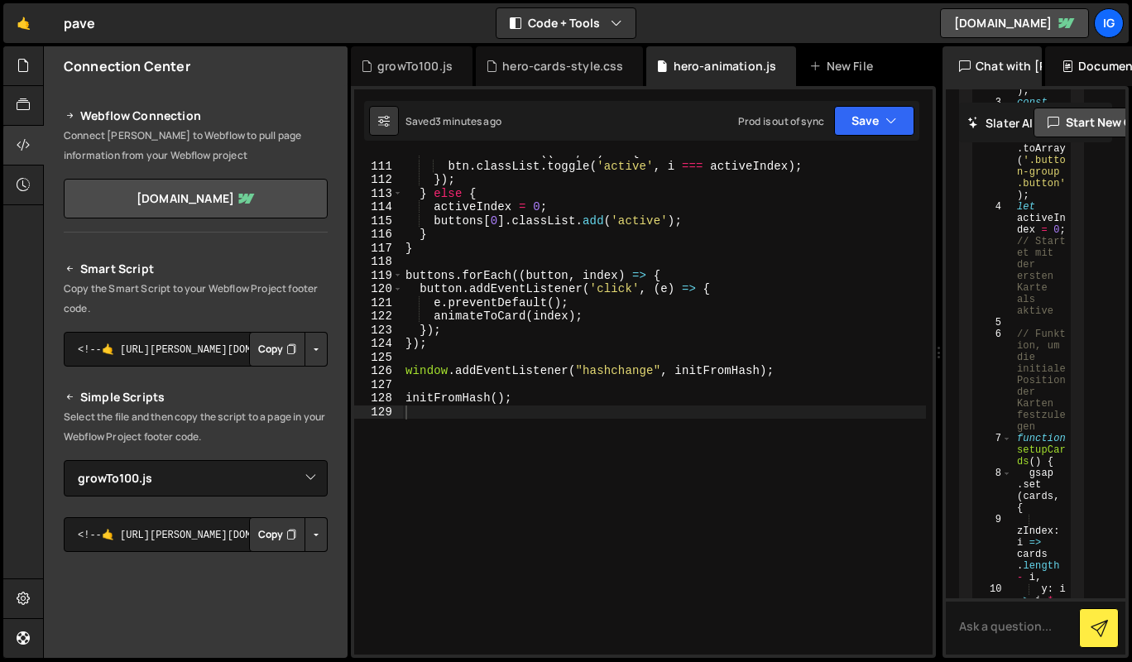
scroll to position [1931, 0]
drag, startPoint x: 716, startPoint y: 67, endPoint x: 570, endPoint y: 70, distance: 145.7
click at [570, 70] on div "growTo100.js hero-cards-style.css hero-animation.js New File" at bounding box center [643, 66] width 585 height 40
click at [700, 67] on div "hero-animation.js" at bounding box center [725, 66] width 103 height 17
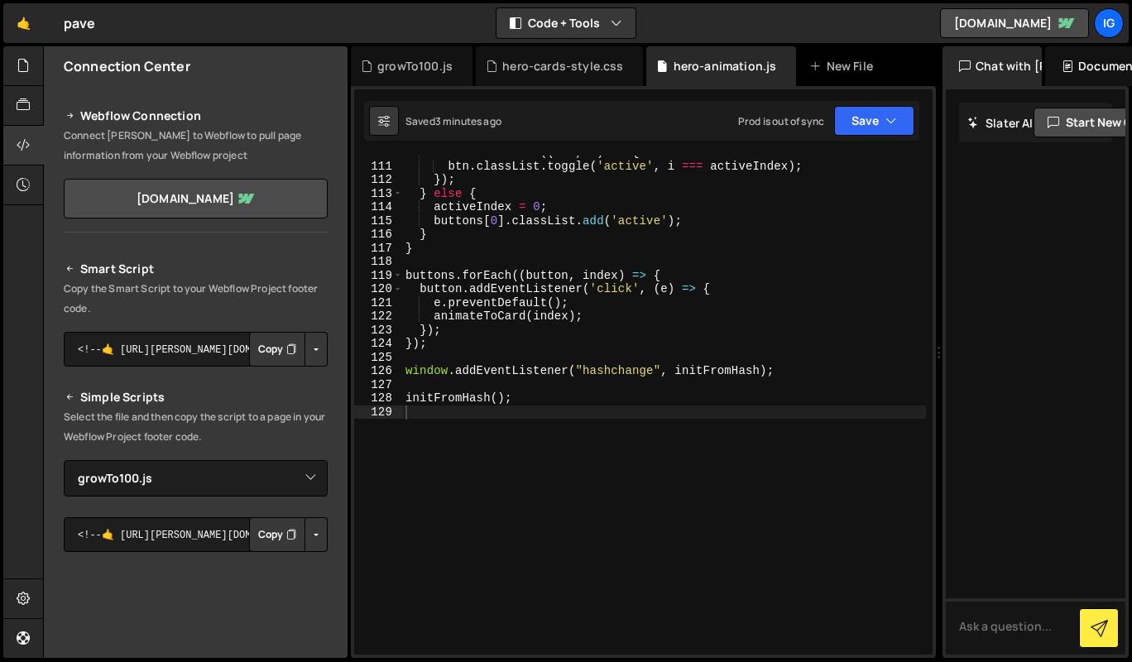
scroll to position [0, 0]
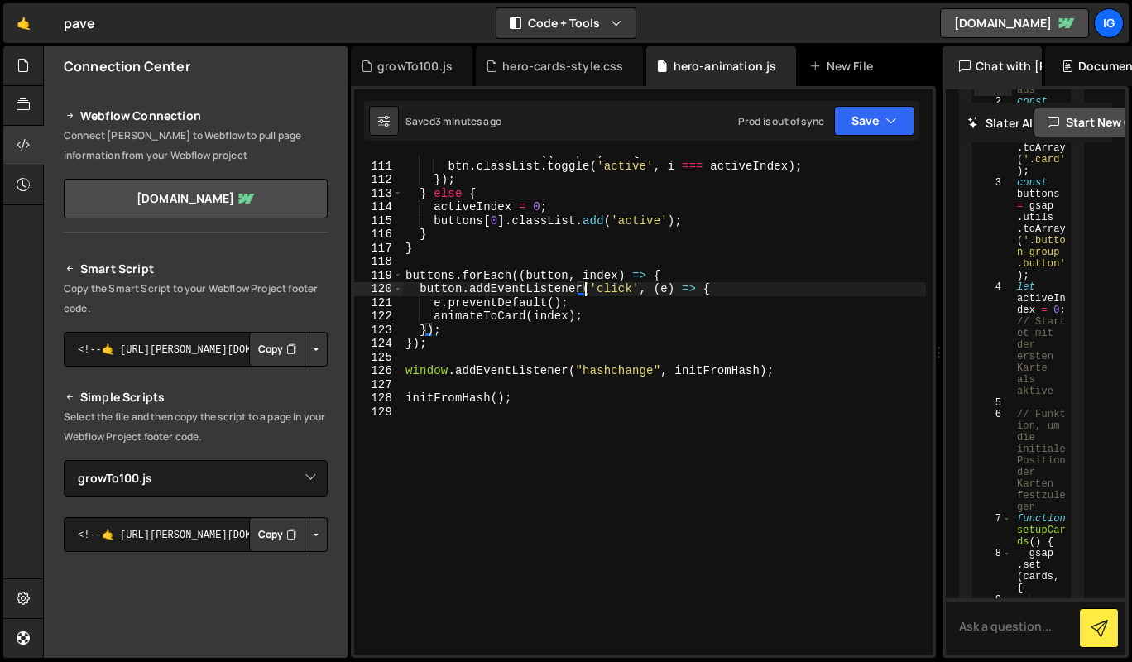
click at [588, 291] on div "buttons . forEach (( btn , i ) => { btn . classList . toggle ( 'active' , i ===…" at bounding box center [664, 409] width 524 height 526
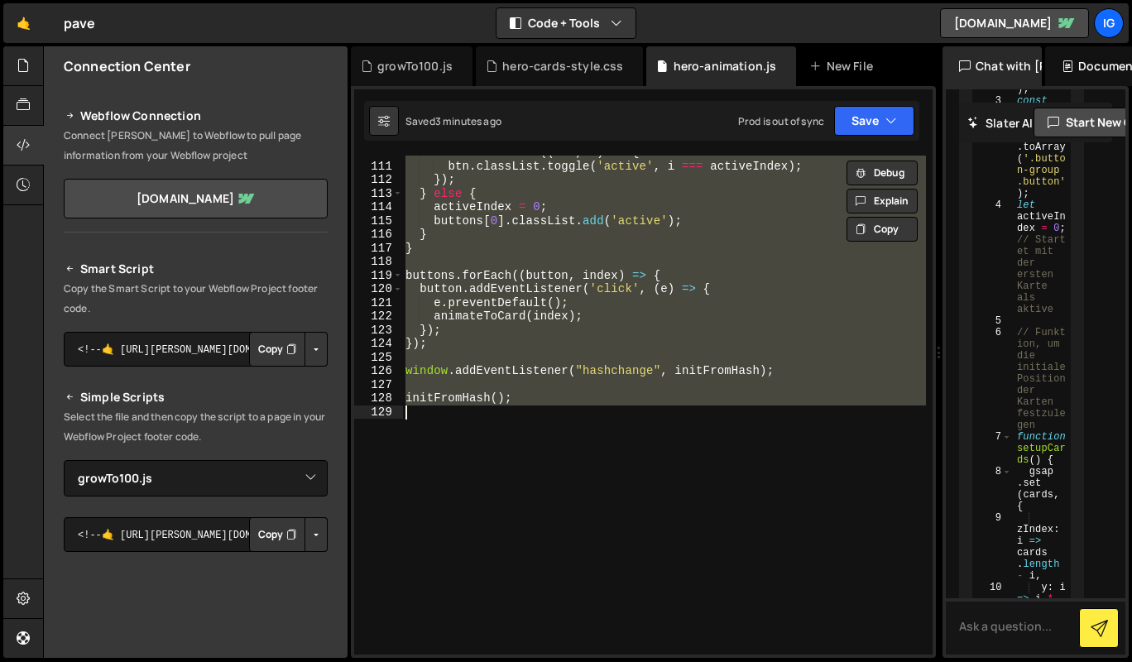
paste textarea
type textarea "initFromHash();"
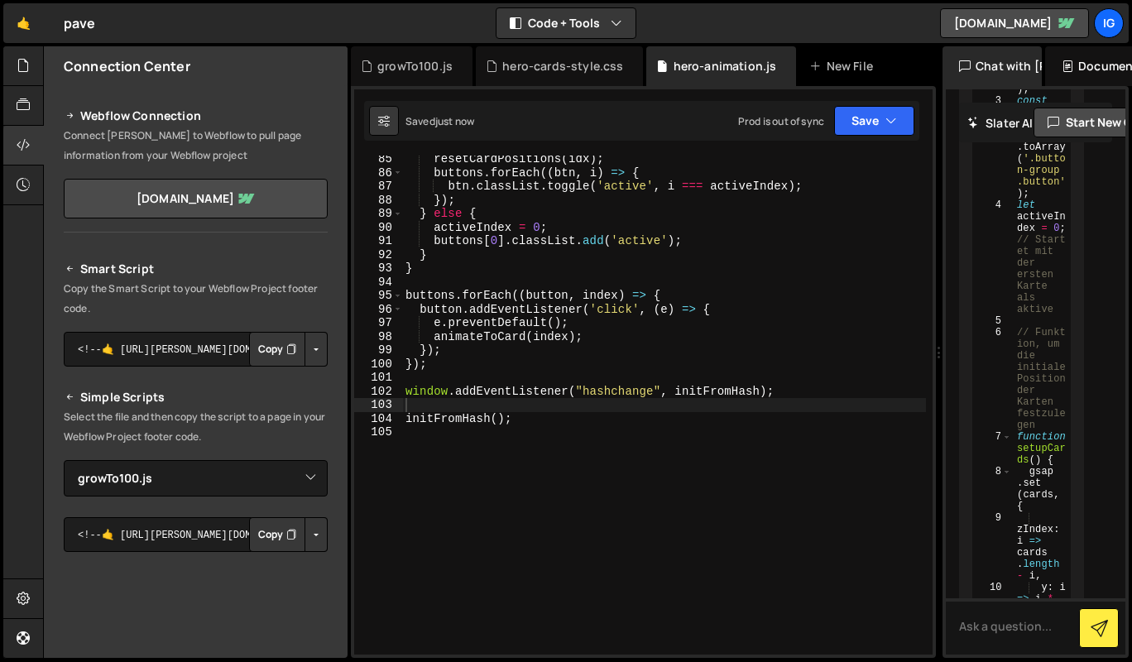
click at [409, 65] on div "growTo100.js" at bounding box center [414, 66] width 75 height 17
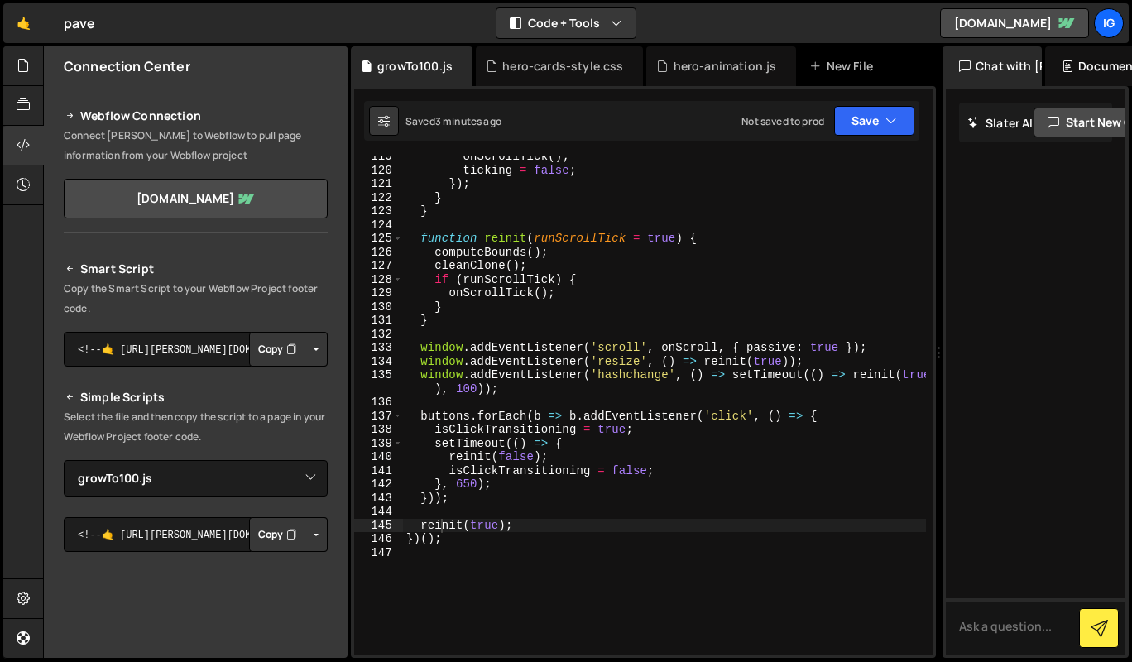
scroll to position [0, 0]
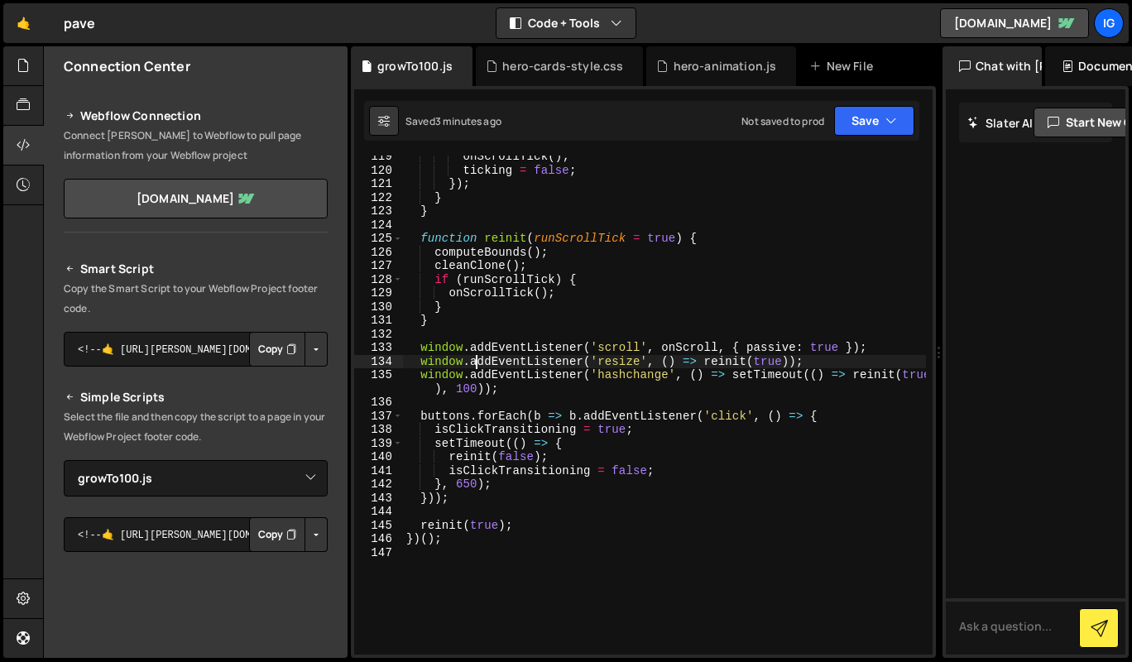
click at [476, 355] on div "onScrollTick ( ) ; ticking = false ; }) ; } } function reinit ( runScrollTick =…" at bounding box center [664, 413] width 523 height 526
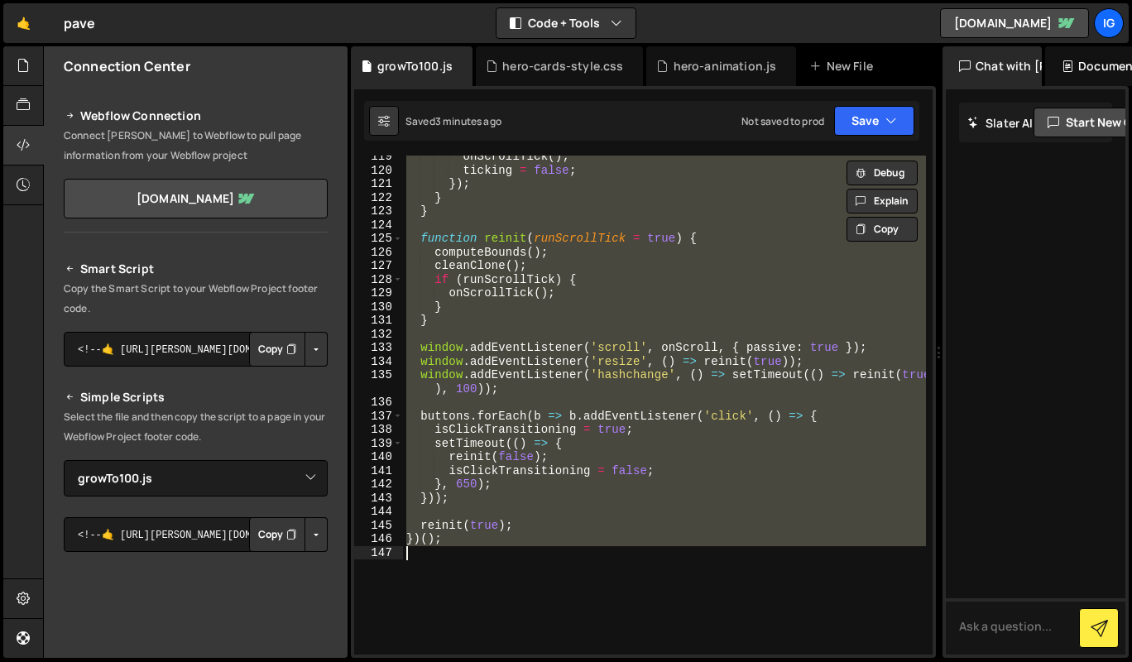
paste textarea
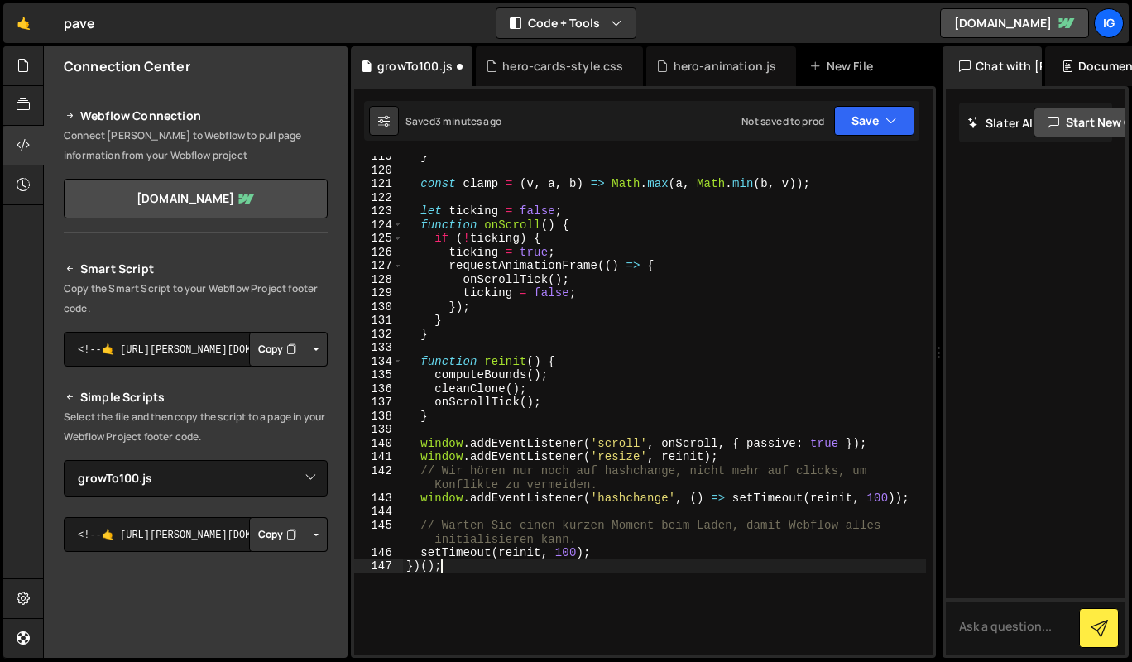
scroll to position [1699, 0]
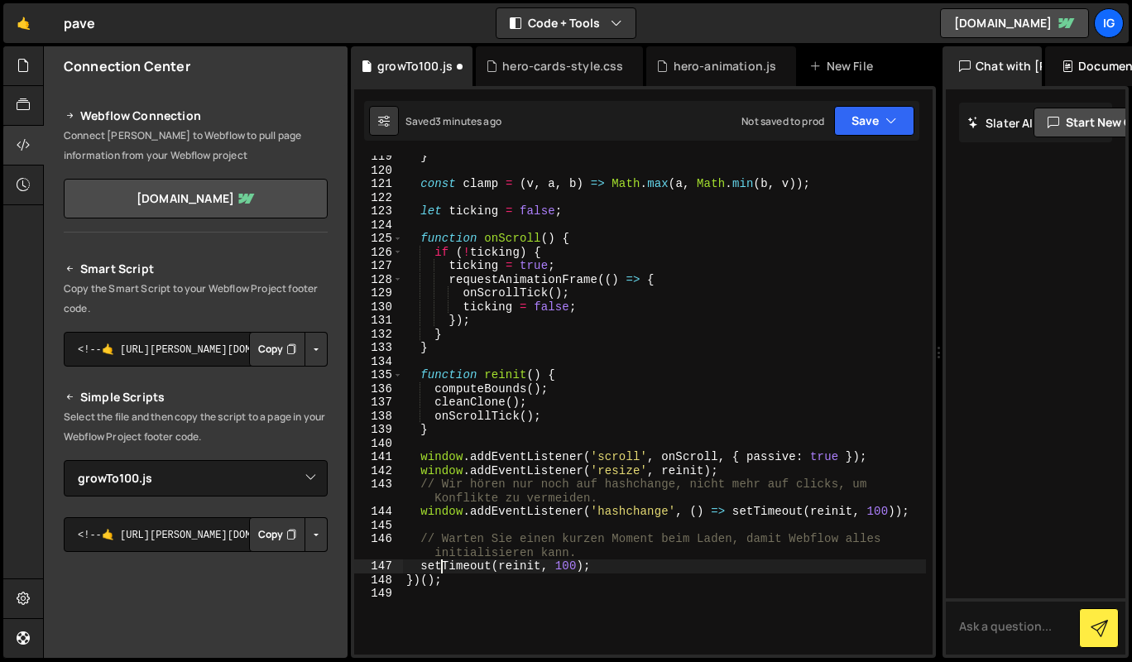
type textarea "setTimeout(reinit, 100);"
click at [723, 56] on div "hero-animation.js" at bounding box center [721, 66] width 150 height 40
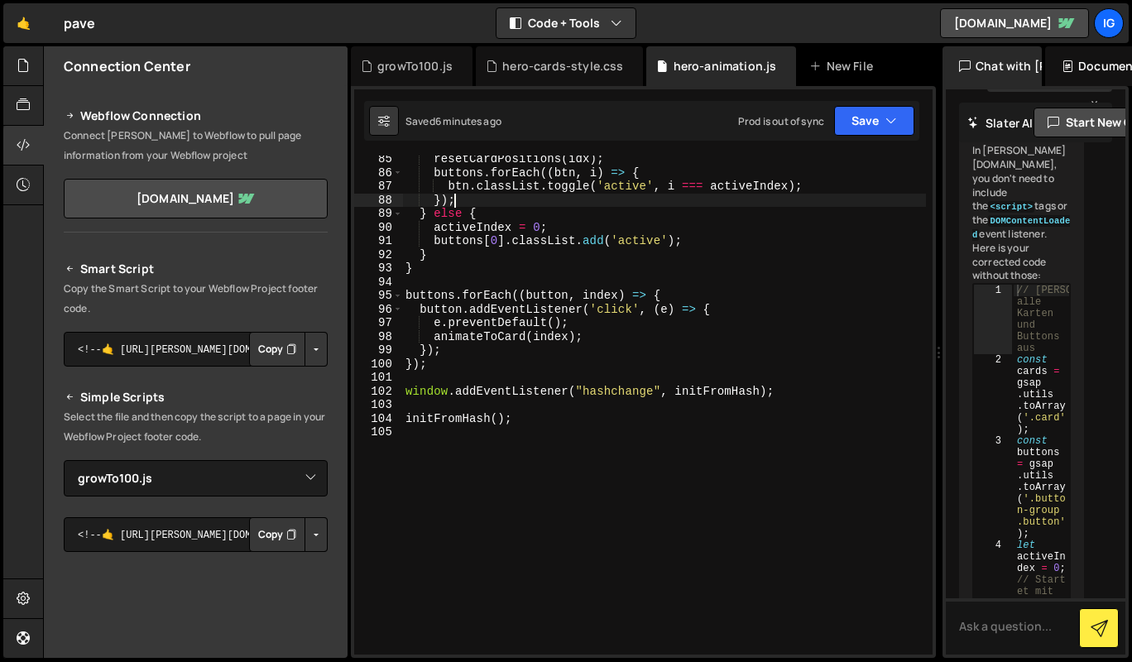
click at [655, 200] on div "resetCardPositions ( idx ) ; buttons . forEach (( btn , i ) => { btn . classLis…" at bounding box center [664, 415] width 524 height 526
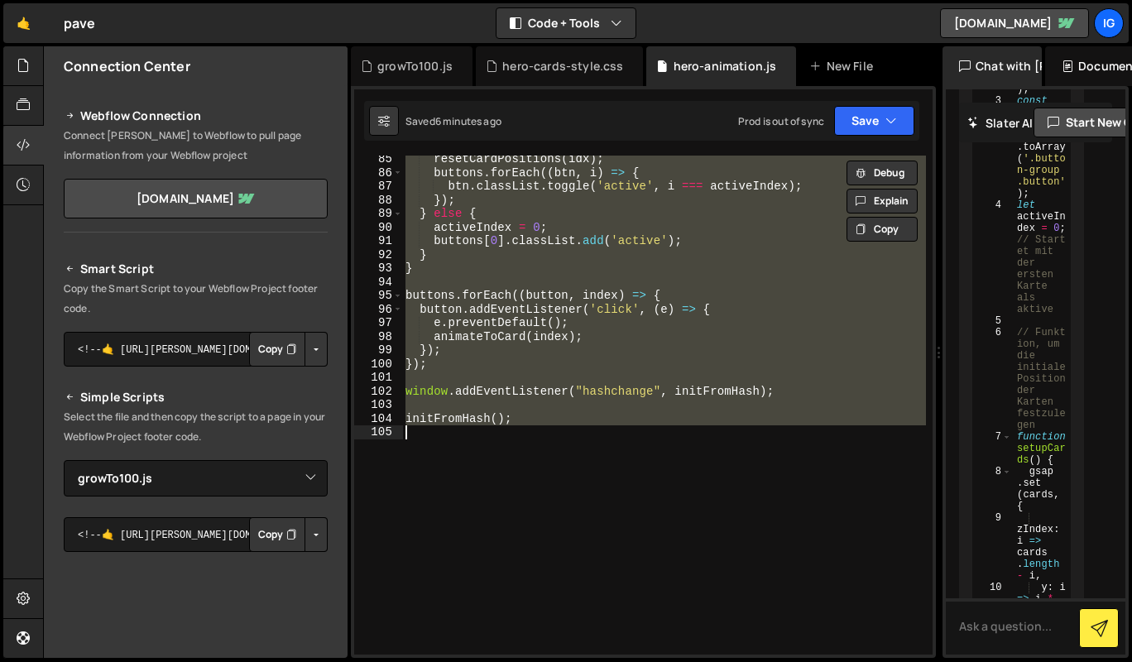
scroll to position [1931, 0]
paste textarea
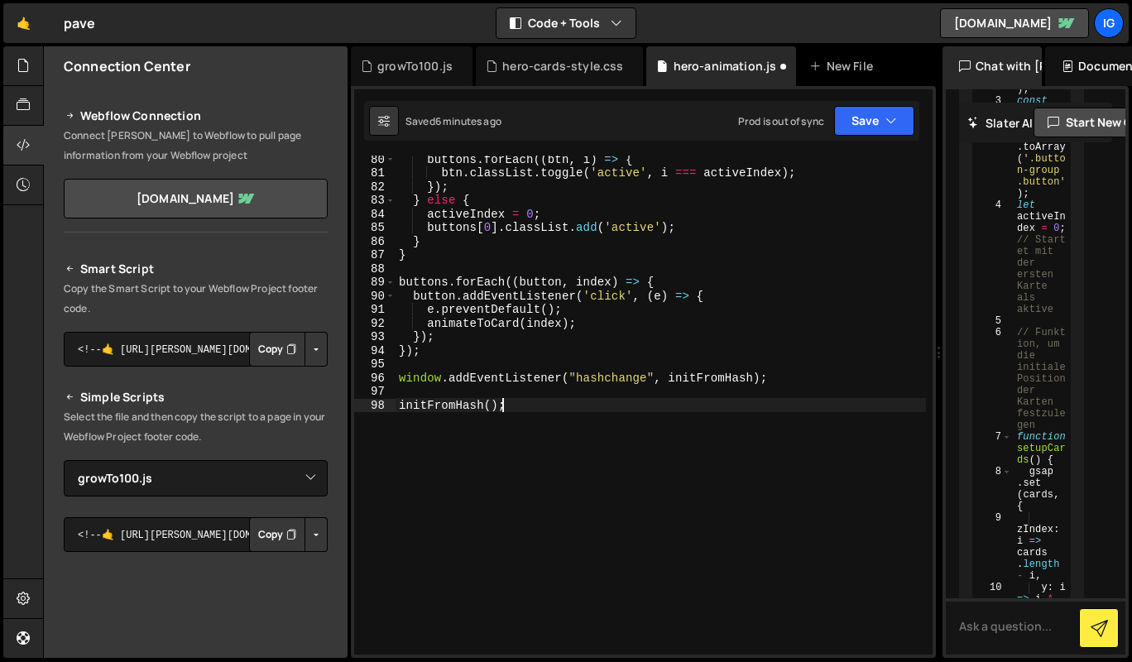
type textarea "window.addEventListener("hashchange", initFromHash);"
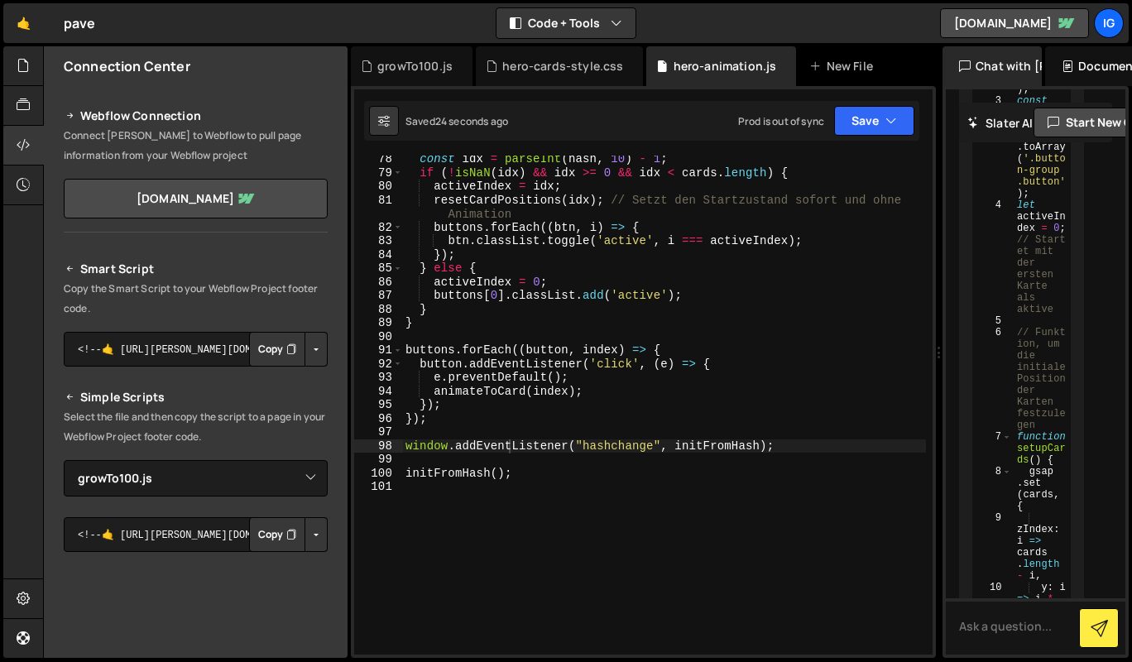
click at [411, 79] on div "growTo100.js" at bounding box center [412, 66] width 122 height 40
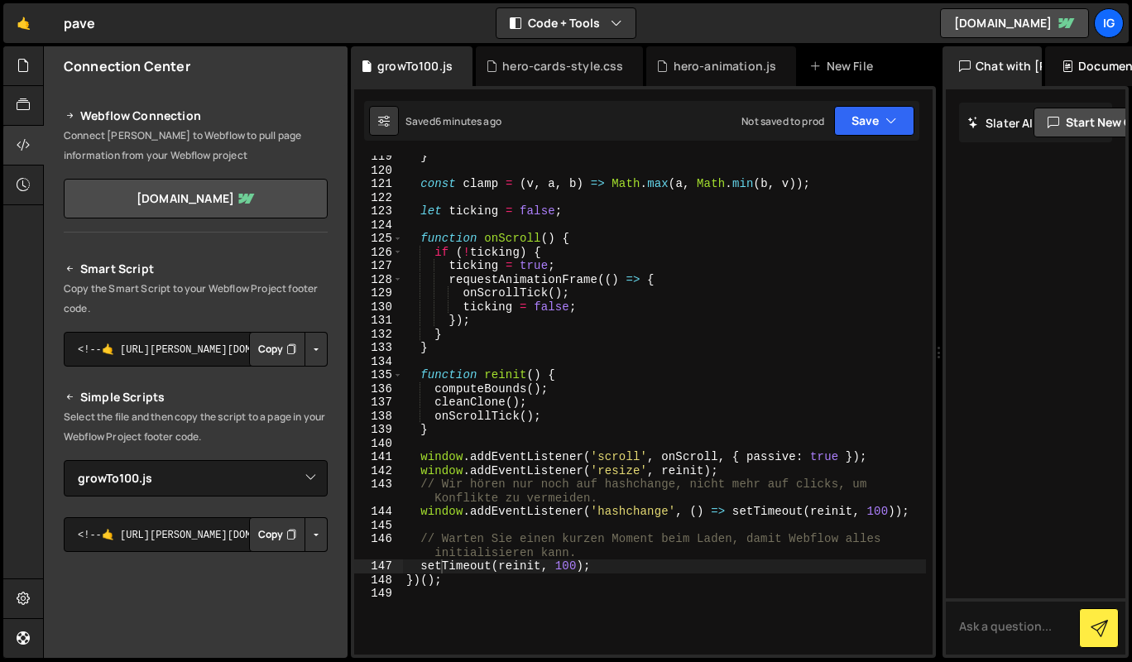
scroll to position [0, 0]
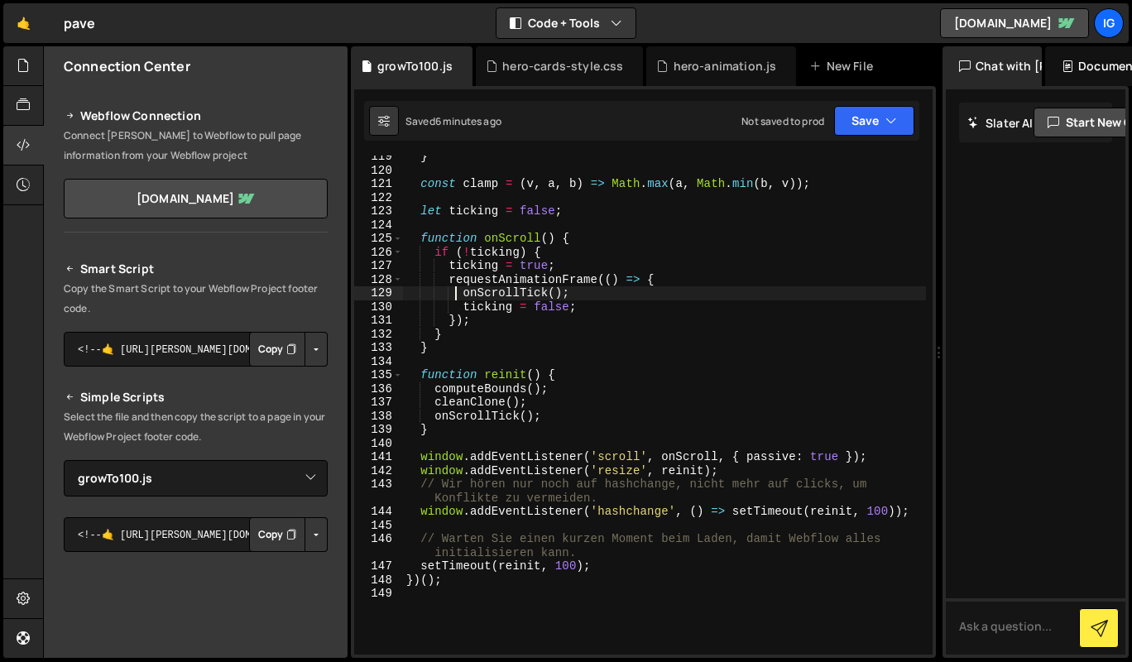
click at [454, 295] on div "} const clamp = ( v , a , b ) => Math . max ( a , Math . min ( b , v )) ; let t…" at bounding box center [664, 413] width 523 height 526
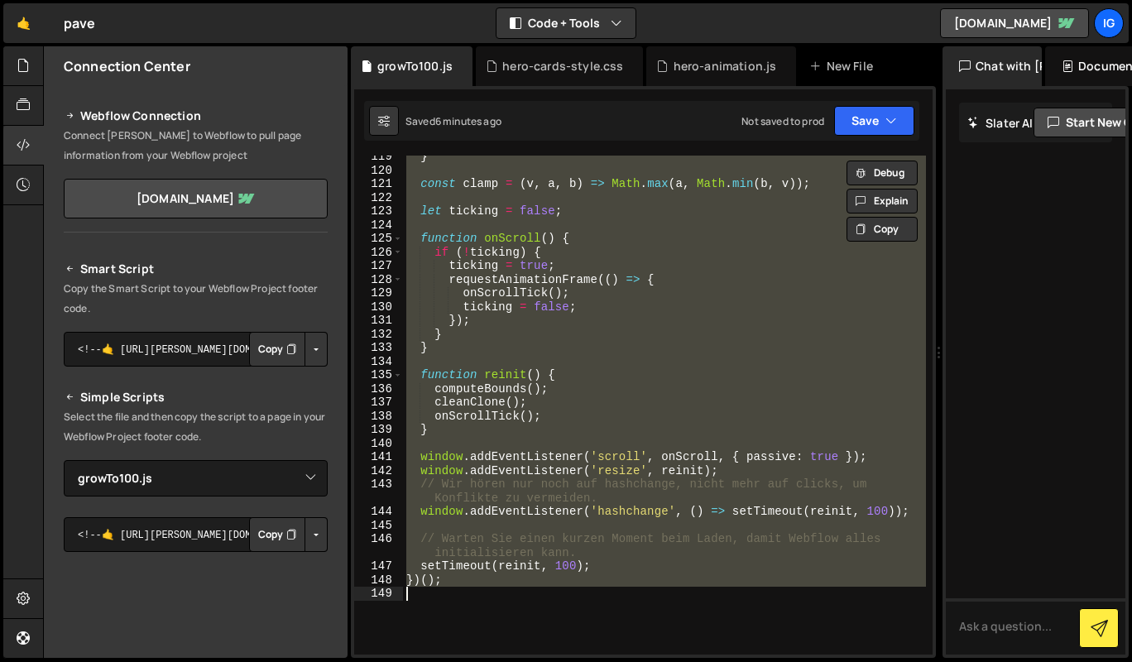
paste textarea
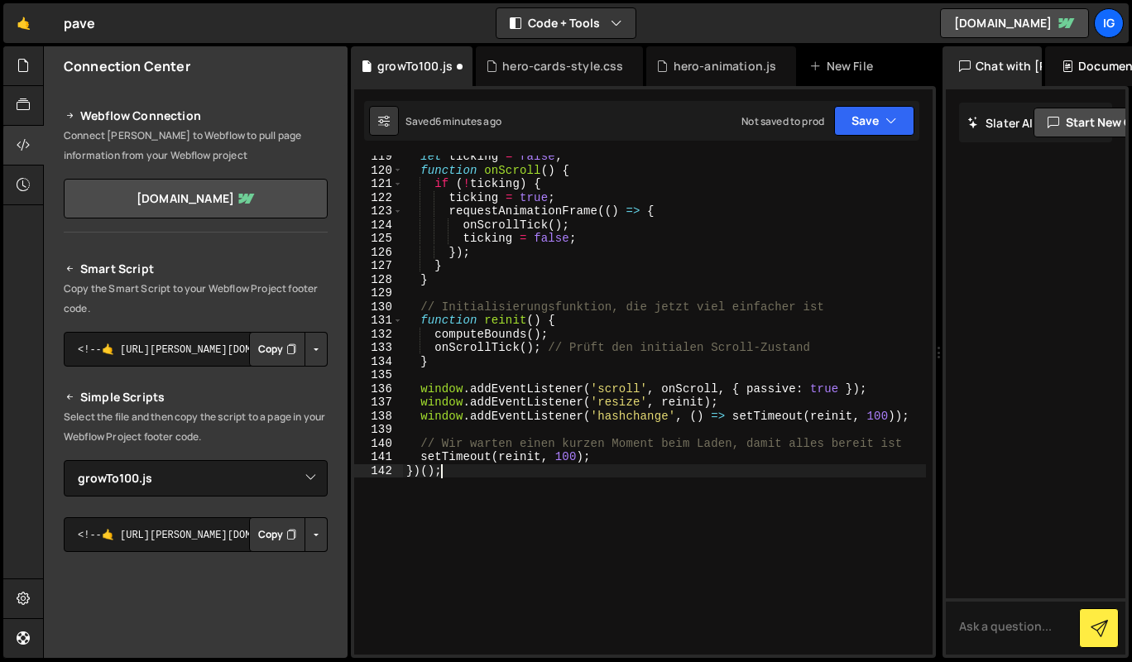
type textarea "setTimeout(reinit, 100);"
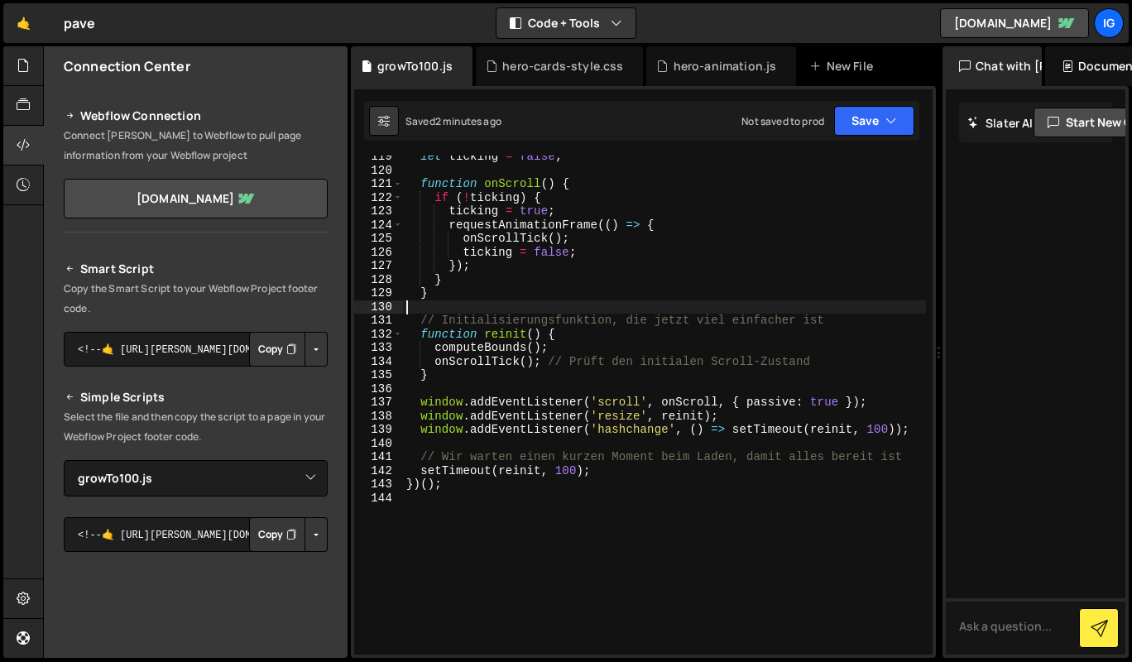
click at [501, 305] on div "let ticking = false ; function onScroll ( ) { if ( ! ticking ) { ticking = true…" at bounding box center [664, 413] width 523 height 526
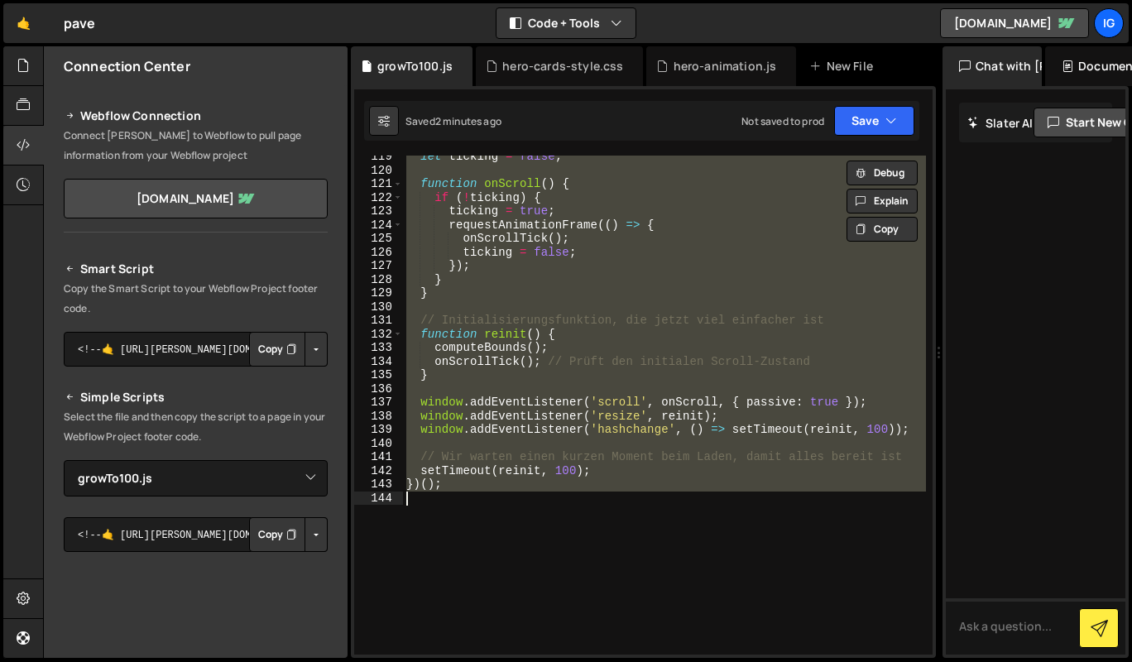
paste textarea
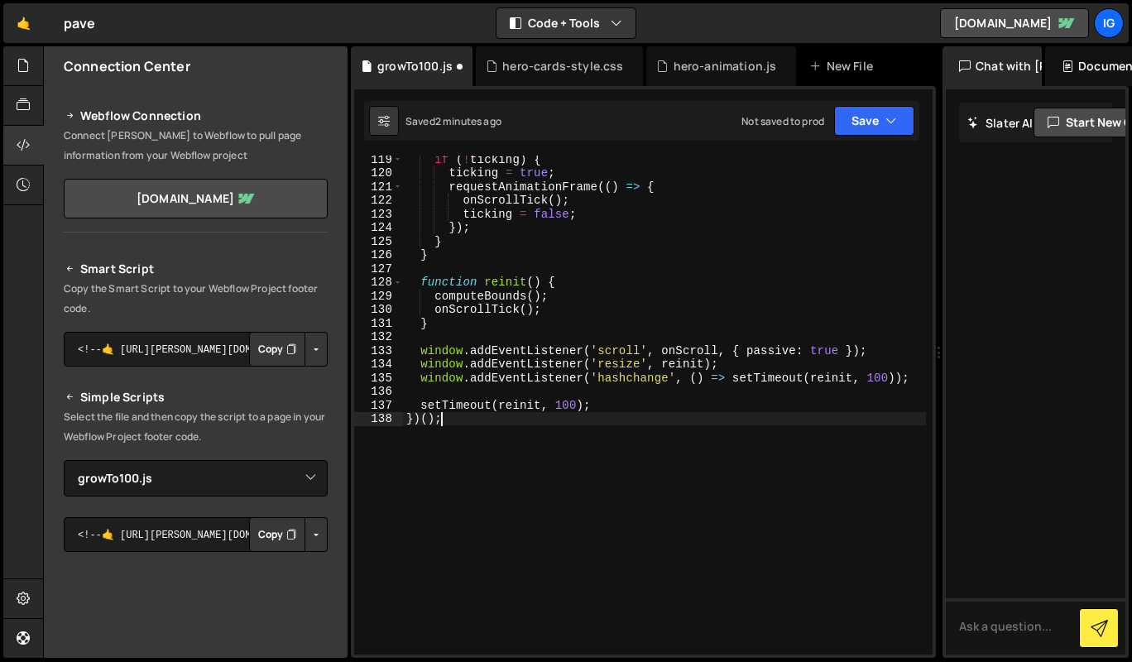
scroll to position [1682, 0]
type textarea "setTimeout(reinit, 100);"
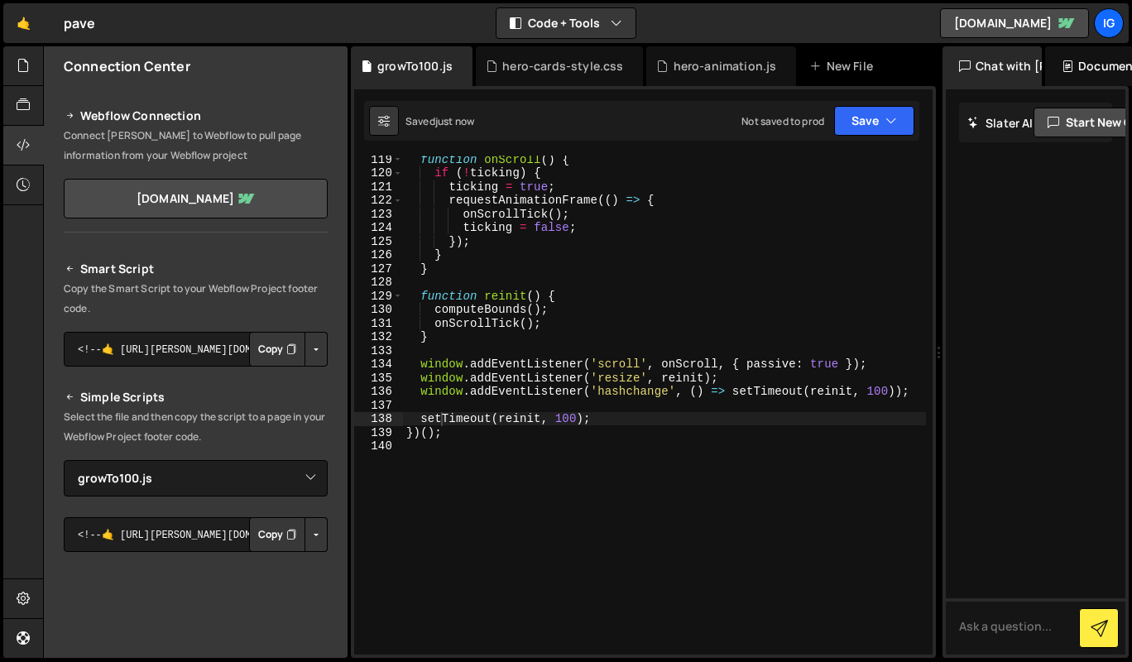
click at [674, 70] on div "hero-animation.js" at bounding box center [725, 66] width 103 height 17
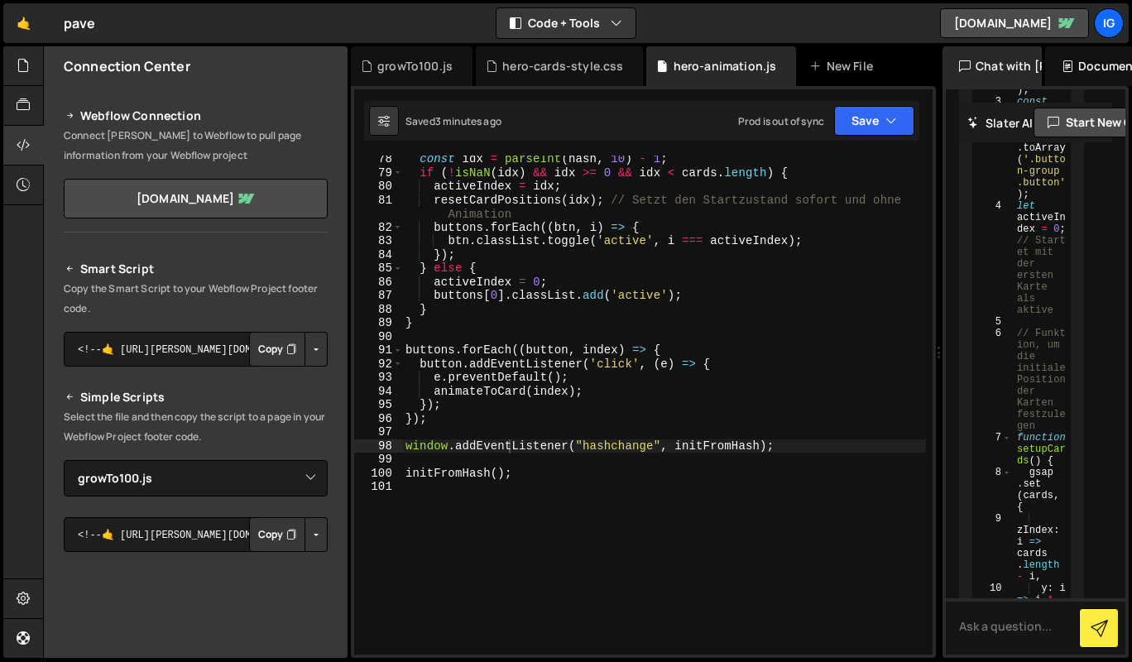
scroll to position [1931, 0]
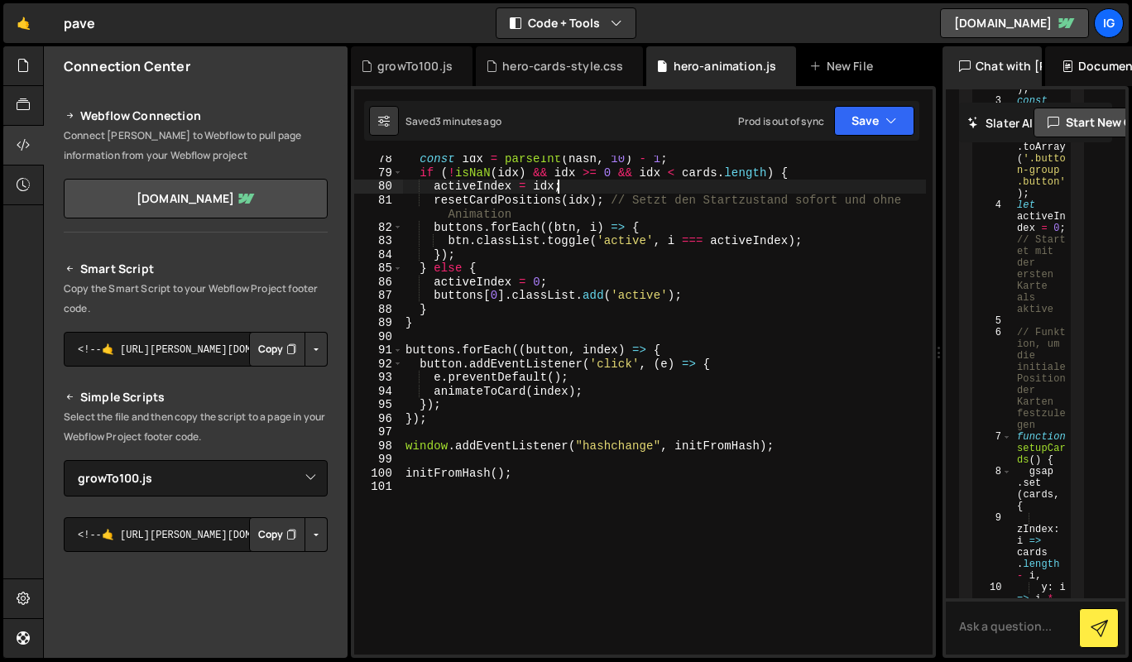
click at [643, 186] on div "const idx = parseInt ( hash , 10 ) - 1 ; if ( ! isNaN ( idx ) && idx >= 0 && id…" at bounding box center [664, 415] width 524 height 526
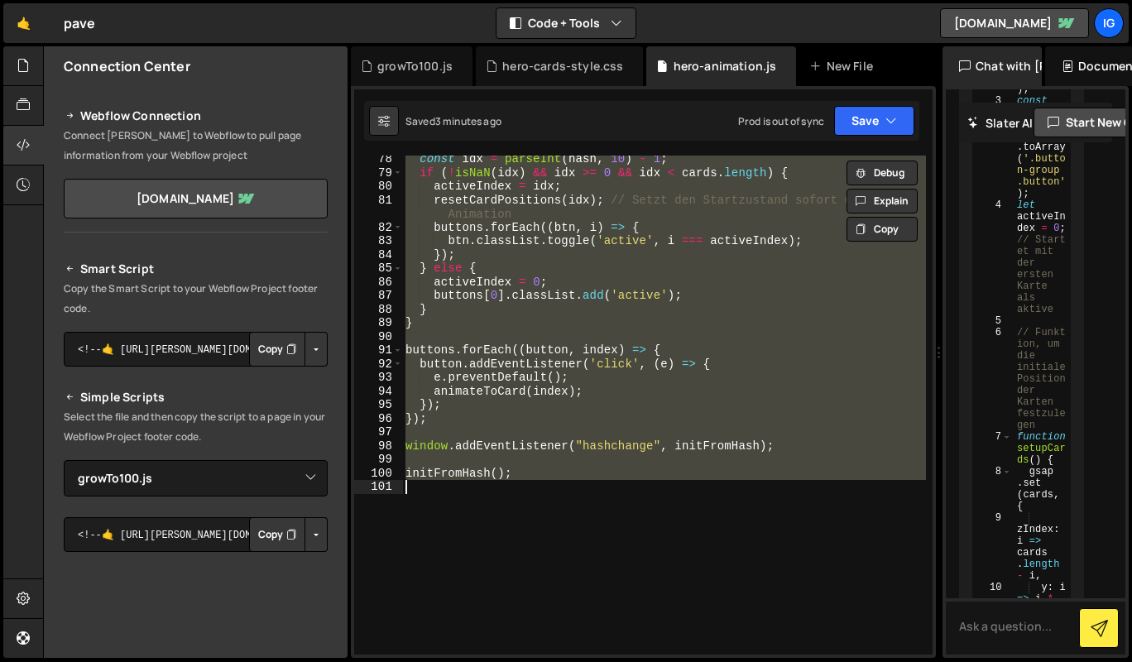
paste textarea
type textarea "initFromHash();"
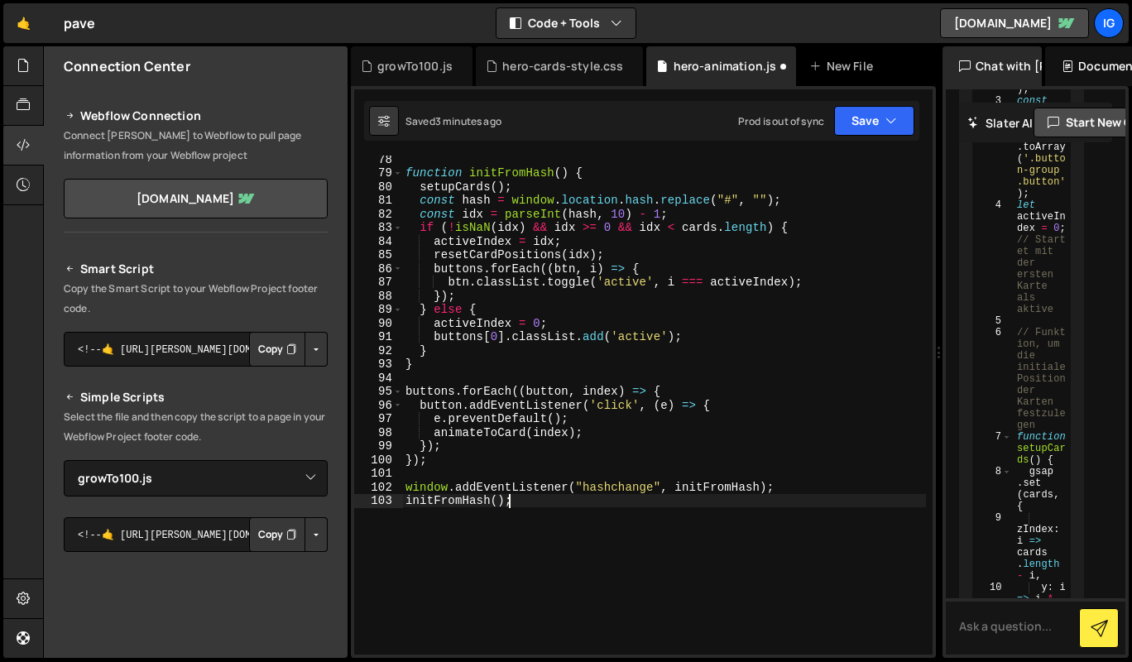
scroll to position [1082, 0]
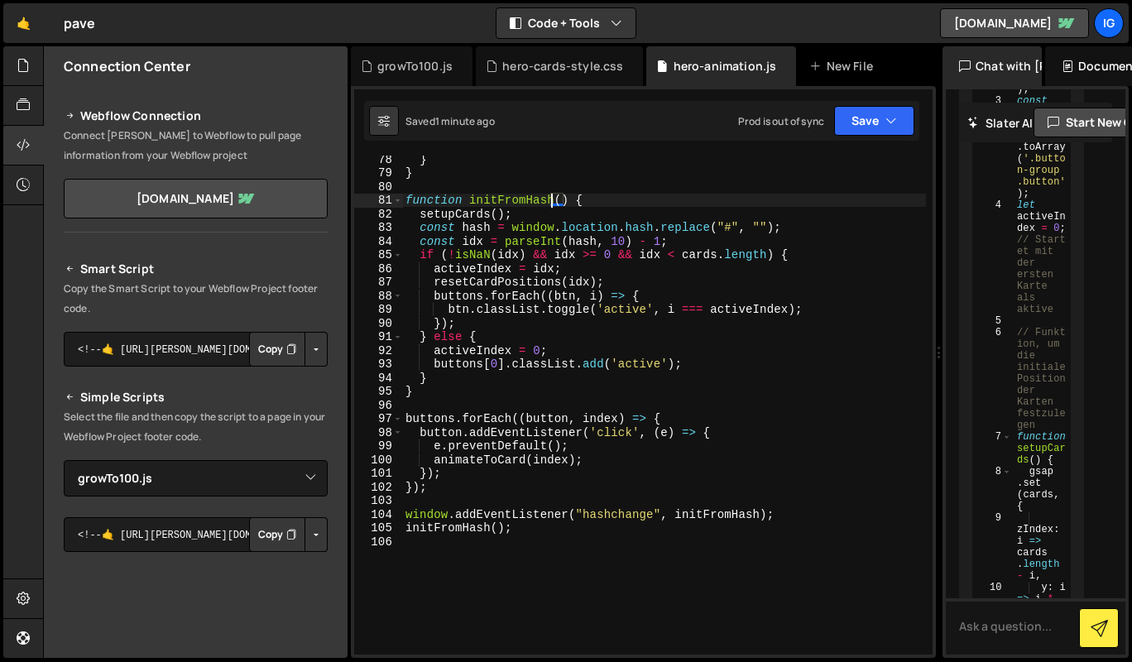
click at [554, 198] on div "} } function initFromHash ( ) { setupCards ( ) ; const hash = window . location…" at bounding box center [664, 415] width 524 height 526
type textarea "initFromHash();"
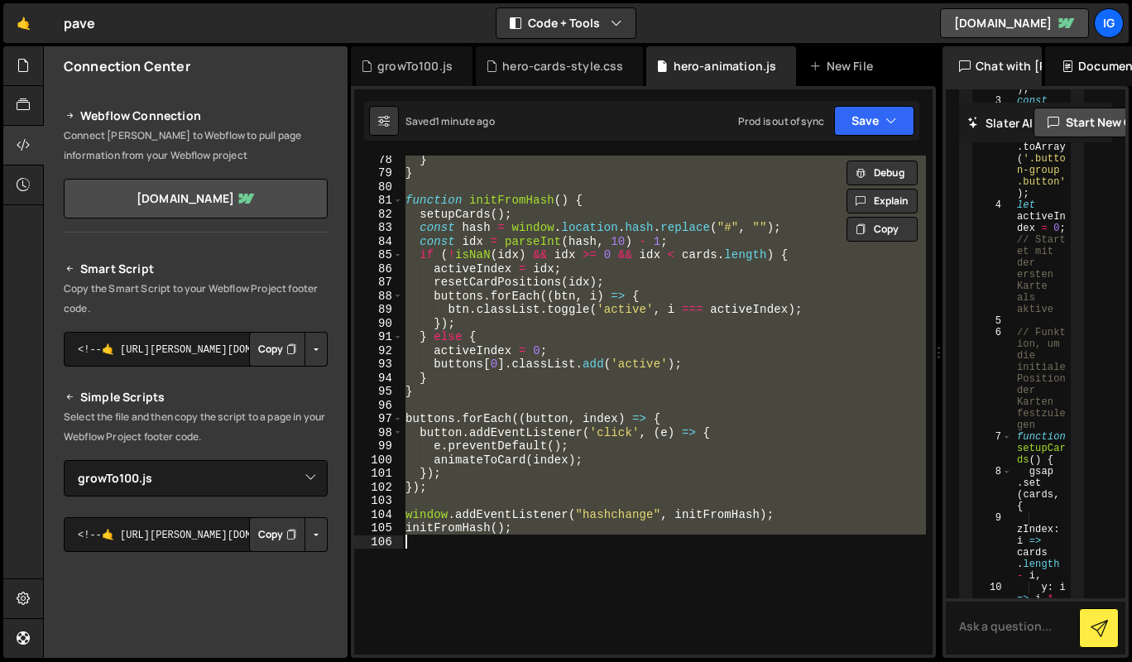
paste textarea
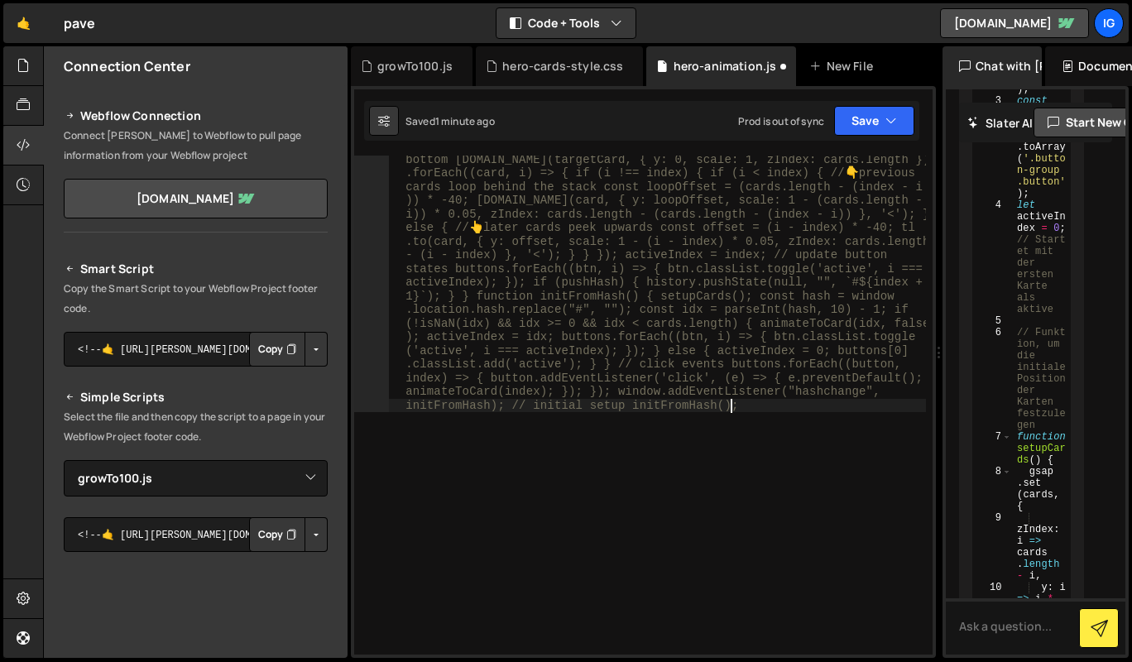
scroll to position [98, 0]
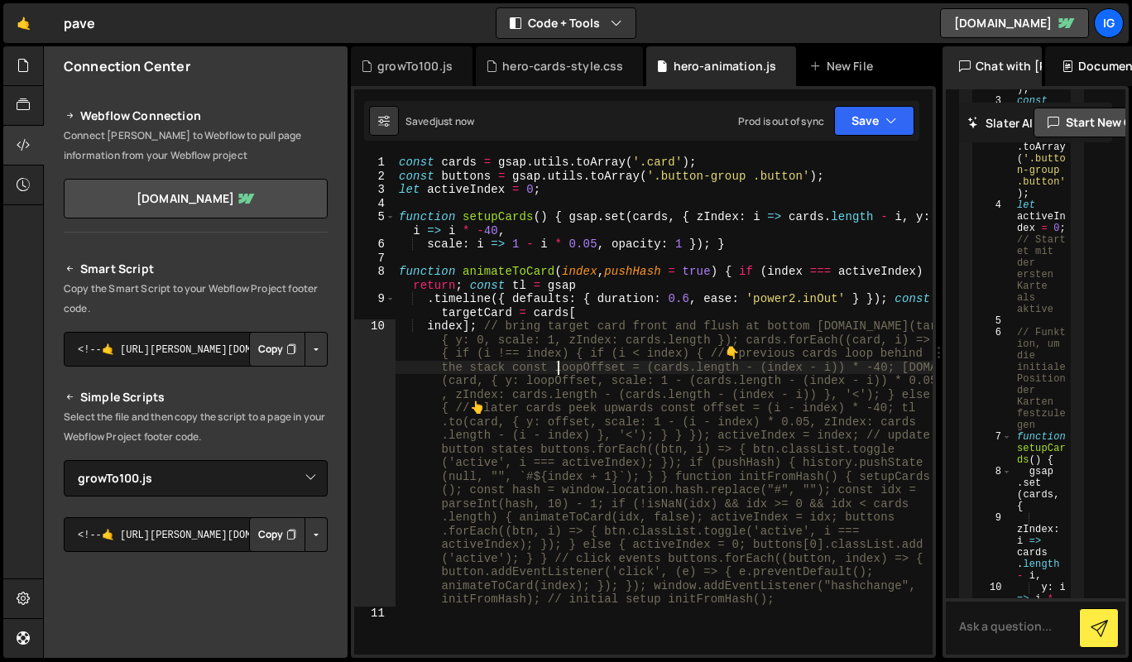
click at [558, 364] on div "const cards = gsap . utils . toArray ( '.card' ) ; const buttons = gsap . utils…" at bounding box center [664, 419] width 537 height 526
click at [532, 368] on div "const cards = gsap . utils . toArray ( '.card' ) ; const buttons = gsap . utils…" at bounding box center [664, 419] width 537 height 526
type textarea "opacity: 1"
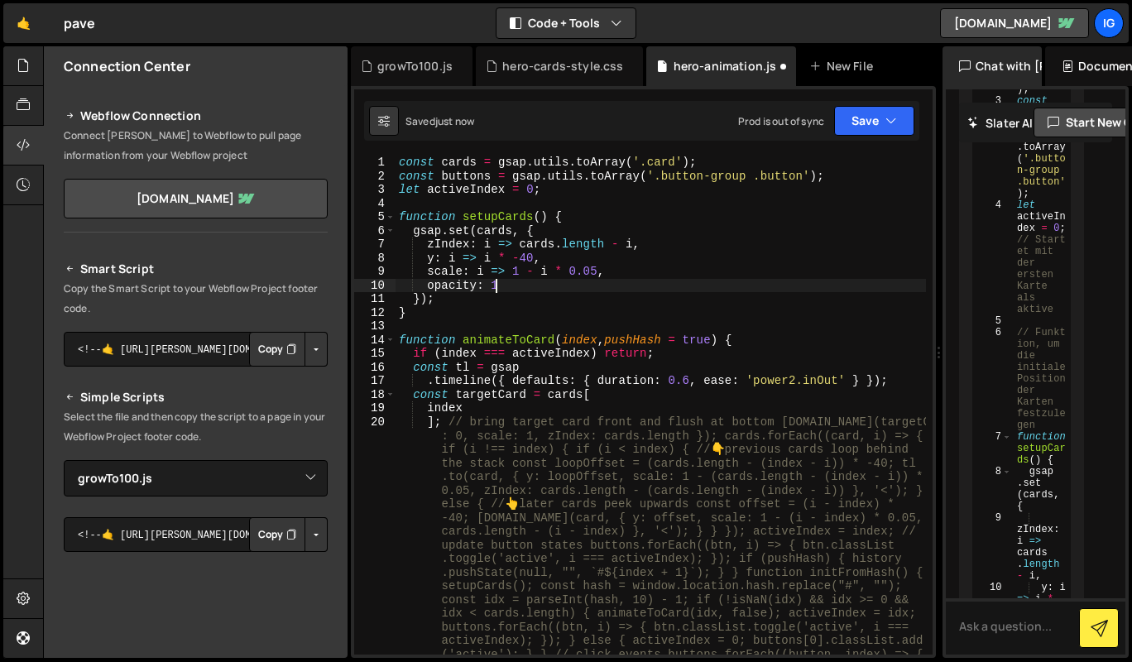
scroll to position [0, 0]
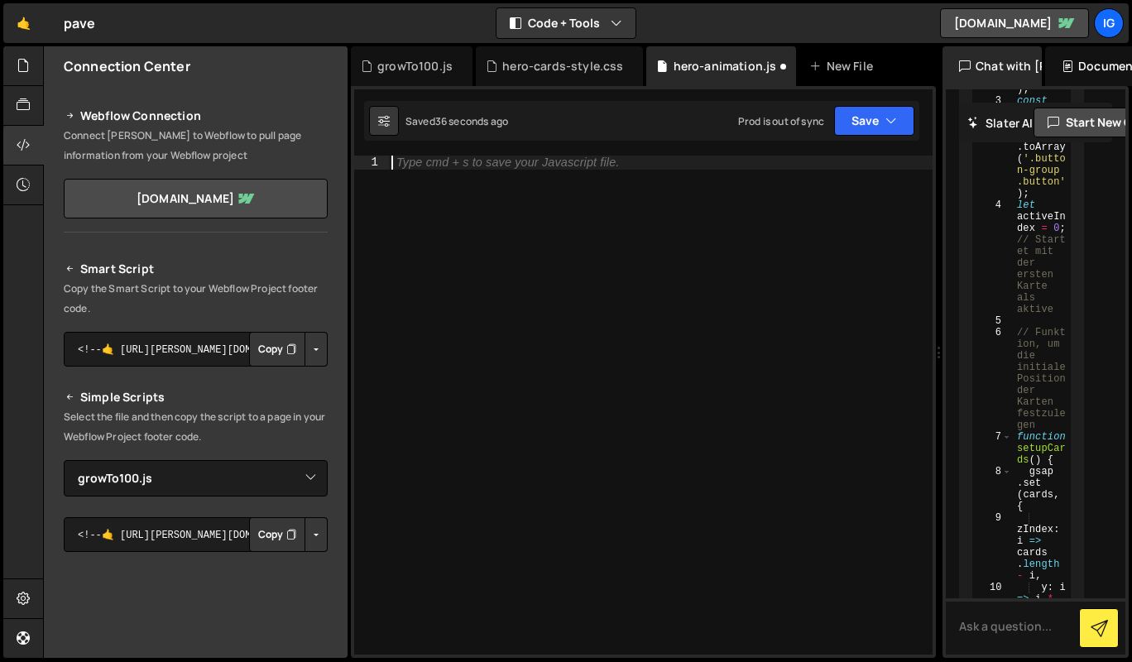
paste textarea "initFromHash();"
type textarea "initFromHash();"
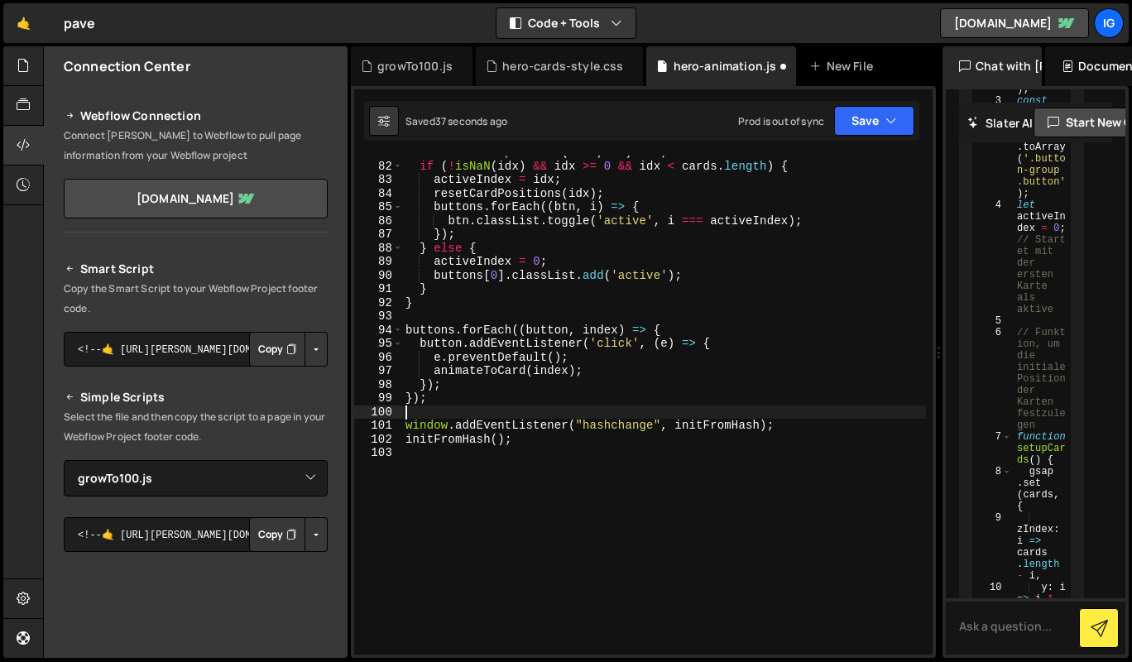
scroll to position [1130, 0]
click at [394, 60] on div "growTo100.js" at bounding box center [414, 66] width 75 height 17
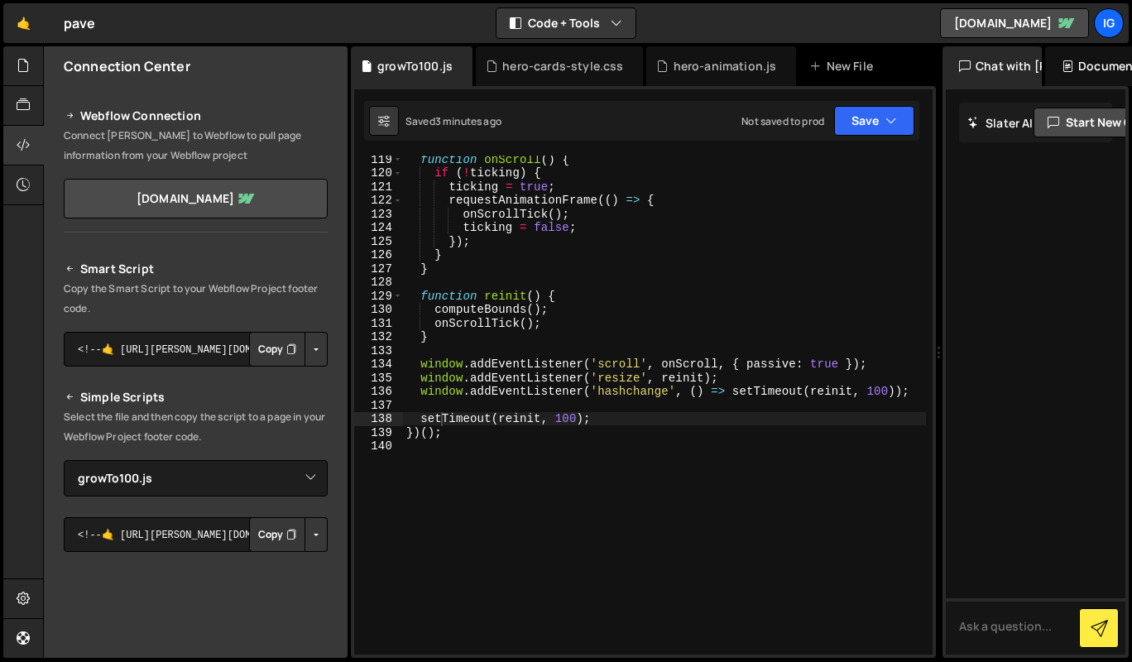
scroll to position [0, 0]
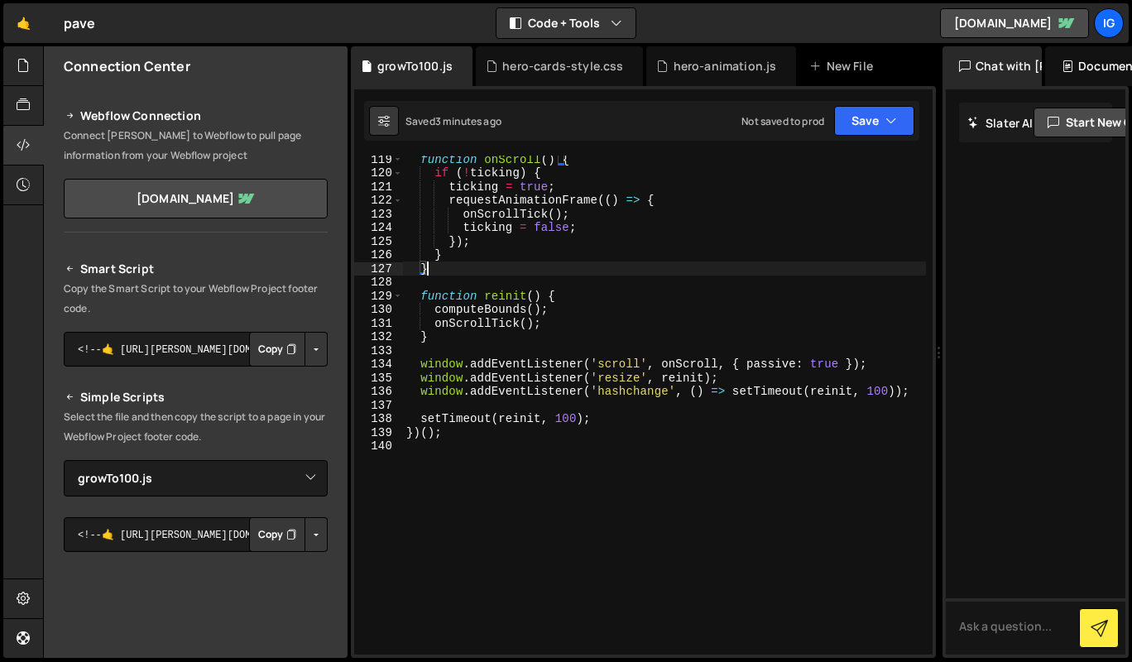
click at [499, 271] on div "function onScroll ( ) { if ( ! ticking ) { ticking = true ; requestAnimationFra…" at bounding box center [664, 415] width 523 height 526
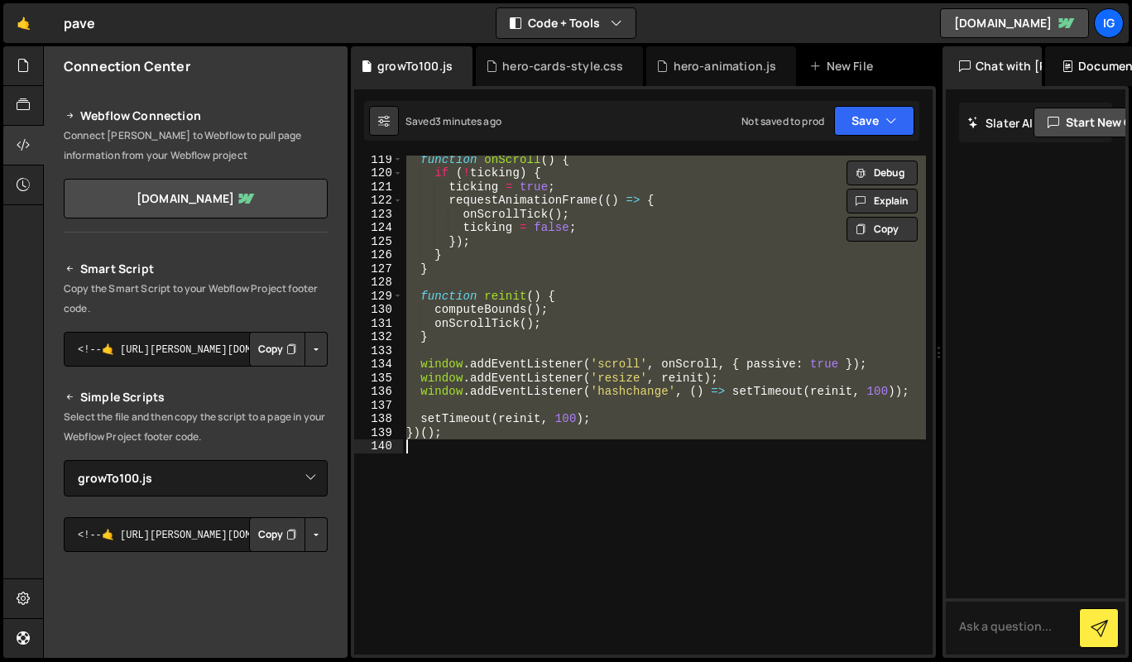
paste textarea
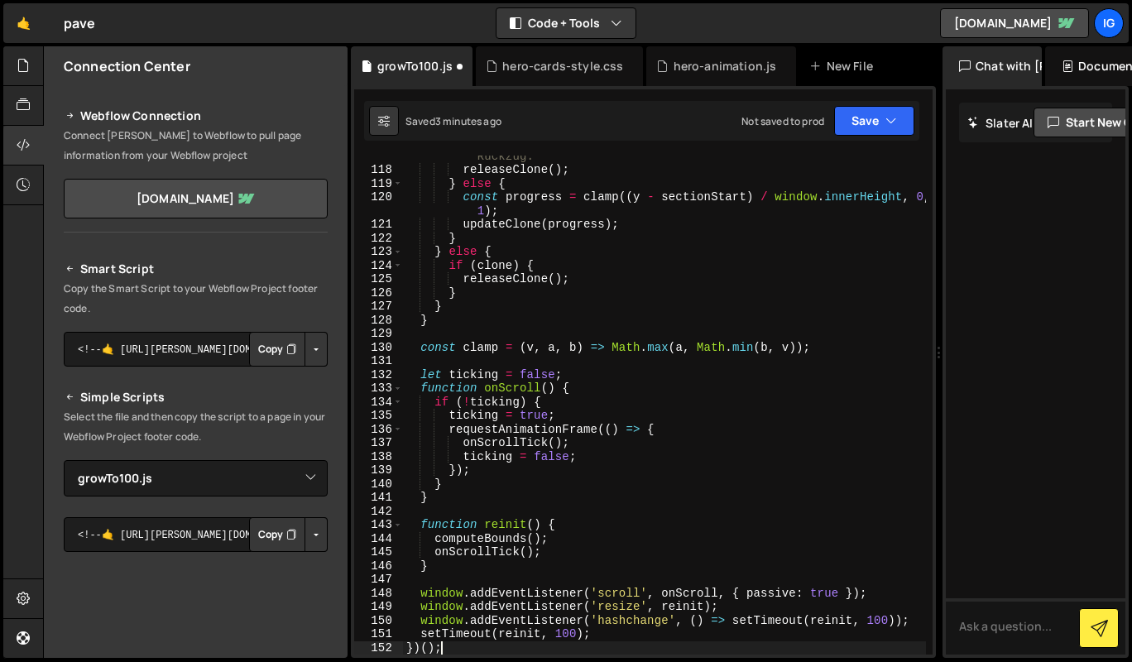
scroll to position [1686, 0]
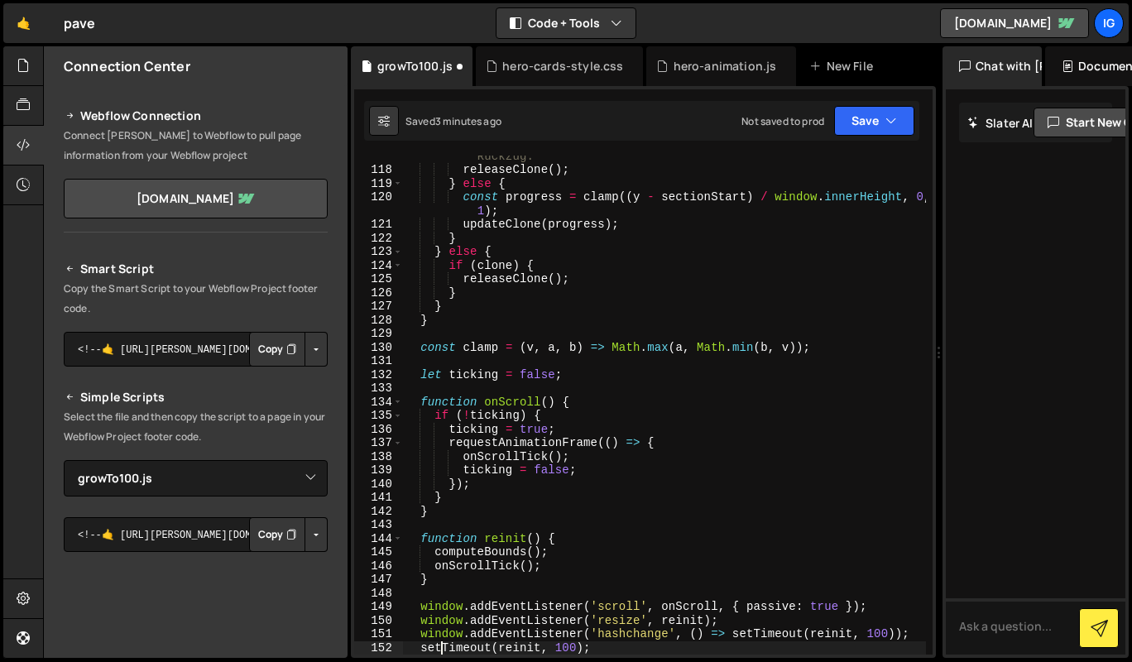
type textarea "setTimeout(reinit, 100);"
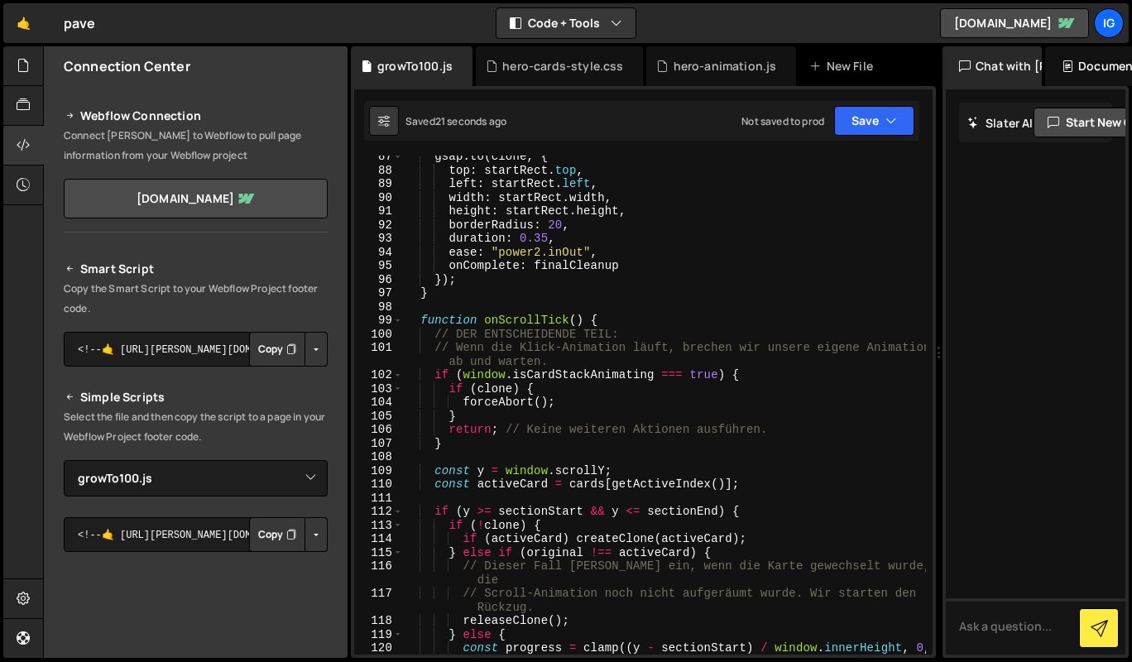
scroll to position [1226, 0]
